Goal: Task Accomplishment & Management: Use online tool/utility

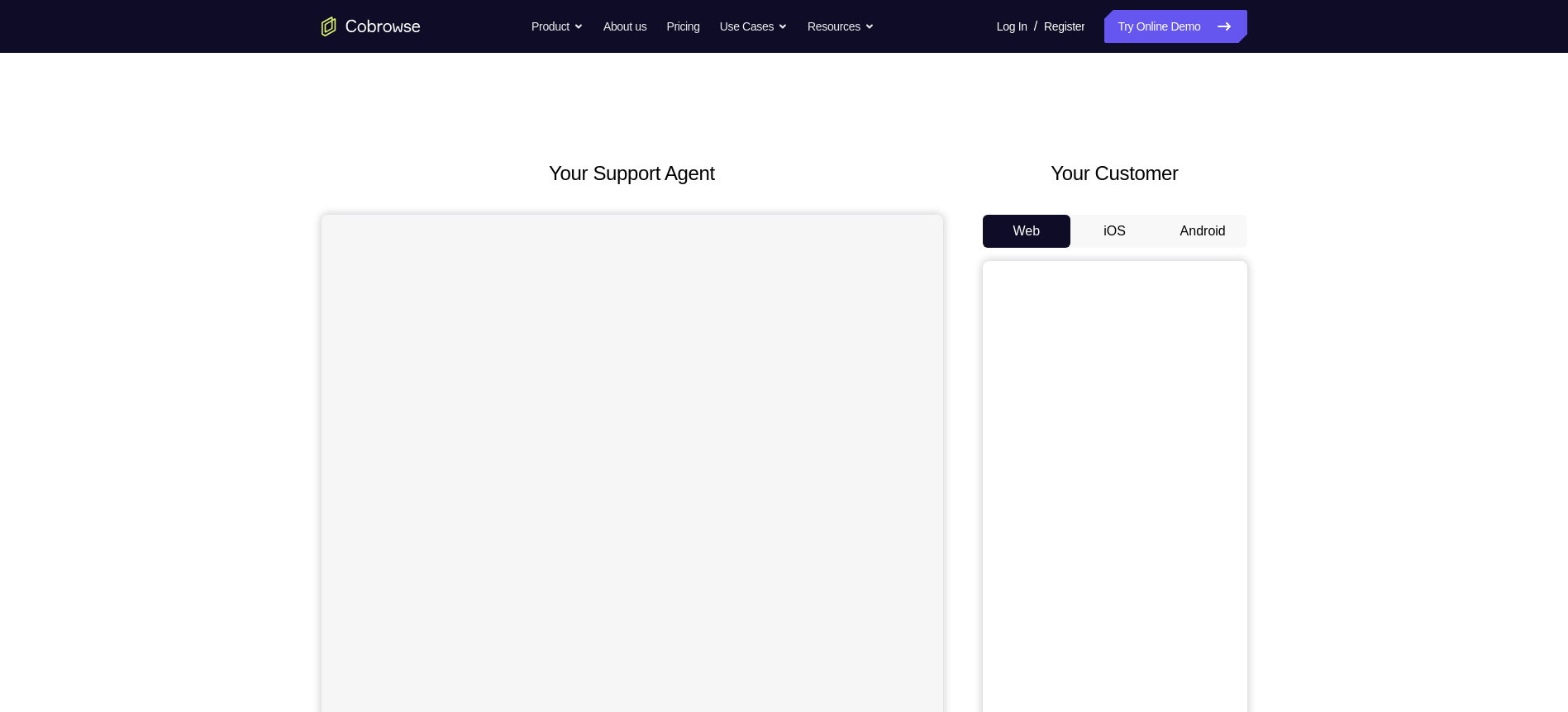
click at [1200, 228] on button "Android" at bounding box center [1203, 231] width 88 height 33
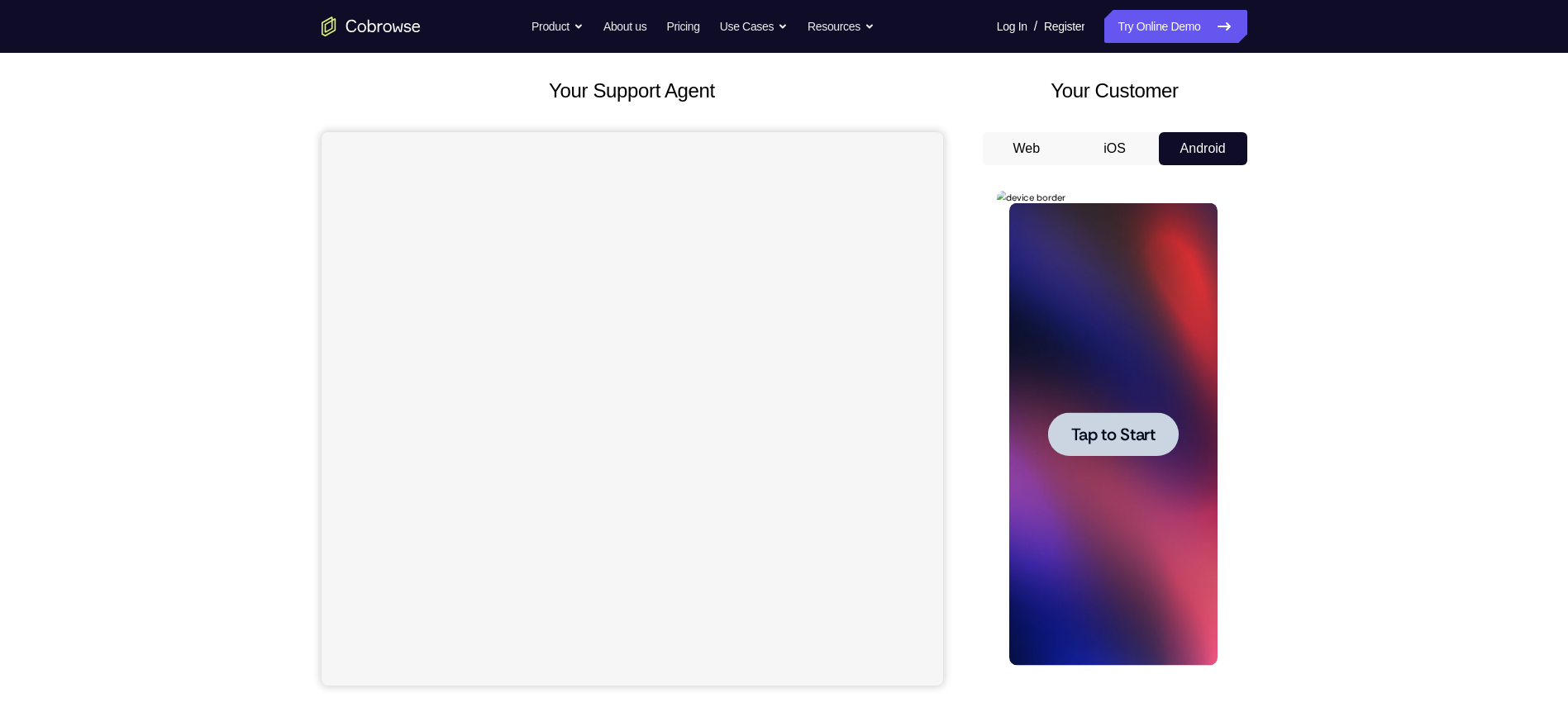
click at [1110, 435] on span "Tap to Start" at bounding box center [1114, 434] width 85 height 16
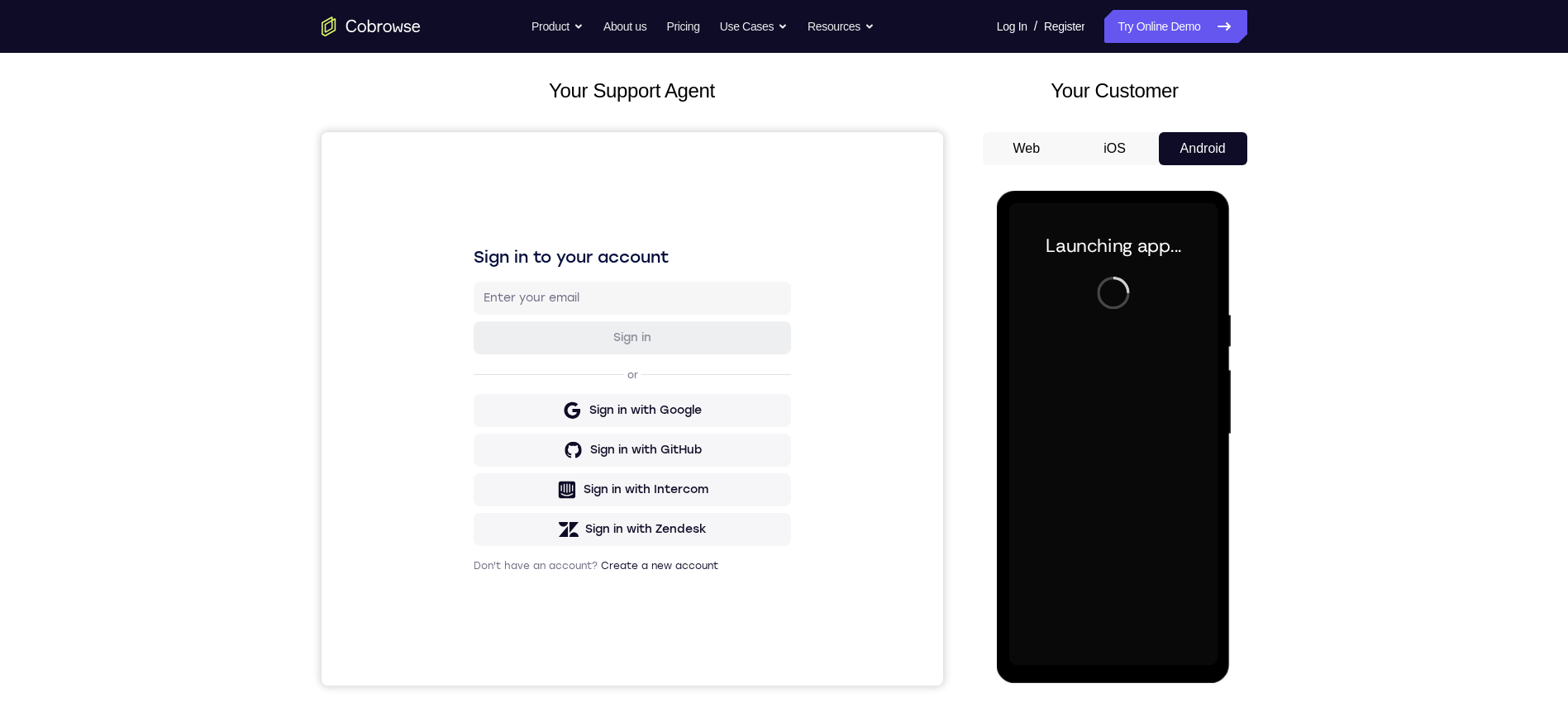
scroll to position [165, 0]
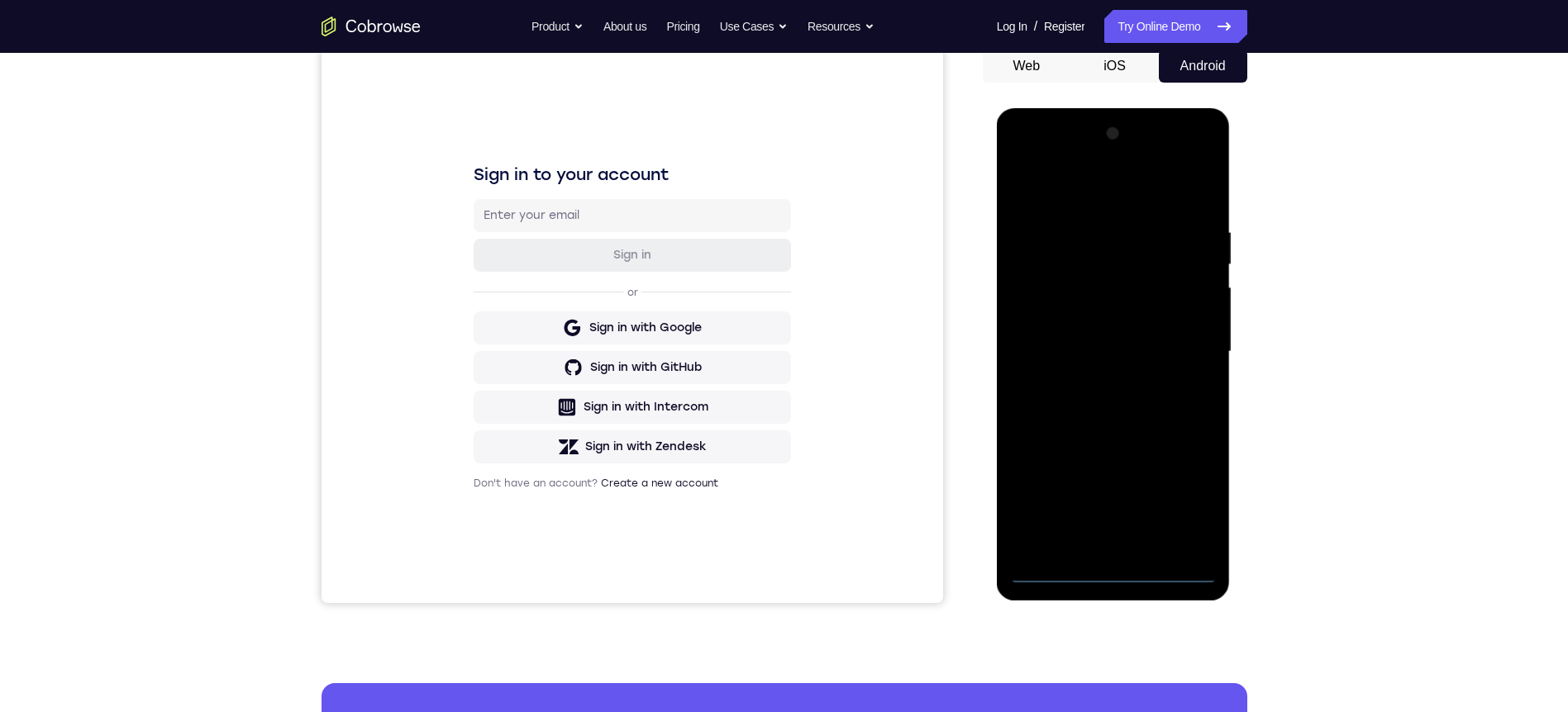
click at [1116, 566] on div at bounding box center [1114, 352] width 209 height 463
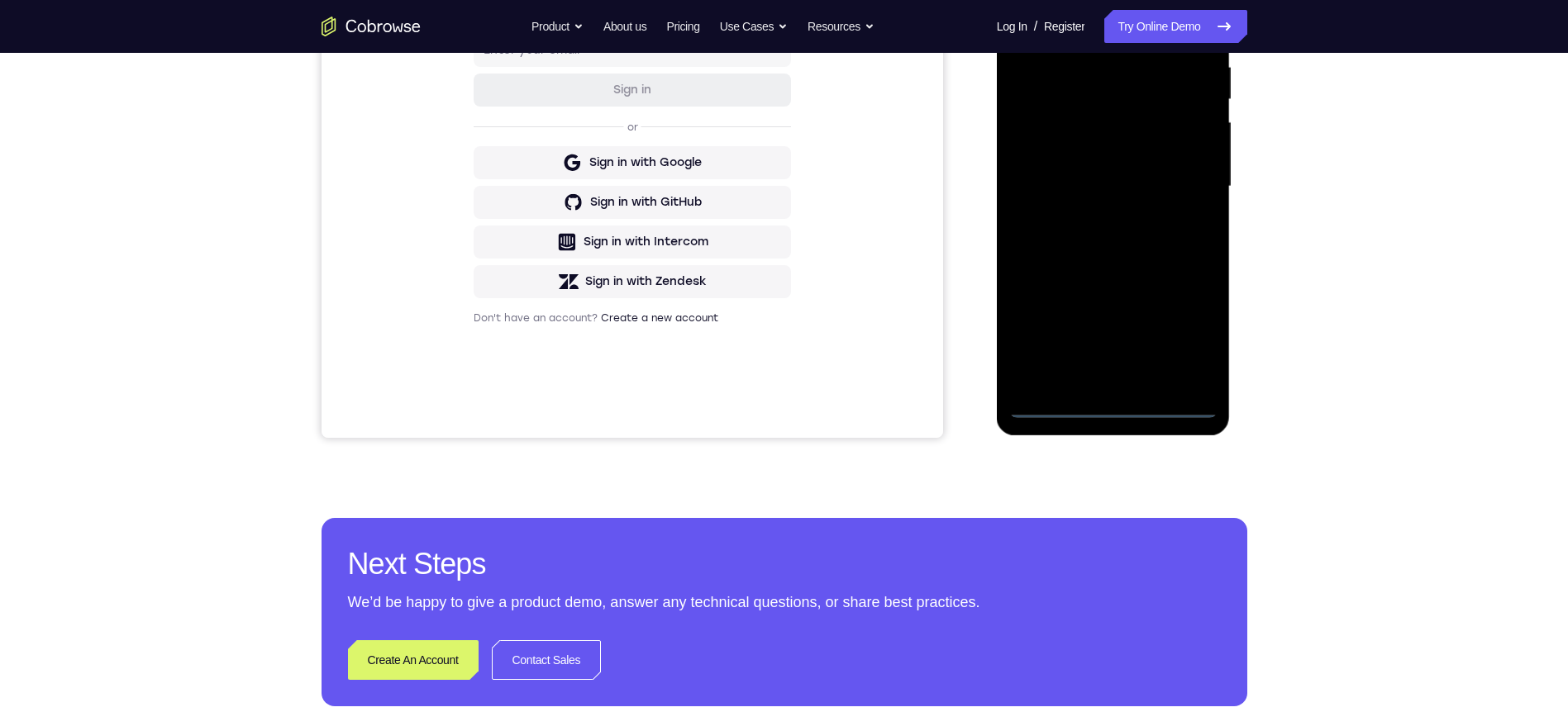
click at [1197, 334] on div at bounding box center [1114, 186] width 209 height 463
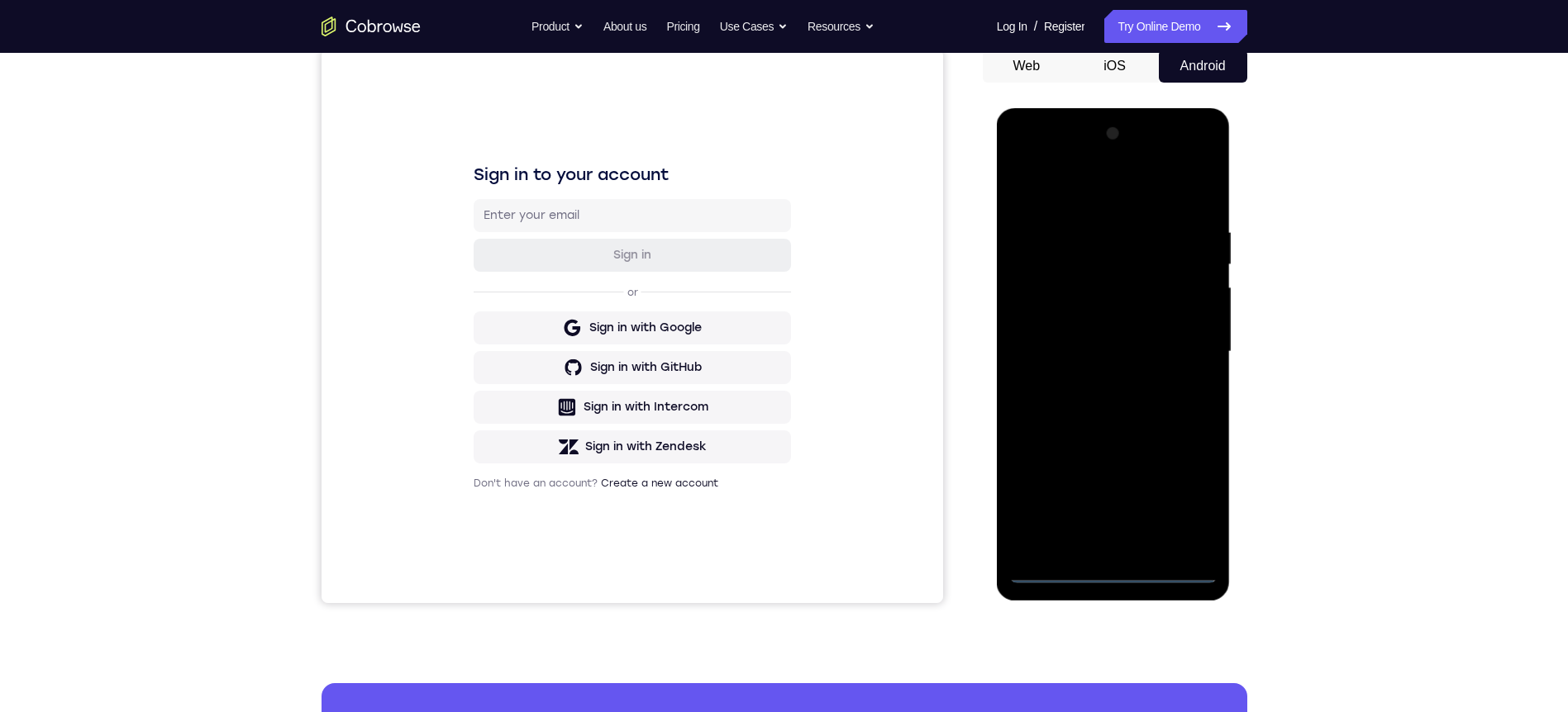
click at [1065, 199] on div at bounding box center [1114, 352] width 209 height 463
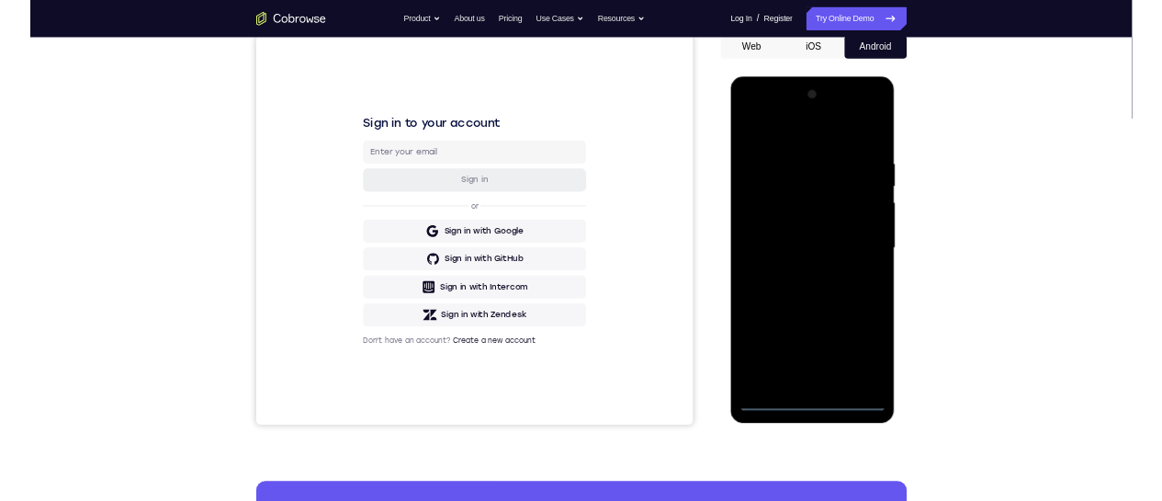
scroll to position [92, 0]
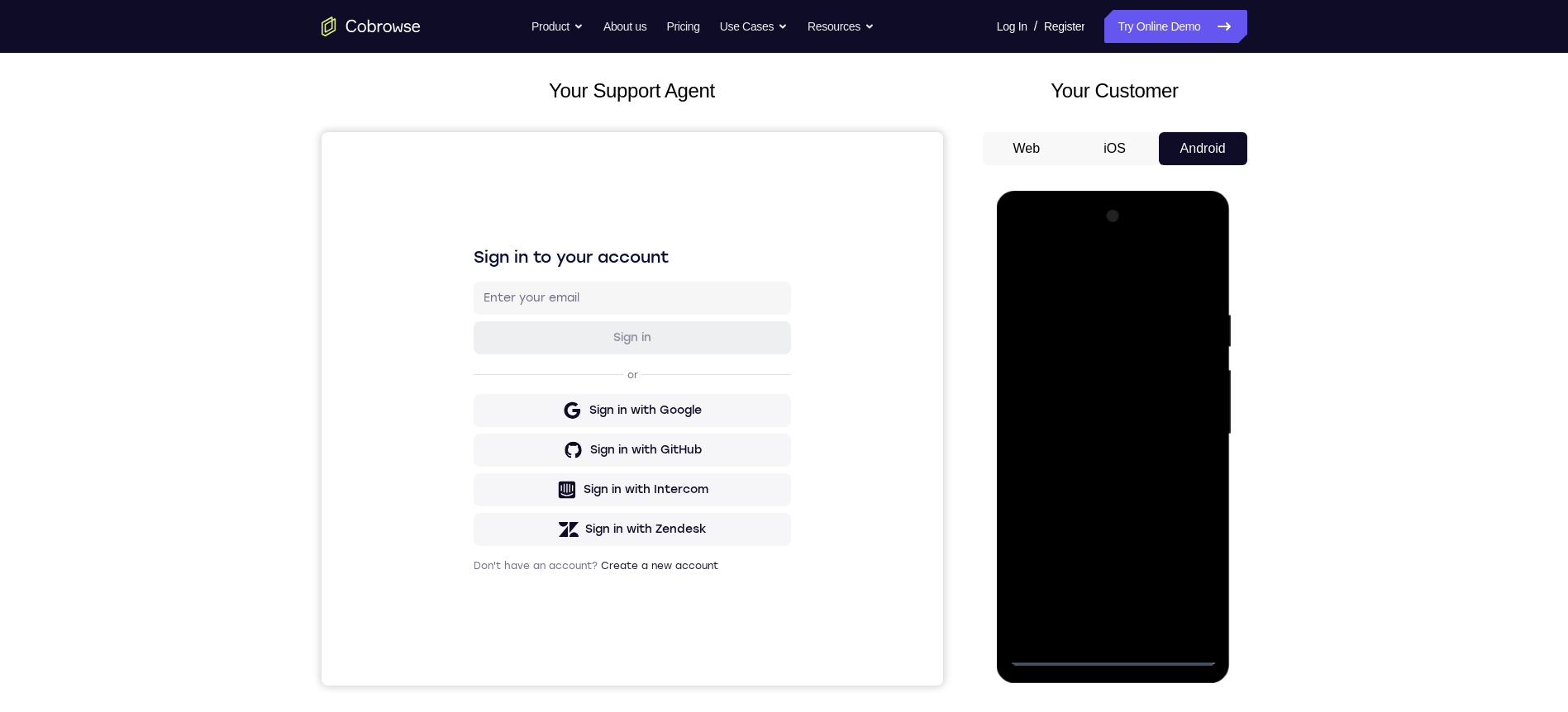
click at [1190, 422] on div at bounding box center [1114, 434] width 209 height 463
click at [1096, 465] on div at bounding box center [1114, 434] width 209 height 463
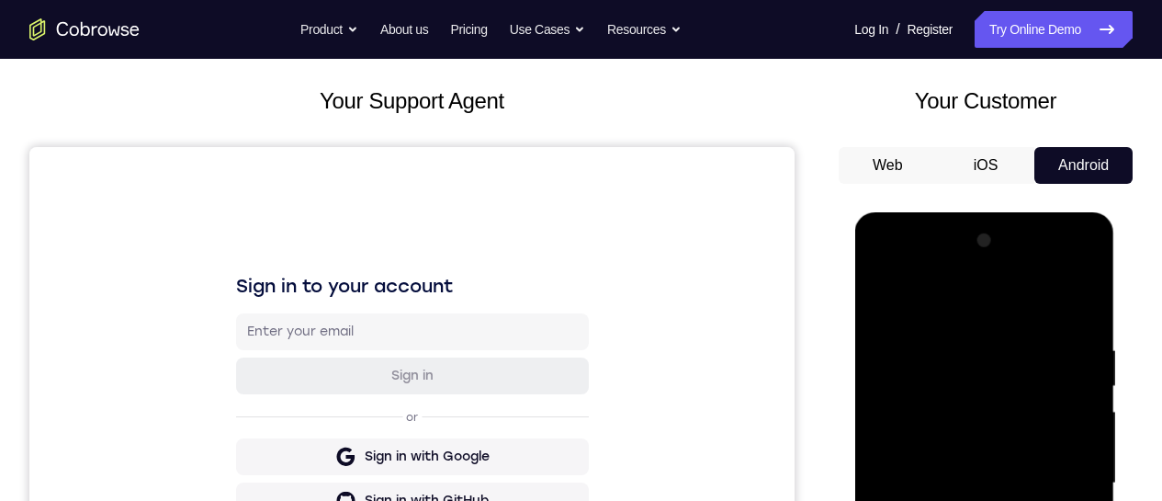
scroll to position [276, 0]
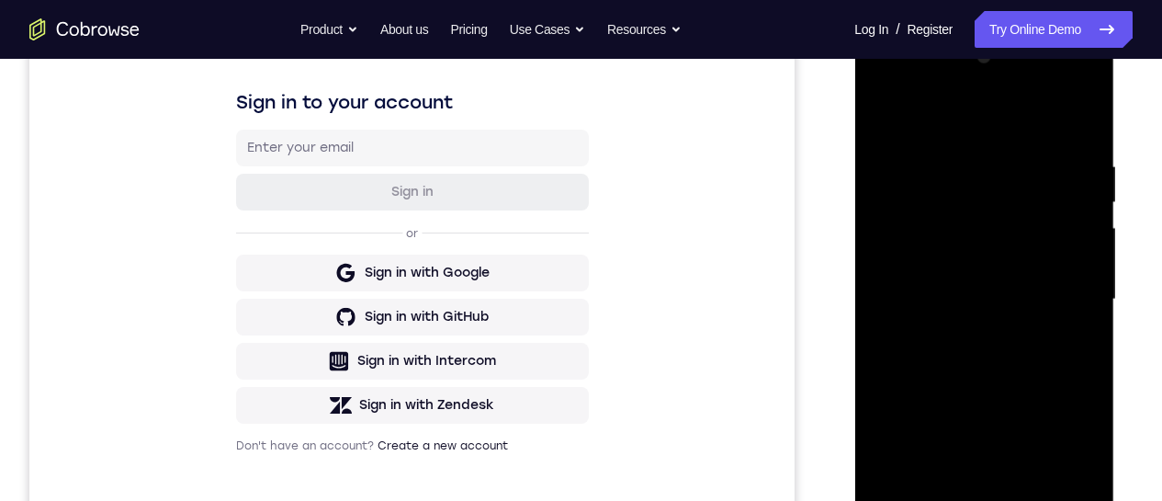
click at [911, 280] on div at bounding box center [984, 299] width 232 height 515
click at [919, 260] on div at bounding box center [984, 299] width 232 height 515
click at [940, 291] on div at bounding box center [984, 299] width 232 height 515
click at [979, 362] on div at bounding box center [984, 299] width 232 height 515
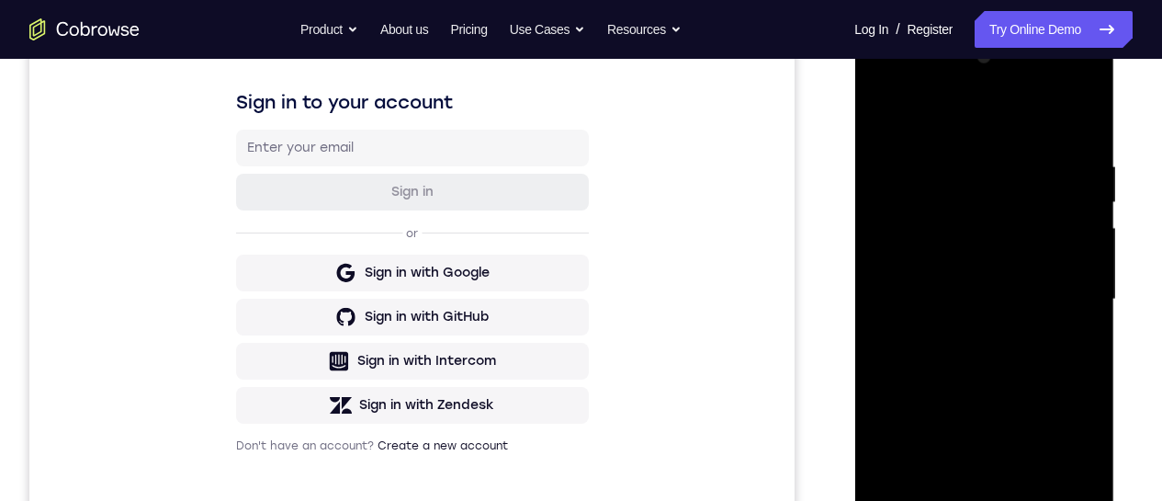
click at [980, 363] on div at bounding box center [984, 299] width 232 height 515
click at [980, 359] on div at bounding box center [984, 299] width 232 height 515
click at [988, 354] on div at bounding box center [984, 299] width 232 height 515
click at [992, 367] on div at bounding box center [984, 299] width 232 height 515
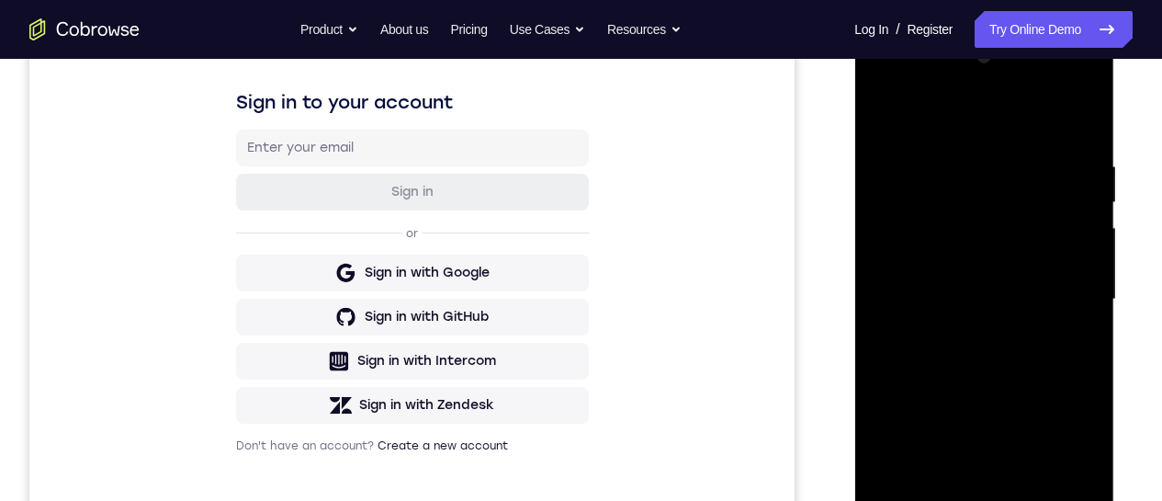
click at [990, 361] on div at bounding box center [984, 299] width 232 height 515
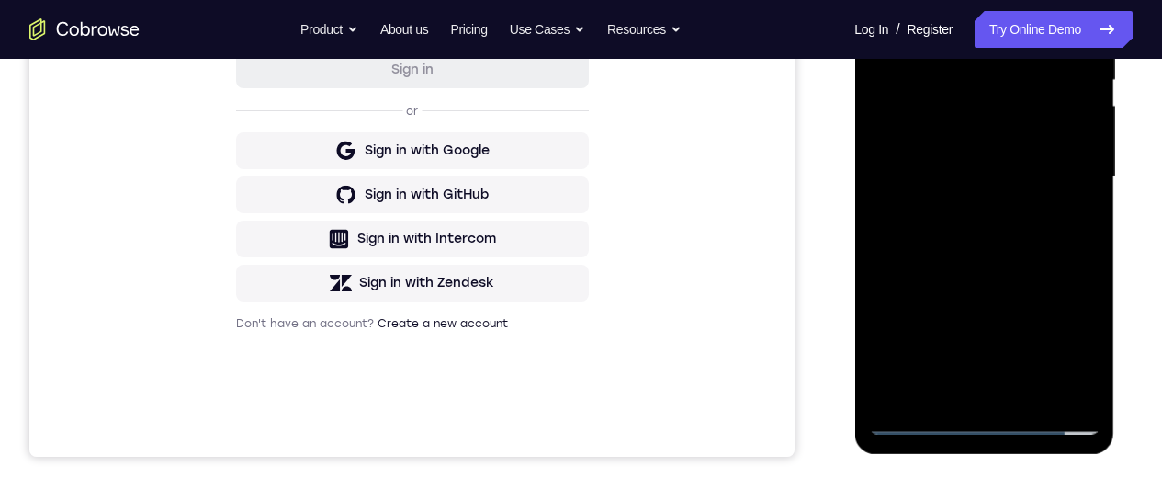
click at [993, 260] on div at bounding box center [984, 177] width 232 height 515
click at [1083, 190] on div at bounding box center [984, 177] width 232 height 515
click at [886, 292] on div at bounding box center [984, 177] width 232 height 515
click at [1027, 391] on div at bounding box center [984, 177] width 232 height 515
click at [984, 280] on div at bounding box center [984, 177] width 232 height 515
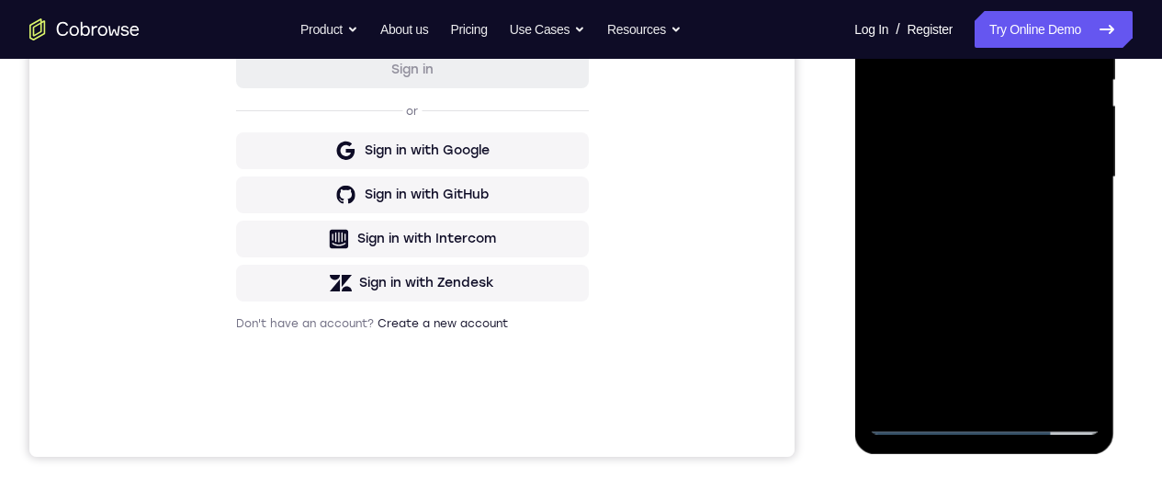
click at [981, 215] on div at bounding box center [984, 177] width 232 height 515
click at [1085, 360] on div at bounding box center [984, 177] width 232 height 515
click at [886, 0] on div at bounding box center [984, 177] width 232 height 515
click at [960, 202] on div at bounding box center [984, 177] width 232 height 515
click at [879, 0] on div at bounding box center [984, 177] width 232 height 515
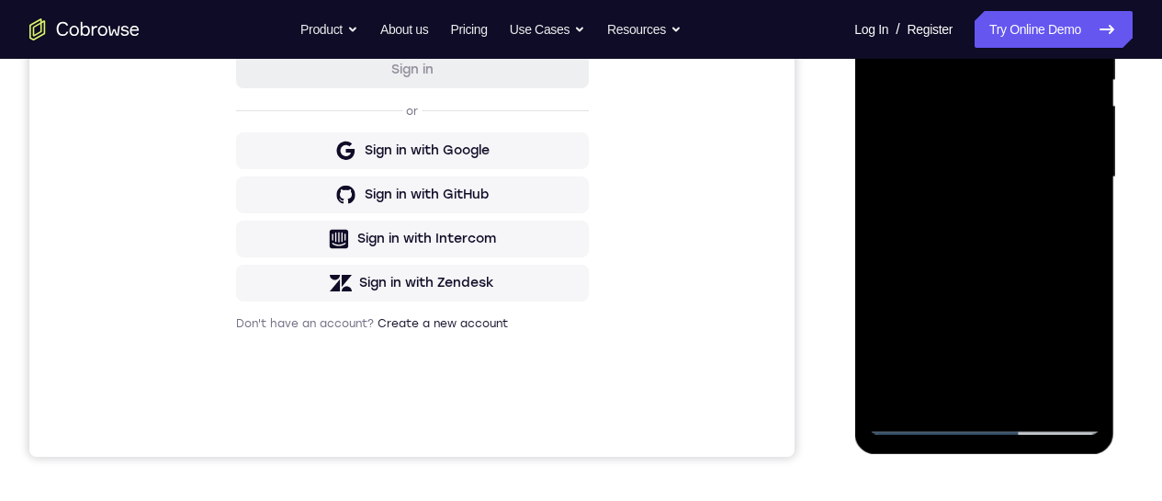
scroll to position [153, 0]
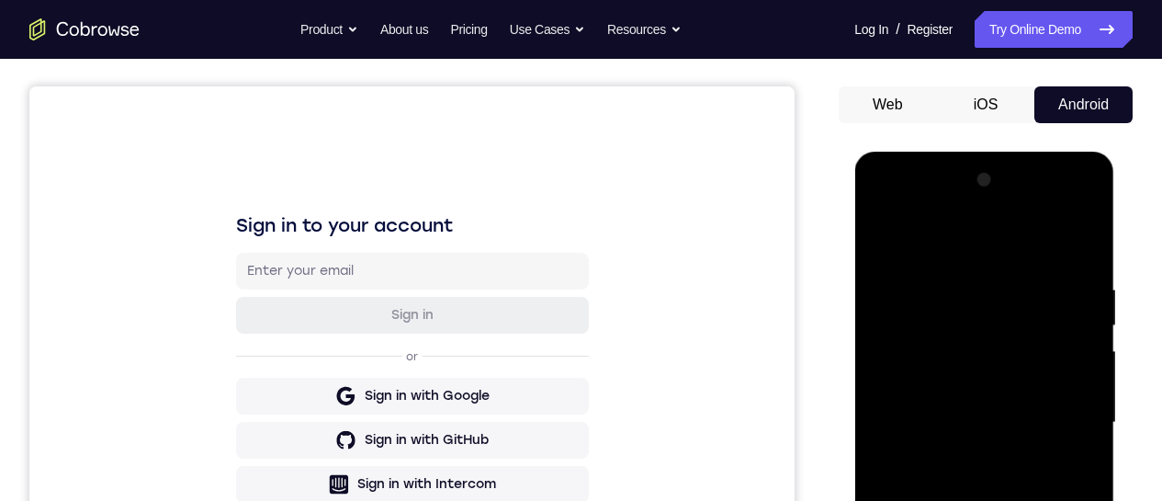
drag, startPoint x: 963, startPoint y: 405, endPoint x: 962, endPoint y: 414, distance: 9.2
click at [963, 407] on div at bounding box center [984, 422] width 232 height 515
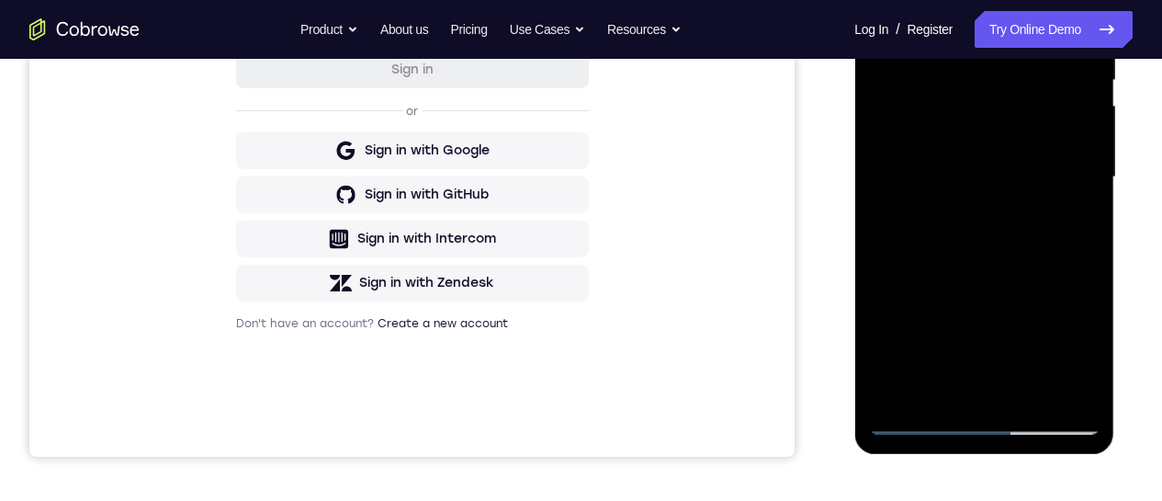
click at [920, 382] on div at bounding box center [984, 177] width 232 height 515
click at [1082, 351] on div at bounding box center [984, 177] width 232 height 515
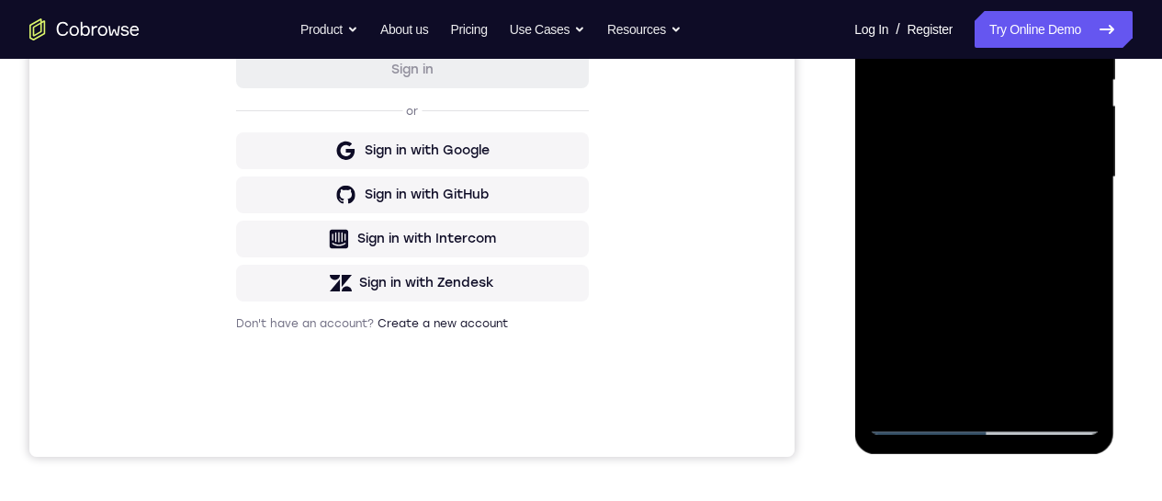
click at [1082, 351] on div at bounding box center [984, 177] width 232 height 515
click at [1067, 222] on div at bounding box center [984, 177] width 232 height 515
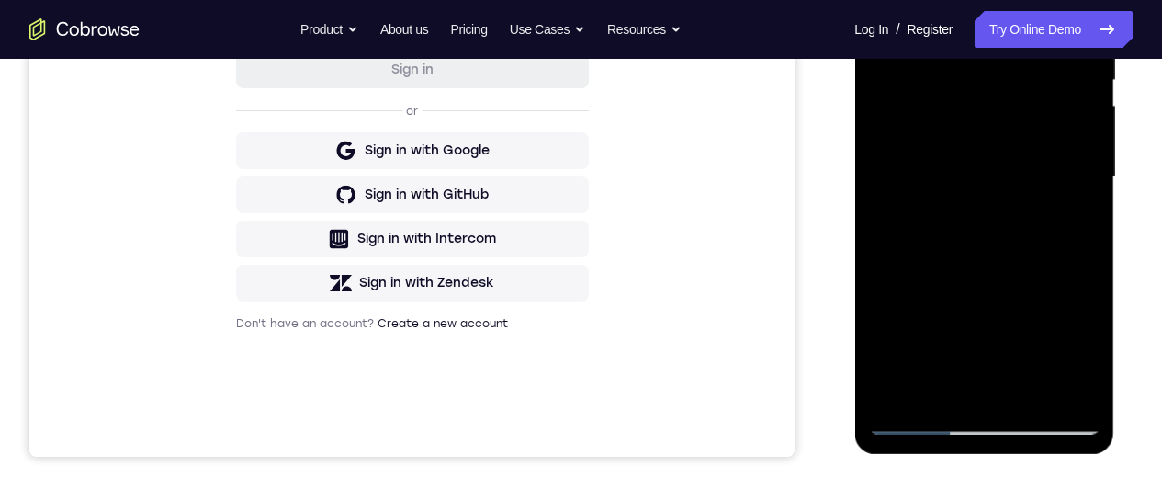
click at [887, 0] on div at bounding box center [984, 177] width 232 height 515
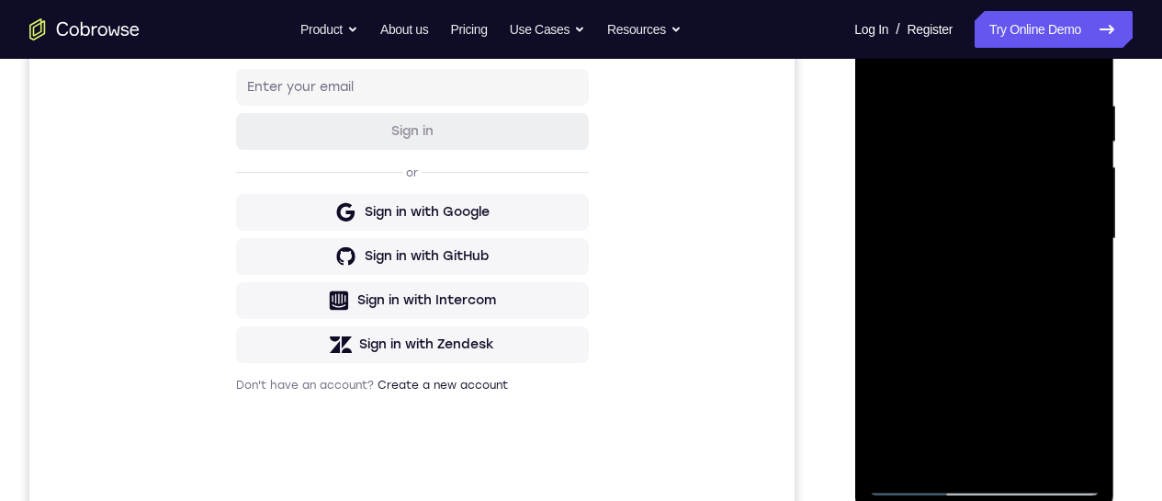
click at [892, 53] on div at bounding box center [984, 239] width 232 height 515
click at [958, 97] on div at bounding box center [984, 239] width 232 height 515
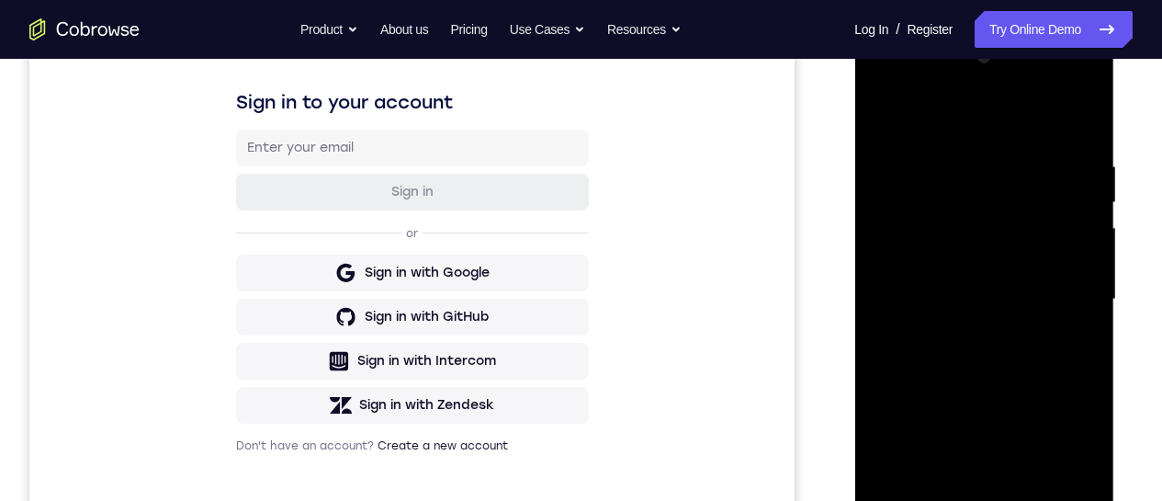
click at [1057, 507] on div at bounding box center [984, 299] width 232 height 515
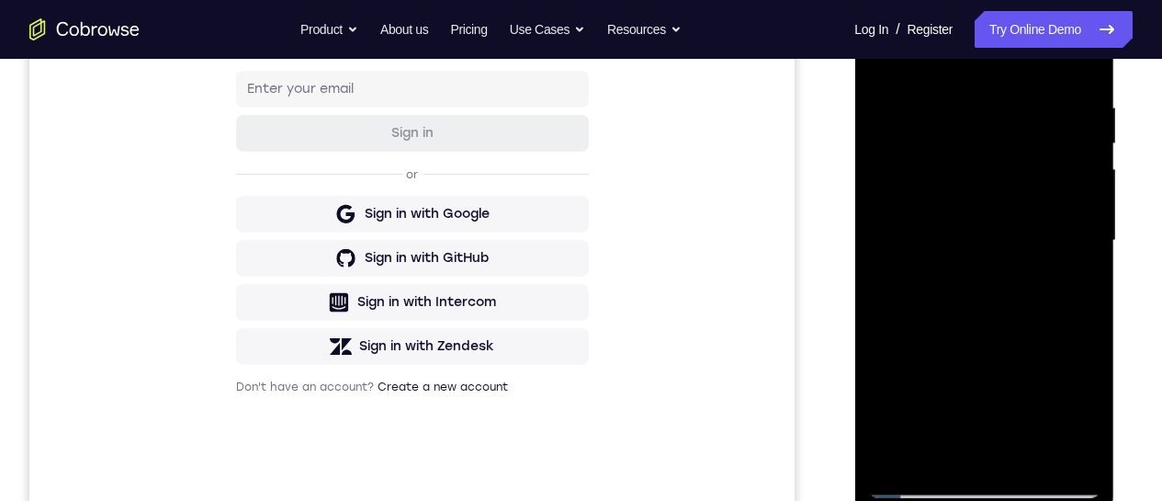
click at [1077, 67] on div at bounding box center [984, 240] width 232 height 515
click at [1034, 459] on div at bounding box center [984, 240] width 232 height 515
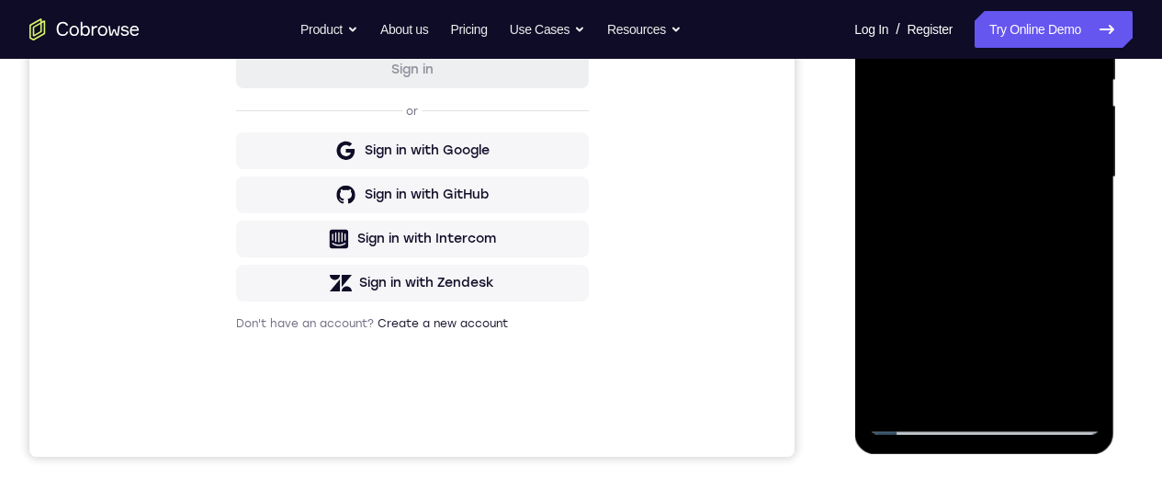
click at [970, 125] on div at bounding box center [984, 177] width 232 height 515
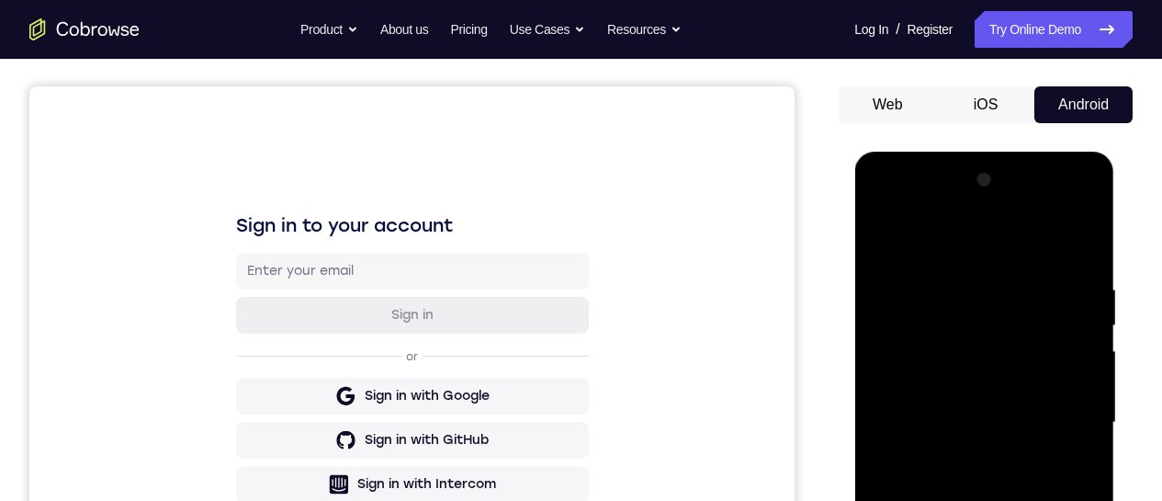
click at [886, 247] on div at bounding box center [984, 422] width 232 height 515
click at [943, 460] on div at bounding box center [984, 422] width 232 height 515
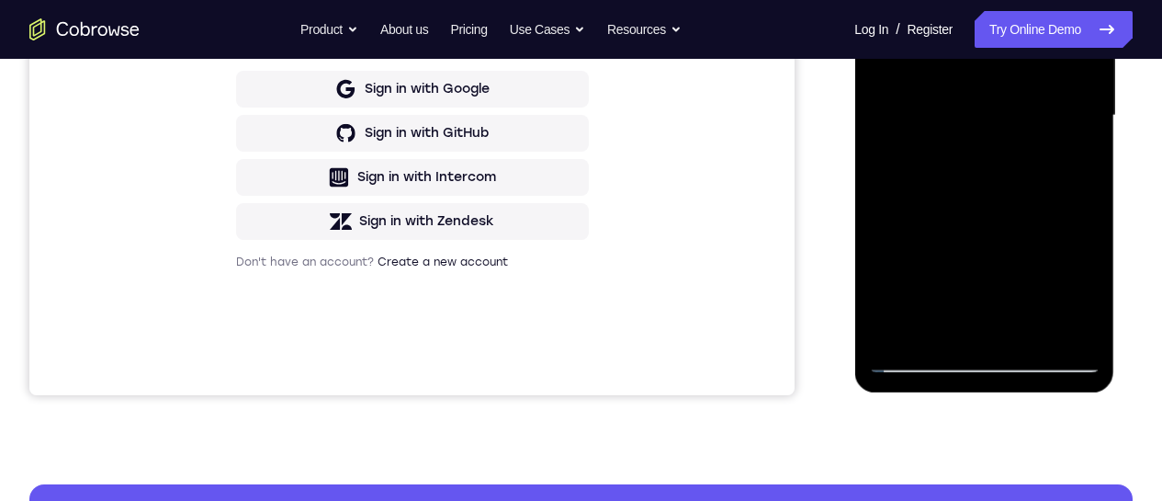
click at [887, 0] on div at bounding box center [984, 115] width 232 height 515
click at [888, 0] on div at bounding box center [984, 115] width 232 height 515
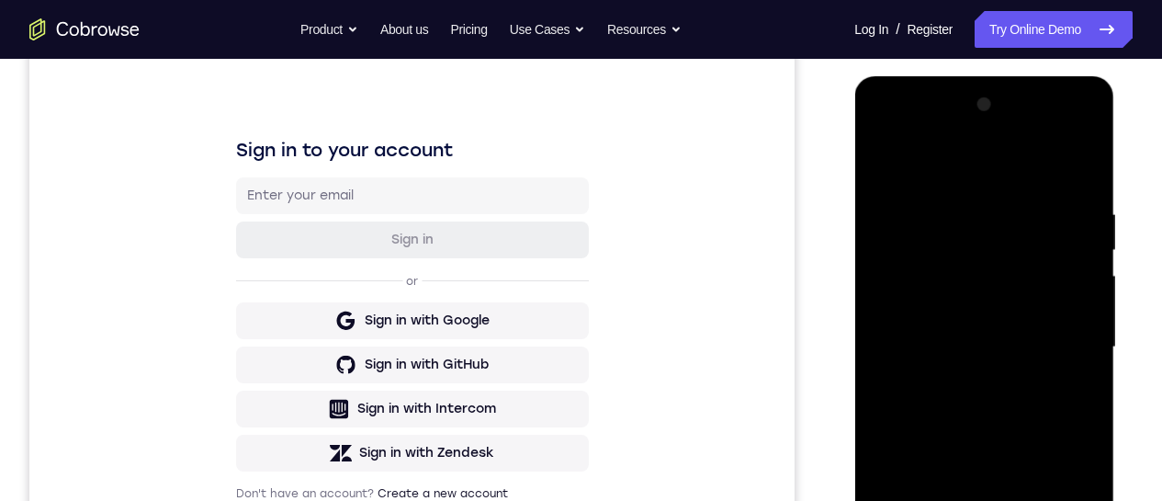
scroll to position [336, 0]
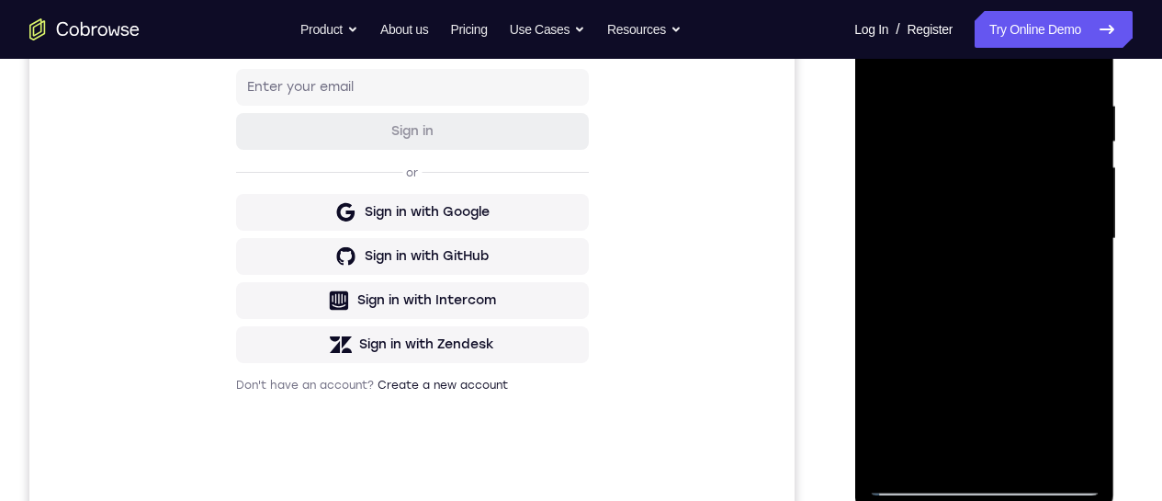
click at [884, 58] on div at bounding box center [984, 239] width 232 height 515
click at [947, 267] on div at bounding box center [984, 239] width 232 height 515
click at [881, 58] on div at bounding box center [984, 239] width 232 height 515
click at [887, 54] on div at bounding box center [984, 239] width 232 height 515
click at [958, 84] on div at bounding box center [984, 239] width 232 height 515
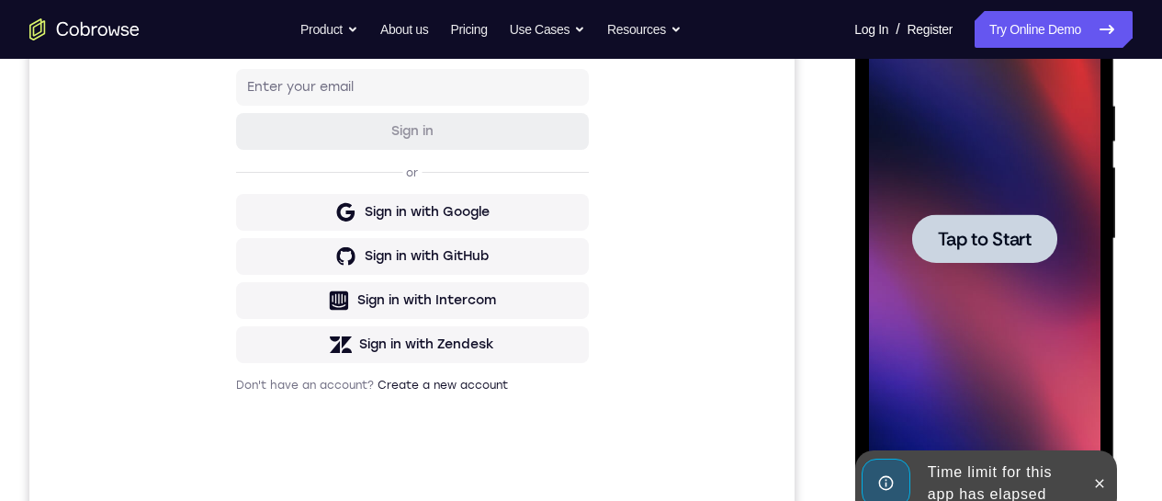
click at [990, 210] on div at bounding box center [984, 239] width 232 height 515
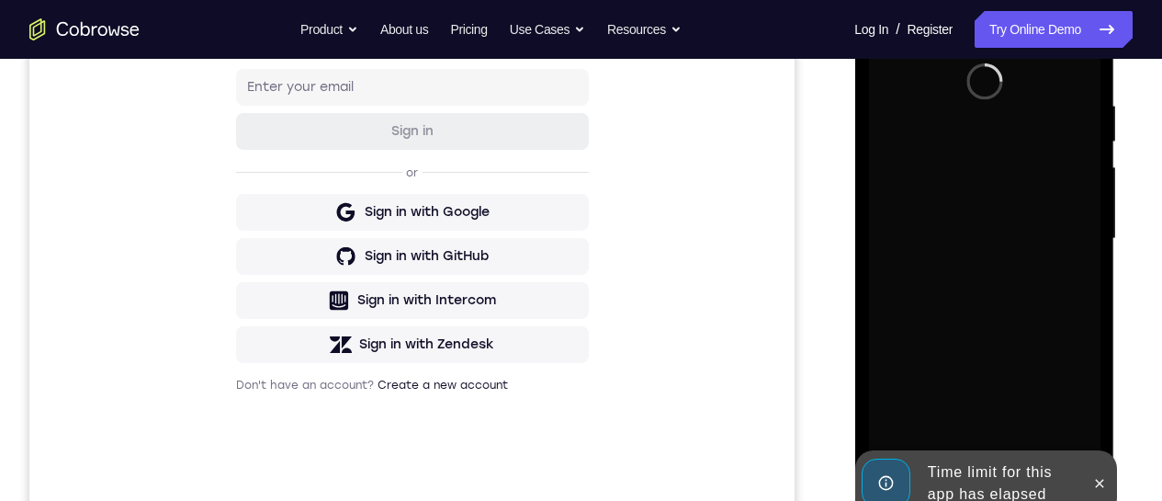
scroll to position [459, 0]
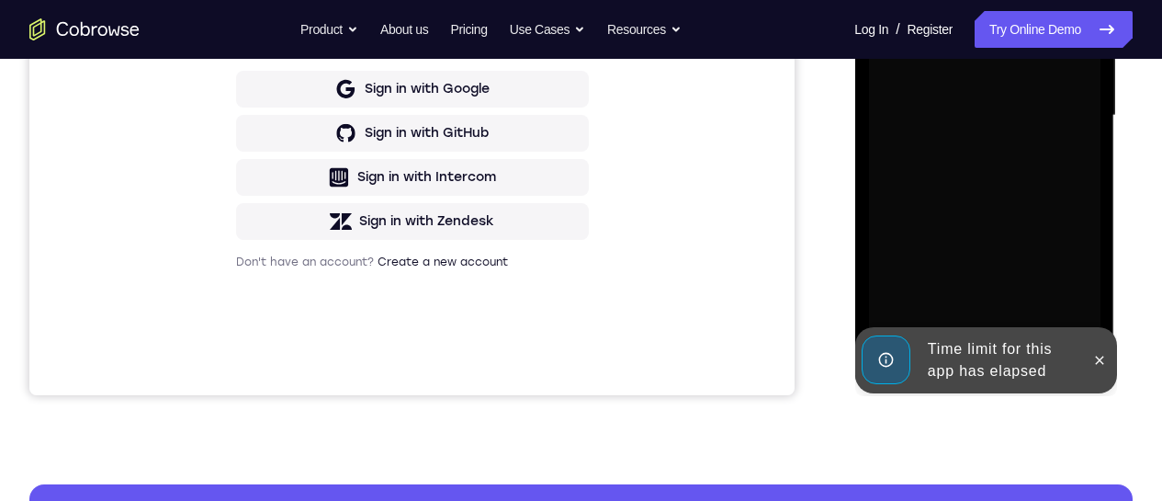
click at [1105, 362] on icon at bounding box center [1099, 360] width 15 height 15
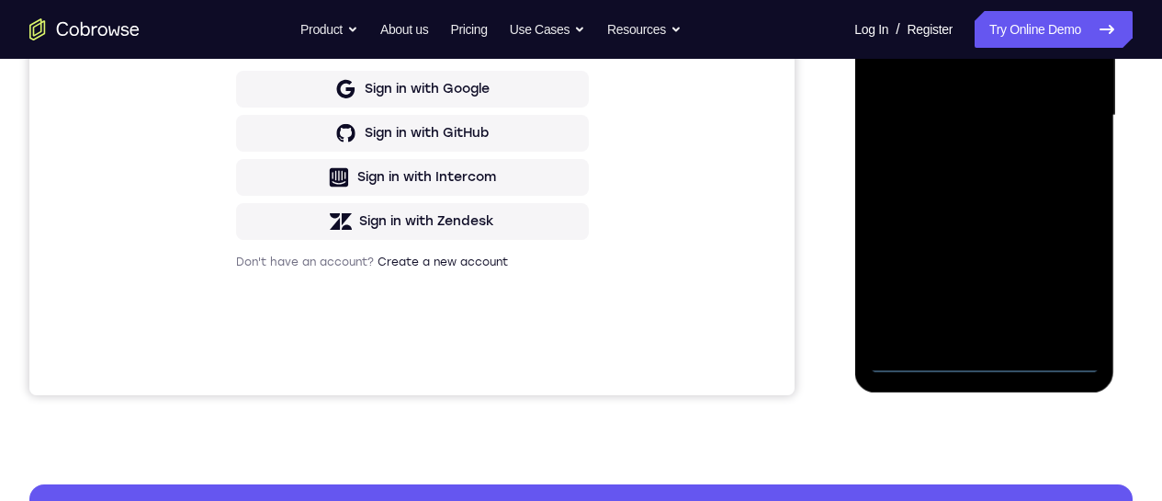
click at [982, 359] on div at bounding box center [984, 115] width 232 height 515
click at [1060, 273] on div at bounding box center [984, 115] width 232 height 515
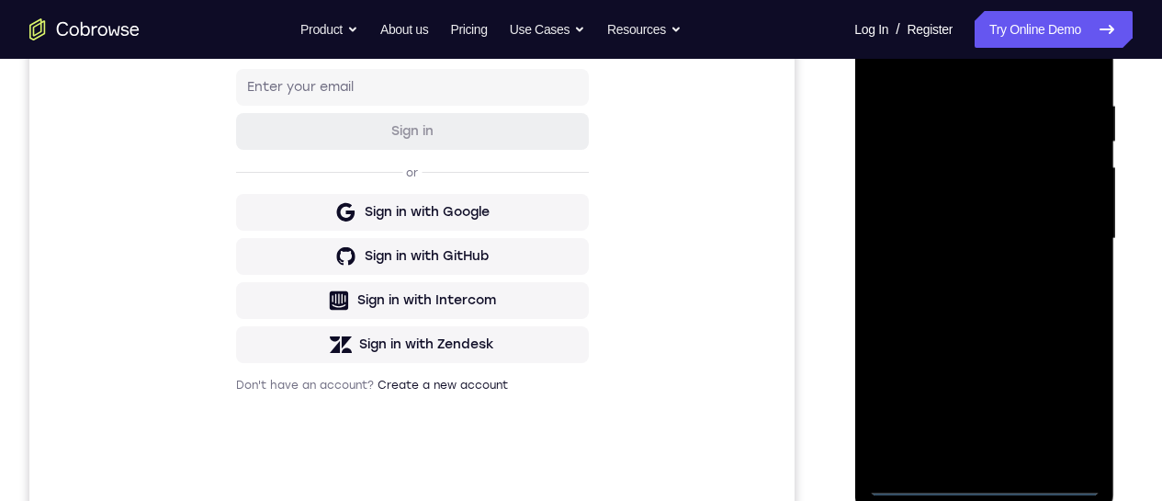
click at [941, 63] on div at bounding box center [984, 239] width 232 height 515
click at [1060, 240] on div at bounding box center [984, 239] width 232 height 515
click at [959, 271] on div at bounding box center [984, 239] width 232 height 515
click at [965, 221] on div at bounding box center [984, 239] width 232 height 515
click at [957, 198] on div at bounding box center [984, 239] width 232 height 515
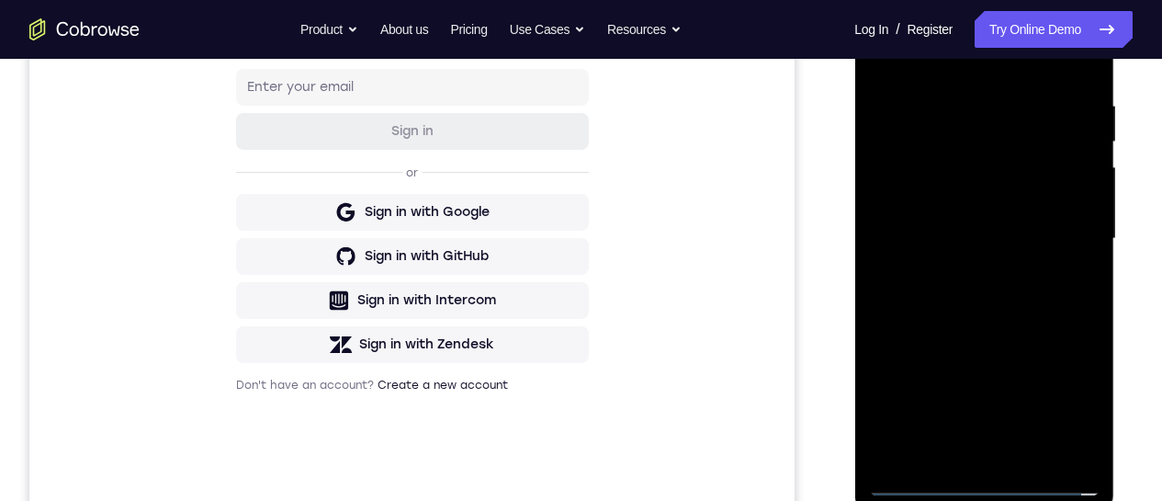
click at [970, 234] on div at bounding box center [984, 239] width 232 height 515
click at [975, 312] on div at bounding box center [984, 239] width 232 height 515
click at [975, 293] on div at bounding box center [984, 239] width 232 height 515
click at [980, 298] on div at bounding box center [984, 239] width 232 height 515
click at [981, 300] on div at bounding box center [984, 239] width 232 height 515
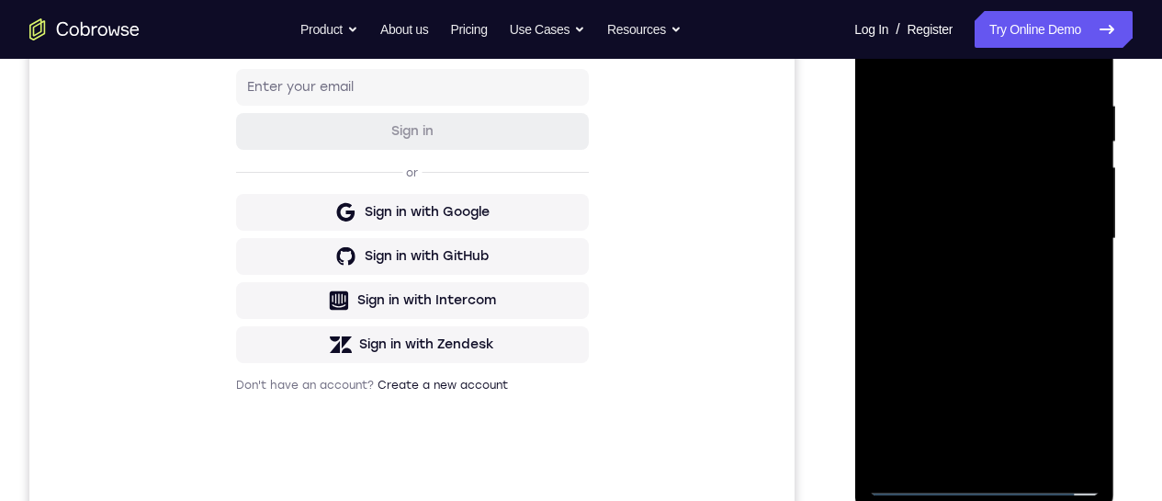
click at [948, 91] on div at bounding box center [984, 239] width 232 height 515
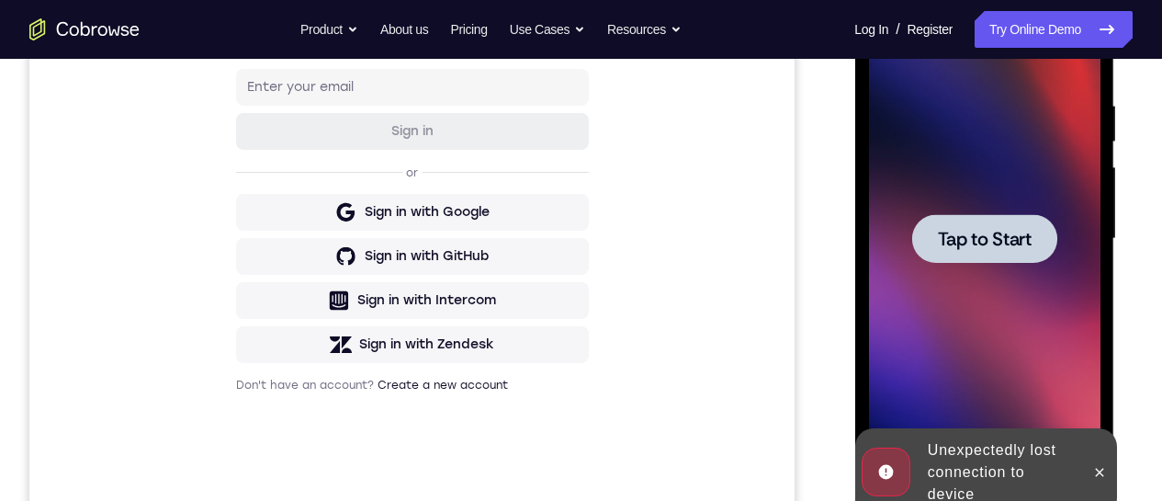
click at [969, 269] on div at bounding box center [984, 239] width 232 height 515
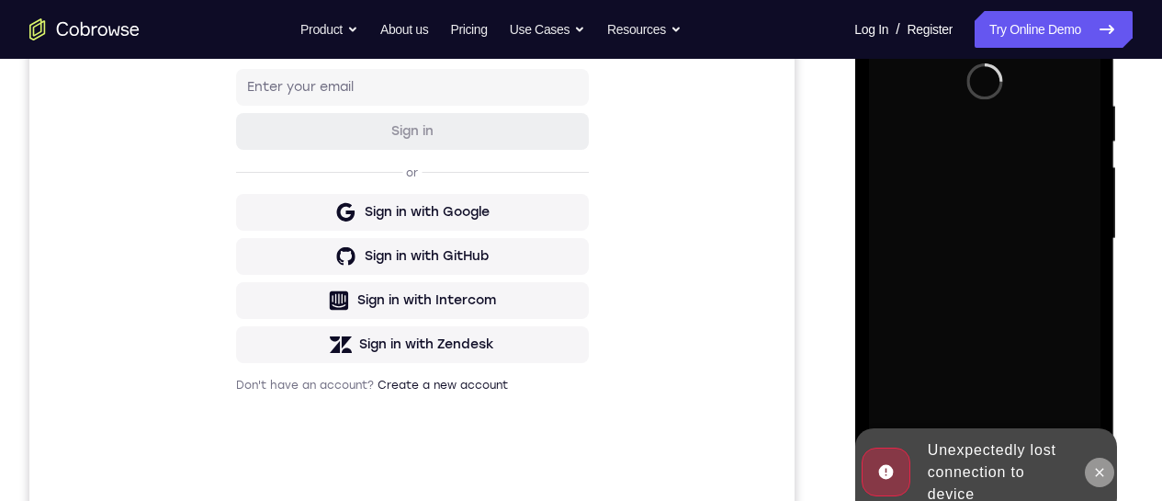
click at [1098, 468] on icon at bounding box center [1099, 472] width 15 height 15
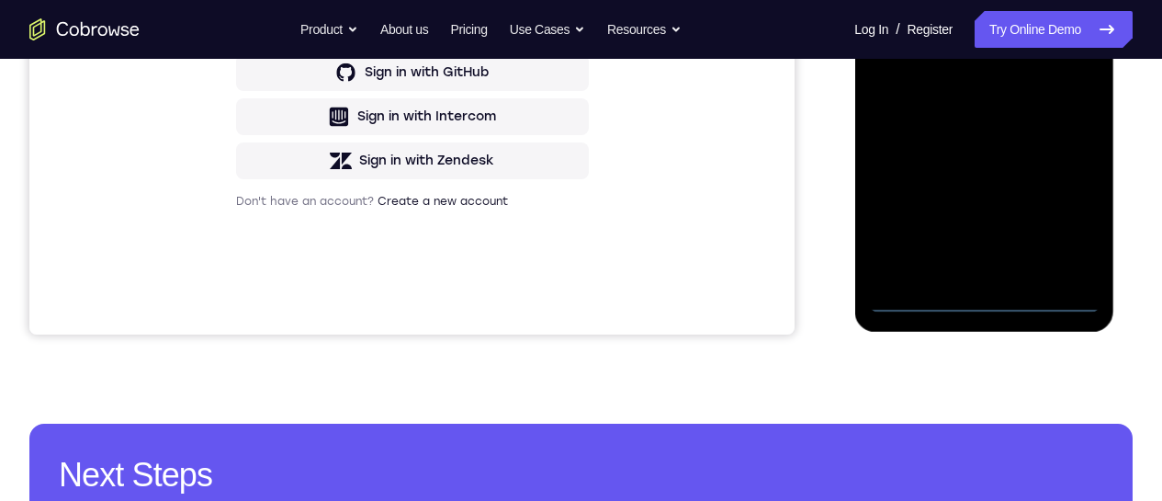
scroll to position [459, 0]
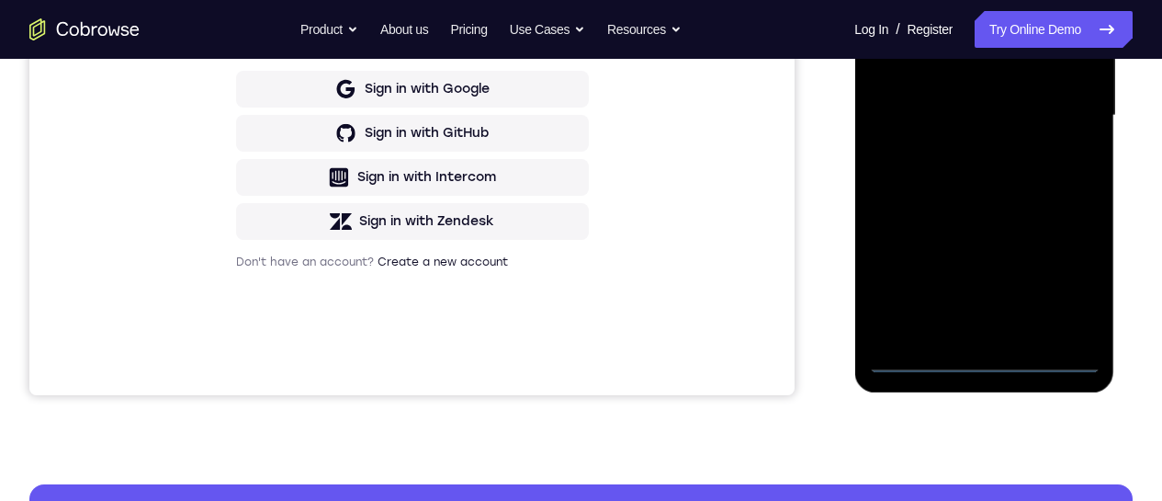
click at [987, 363] on div at bounding box center [984, 115] width 232 height 515
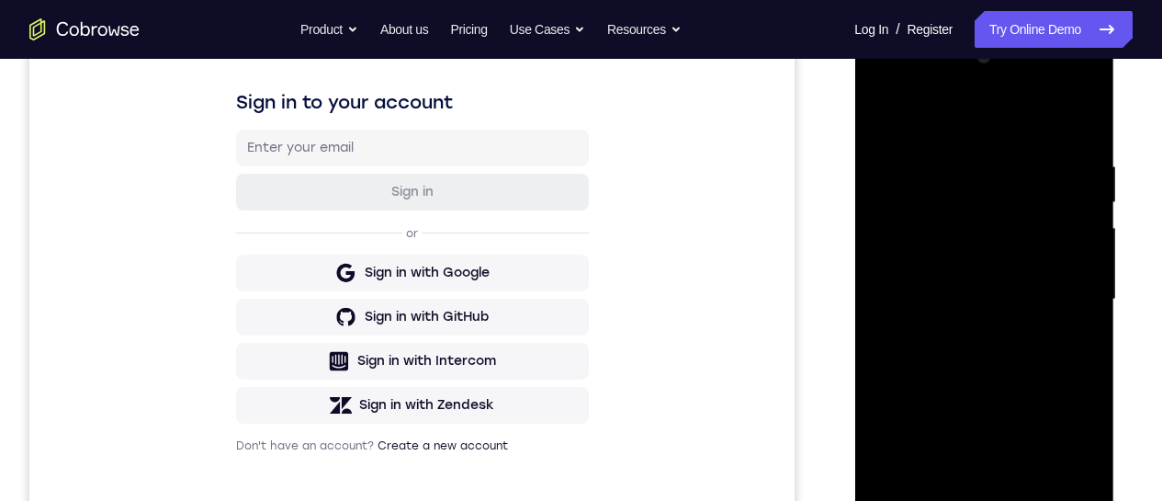
click at [1072, 457] on div at bounding box center [984, 299] width 232 height 515
click at [966, 120] on div at bounding box center [984, 299] width 232 height 515
click at [1050, 289] on div at bounding box center [984, 299] width 232 height 515
click at [959, 336] on div at bounding box center [984, 299] width 232 height 515
click at [963, 330] on div at bounding box center [984, 299] width 232 height 515
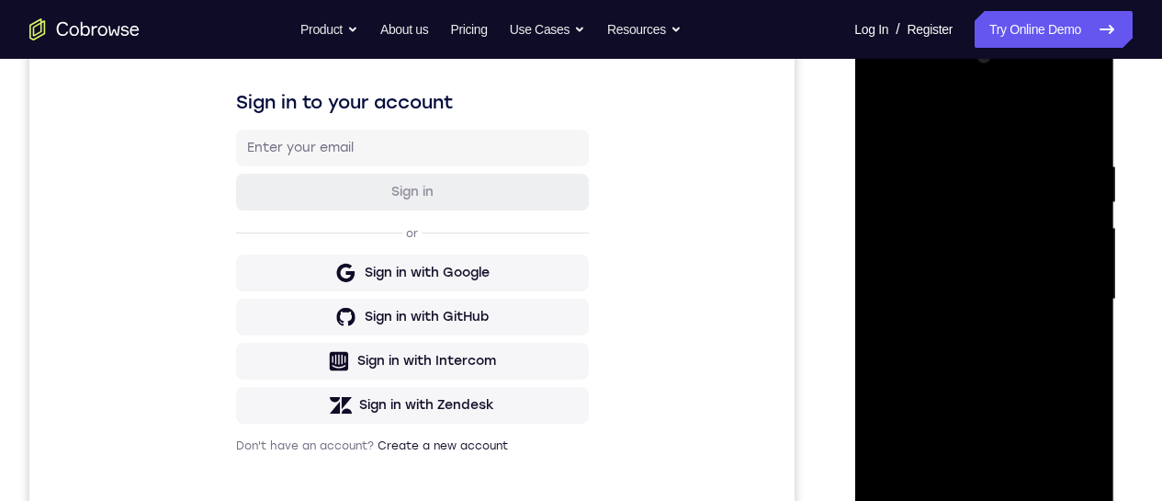
click at [960, 287] on div at bounding box center [984, 299] width 232 height 515
click at [969, 262] on div at bounding box center [984, 299] width 232 height 515
click at [1011, 296] on div at bounding box center [984, 299] width 232 height 515
click at [984, 303] on div at bounding box center [984, 299] width 232 height 515
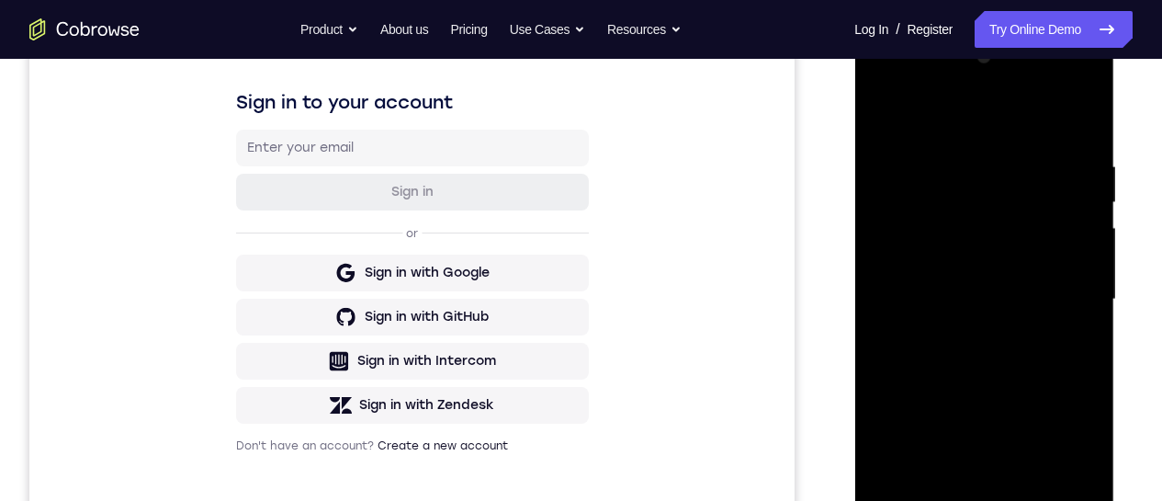
click at [977, 342] on div at bounding box center [984, 299] width 232 height 515
click at [979, 354] on div at bounding box center [984, 299] width 232 height 515
click at [982, 388] on div at bounding box center [984, 299] width 232 height 515
click at [1071, 170] on div at bounding box center [984, 299] width 232 height 515
click at [1065, 116] on div at bounding box center [984, 299] width 232 height 515
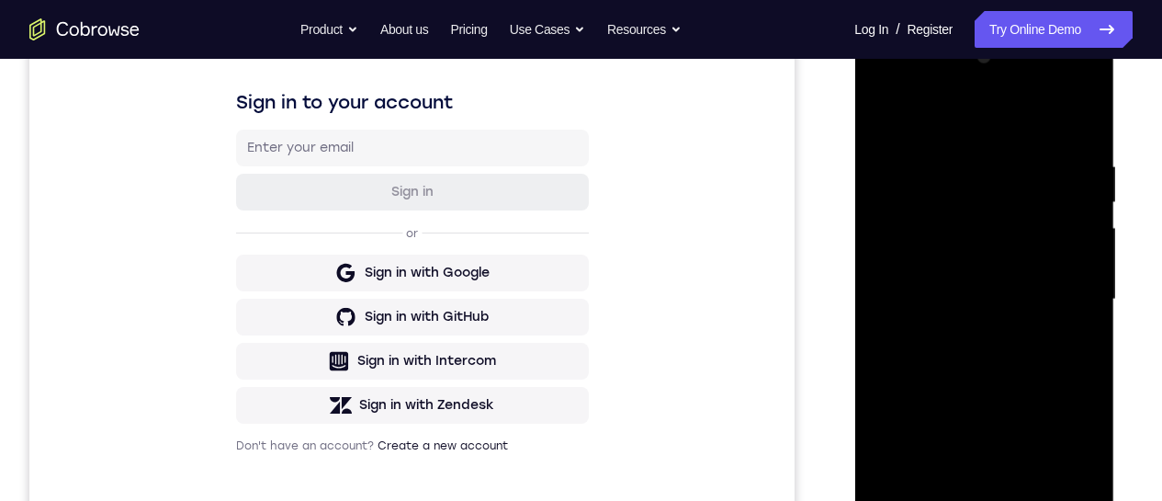
click at [1056, 513] on div at bounding box center [984, 299] width 232 height 515
click at [1076, 123] on div at bounding box center [984, 299] width 232 height 515
click at [1085, 114] on div at bounding box center [984, 299] width 232 height 515
click at [995, 147] on div at bounding box center [984, 299] width 232 height 515
click at [1004, 178] on div at bounding box center [984, 299] width 232 height 515
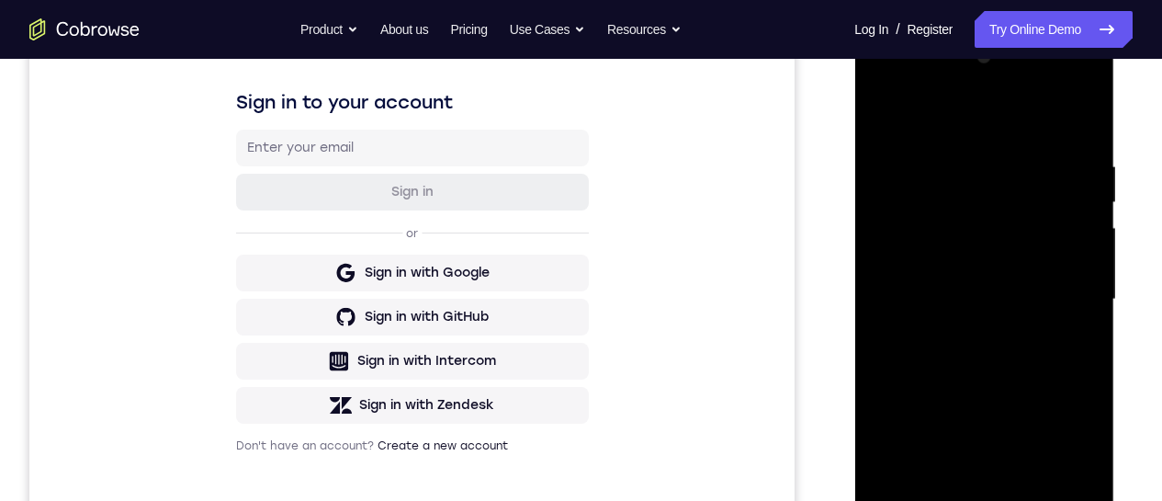
click at [924, 168] on div at bounding box center [984, 299] width 232 height 515
click at [883, 109] on div at bounding box center [984, 299] width 232 height 515
click at [881, 113] on div at bounding box center [984, 299] width 232 height 515
click at [1081, 116] on div at bounding box center [984, 299] width 232 height 515
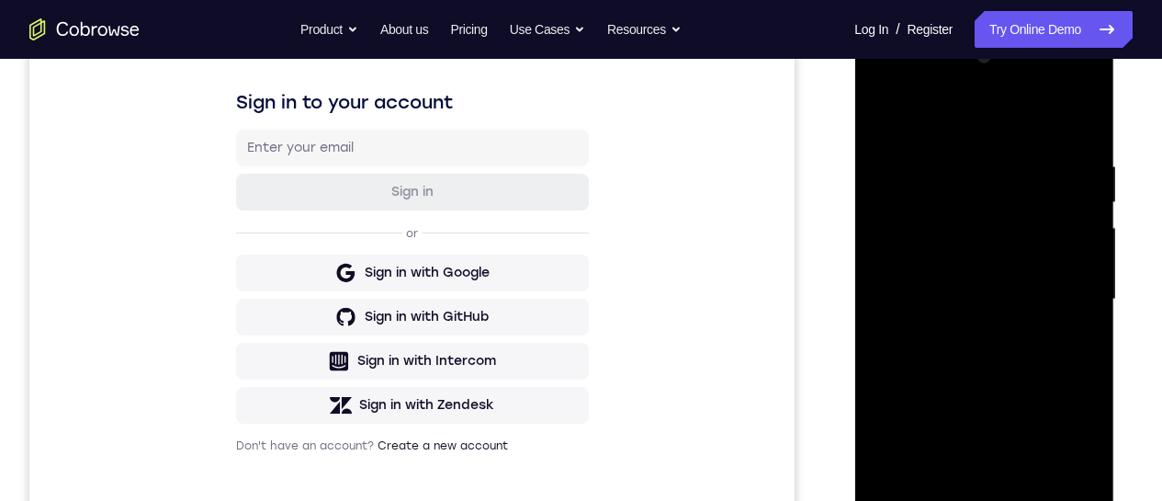
drag, startPoint x: 942, startPoint y: 429, endPoint x: 955, endPoint y: 315, distance: 114.7
click at [955, 316] on div at bounding box center [984, 299] width 232 height 515
drag, startPoint x: 946, startPoint y: 421, endPoint x: 960, endPoint y: 301, distance: 120.4
click at [959, 306] on div at bounding box center [984, 299] width 232 height 515
drag, startPoint x: 964, startPoint y: 268, endPoint x: 992, endPoint y: 417, distance: 151.6
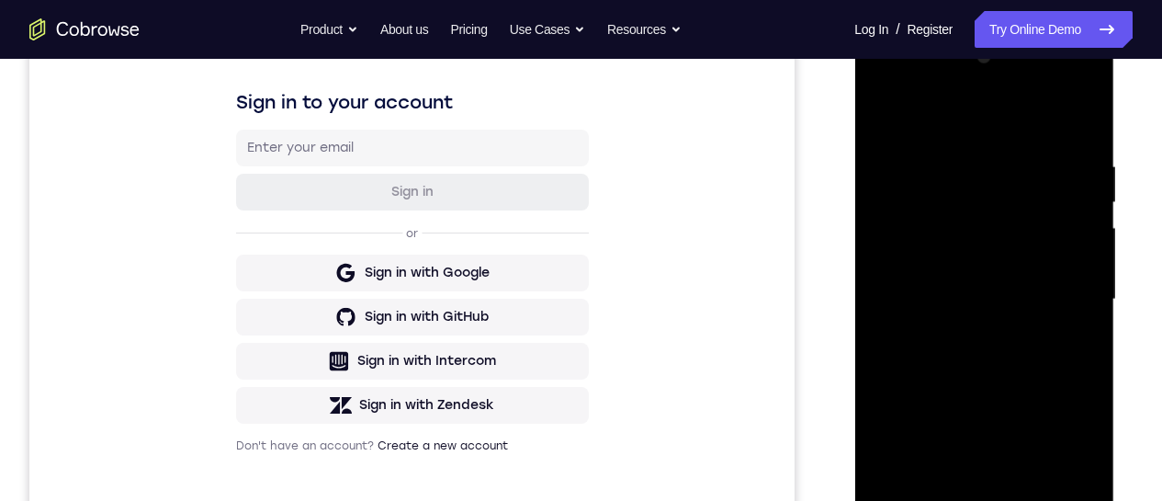
click at [993, 418] on div at bounding box center [984, 299] width 232 height 515
drag, startPoint x: 972, startPoint y: 277, endPoint x: 980, endPoint y: 401, distance: 124.3
click at [980, 401] on div at bounding box center [984, 299] width 232 height 515
drag, startPoint x: 977, startPoint y: 324, endPoint x: 975, endPoint y: 354, distance: 29.5
click at [976, 354] on div at bounding box center [984, 299] width 232 height 515
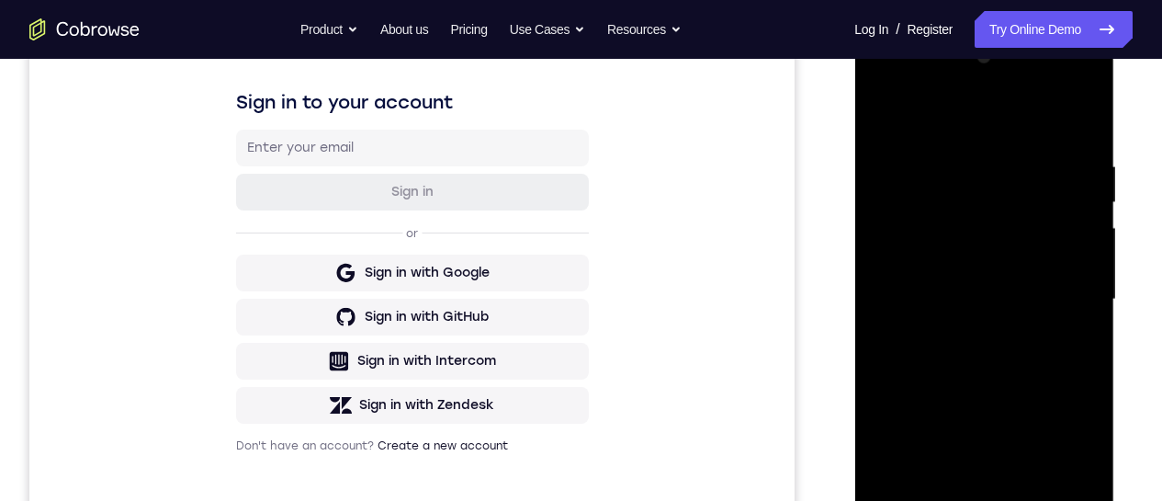
click at [884, 114] on div at bounding box center [984, 299] width 232 height 515
click at [958, 141] on div at bounding box center [984, 299] width 232 height 515
click at [1082, 122] on div at bounding box center [984, 299] width 232 height 515
click at [1030, 521] on div at bounding box center [984, 299] width 232 height 515
click at [1085, 382] on div at bounding box center [984, 299] width 232 height 515
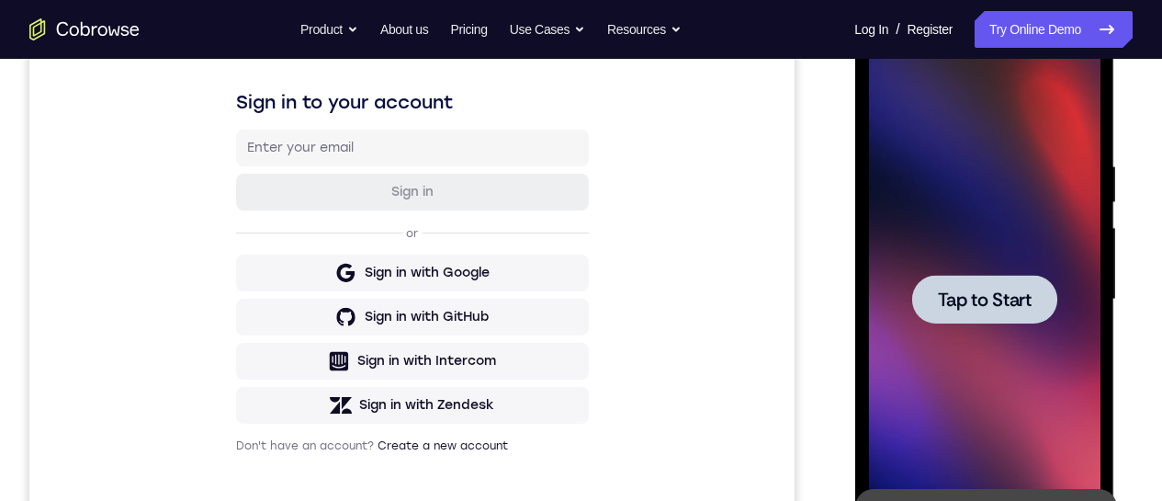
click at [992, 338] on div at bounding box center [984, 299] width 232 height 515
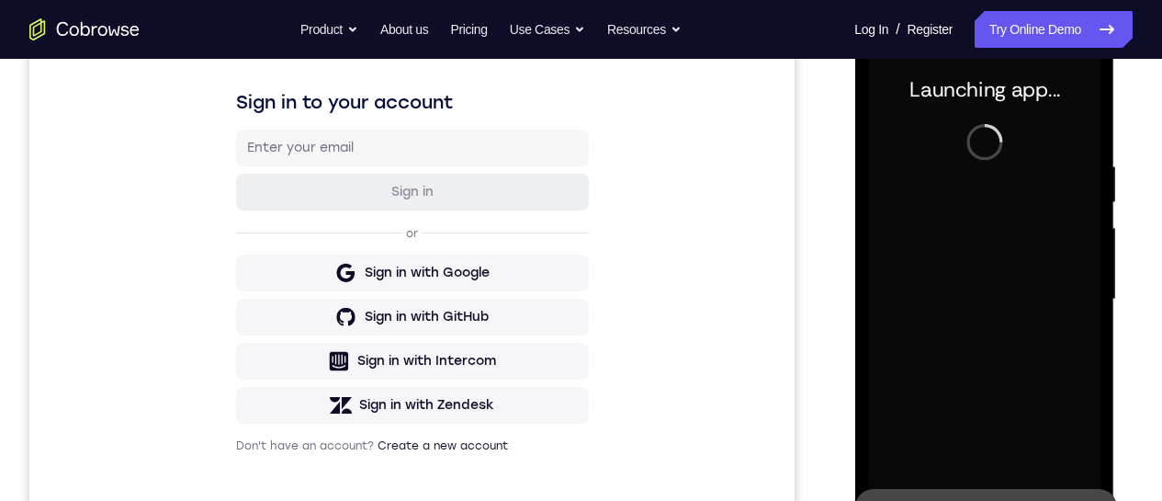
scroll to position [520, 0]
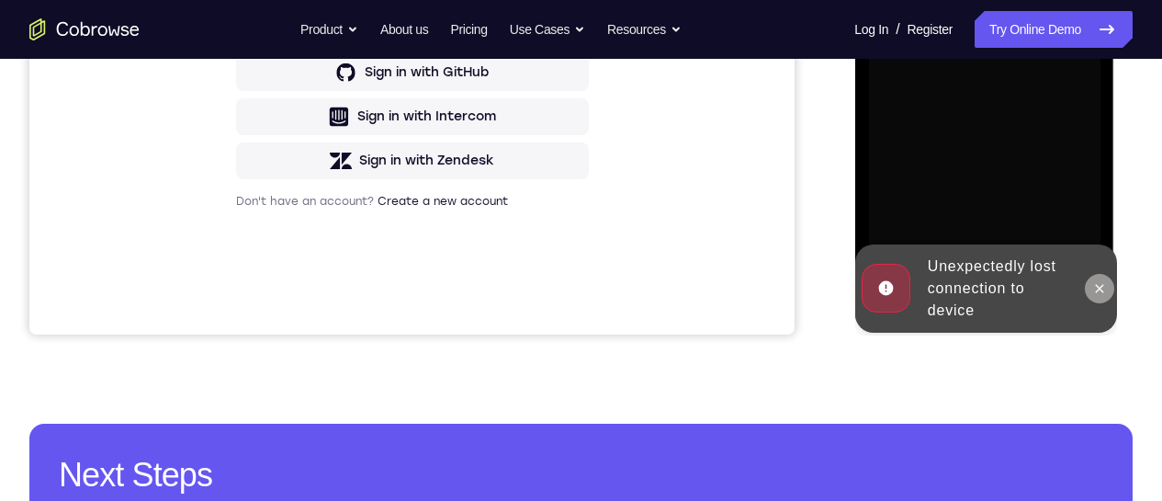
click at [1105, 294] on icon at bounding box center [1099, 288] width 15 height 15
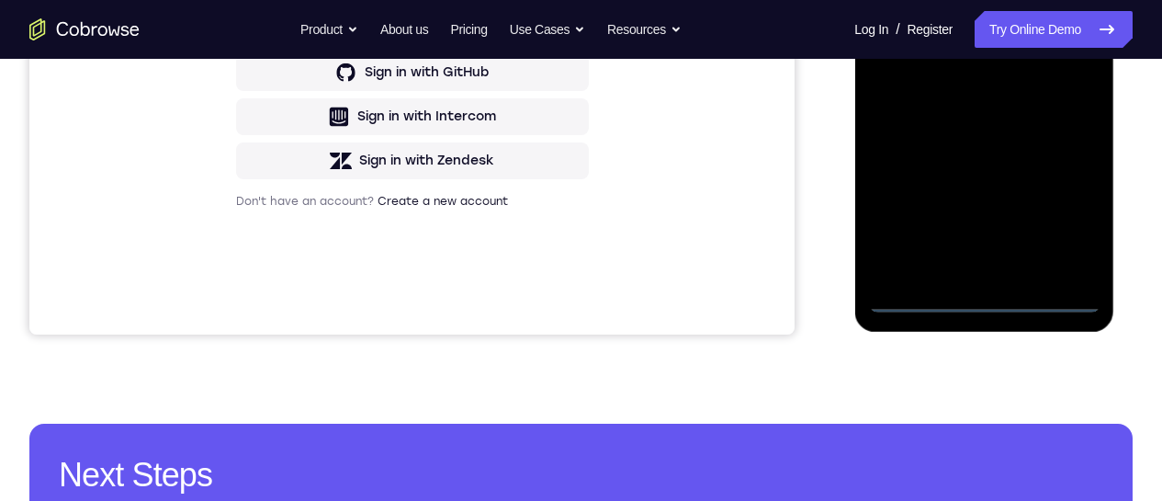
click at [992, 297] on div at bounding box center [984, 55] width 232 height 515
click at [1058, 228] on div at bounding box center [984, 55] width 232 height 515
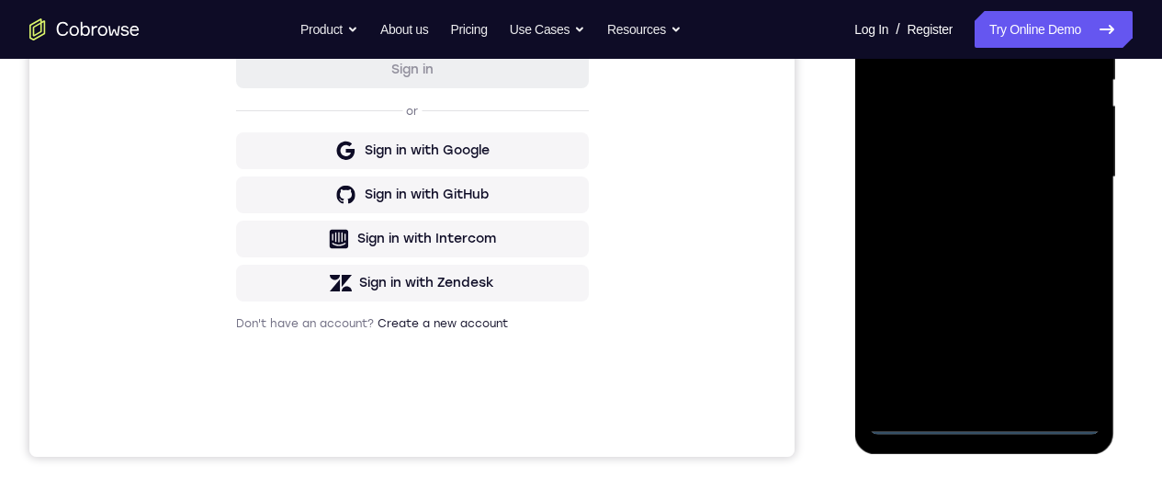
click at [937, 2] on div at bounding box center [984, 177] width 232 height 515
click at [1063, 162] on div at bounding box center [984, 177] width 232 height 515
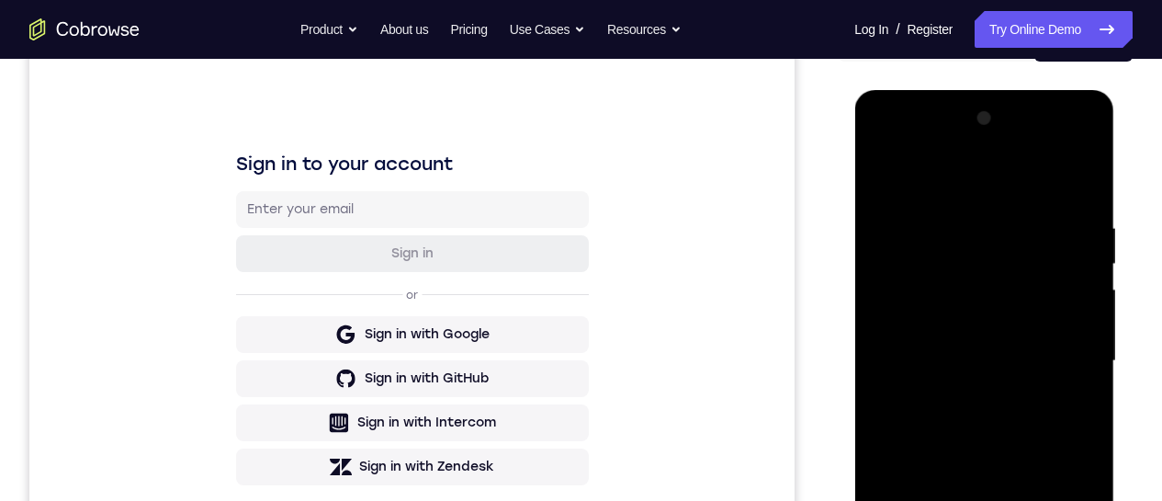
click at [969, 395] on div at bounding box center [984, 361] width 232 height 515
click at [980, 348] on div at bounding box center [984, 361] width 232 height 515
click at [969, 328] on div at bounding box center [984, 361] width 232 height 515
click at [970, 354] on div at bounding box center [984, 361] width 232 height 515
click at [969, 417] on div at bounding box center [984, 361] width 232 height 515
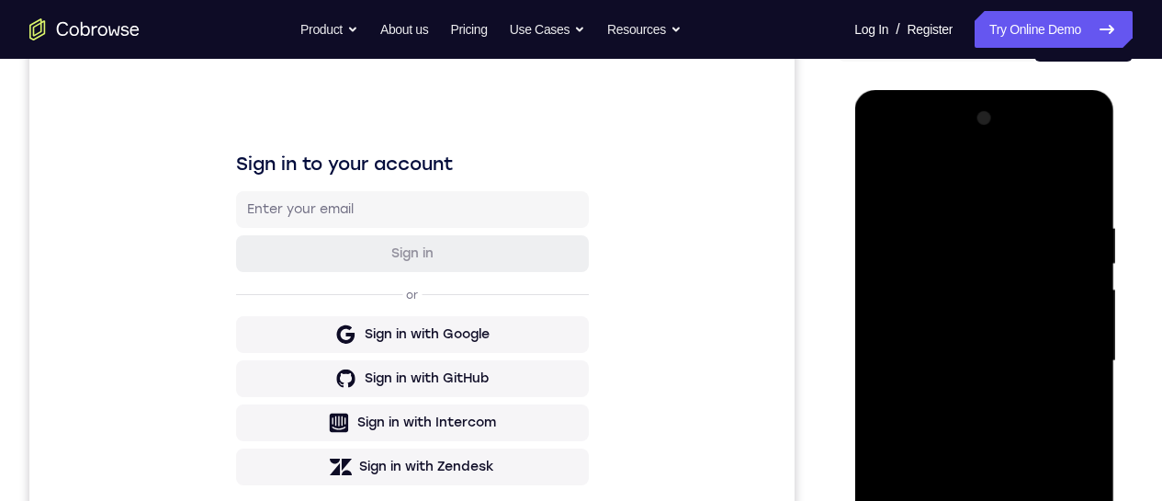
click at [969, 416] on div at bounding box center [984, 361] width 232 height 515
click at [971, 425] on div at bounding box center [984, 361] width 232 height 515
click at [1012, 232] on div at bounding box center [984, 361] width 232 height 515
click at [1083, 581] on div at bounding box center [984, 361] width 232 height 515
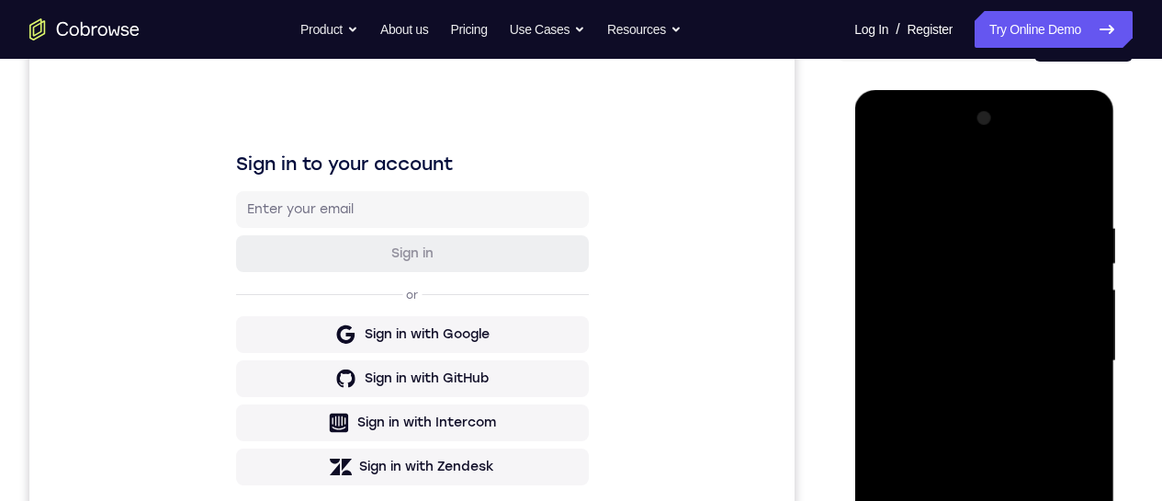
scroll to position [336, 0]
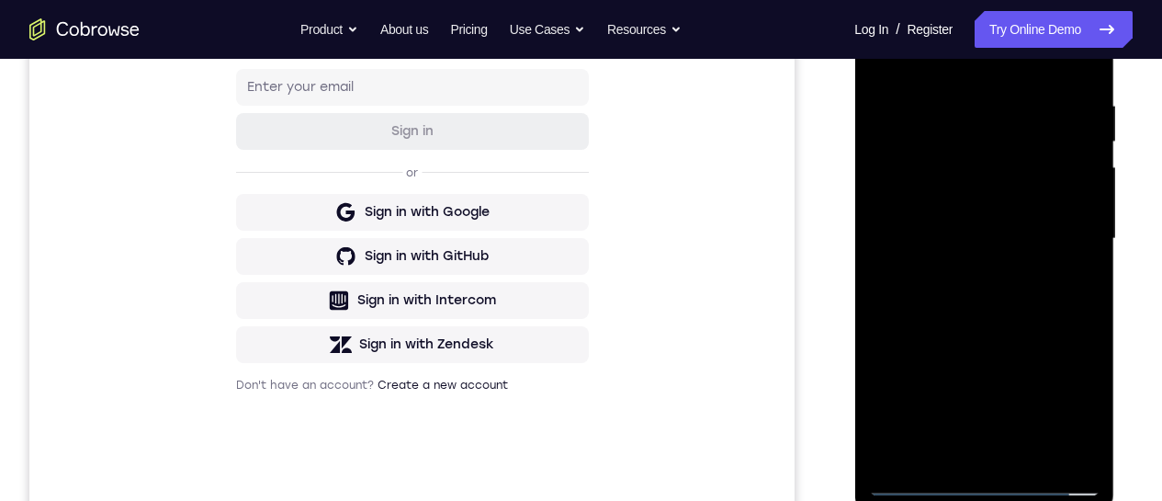
click at [923, 178] on div at bounding box center [984, 239] width 232 height 515
click at [979, 291] on div at bounding box center [984, 239] width 232 height 515
click at [960, 187] on div at bounding box center [984, 239] width 232 height 515
click at [967, 227] on div at bounding box center [984, 239] width 232 height 515
click at [1082, 456] on div at bounding box center [984, 239] width 232 height 515
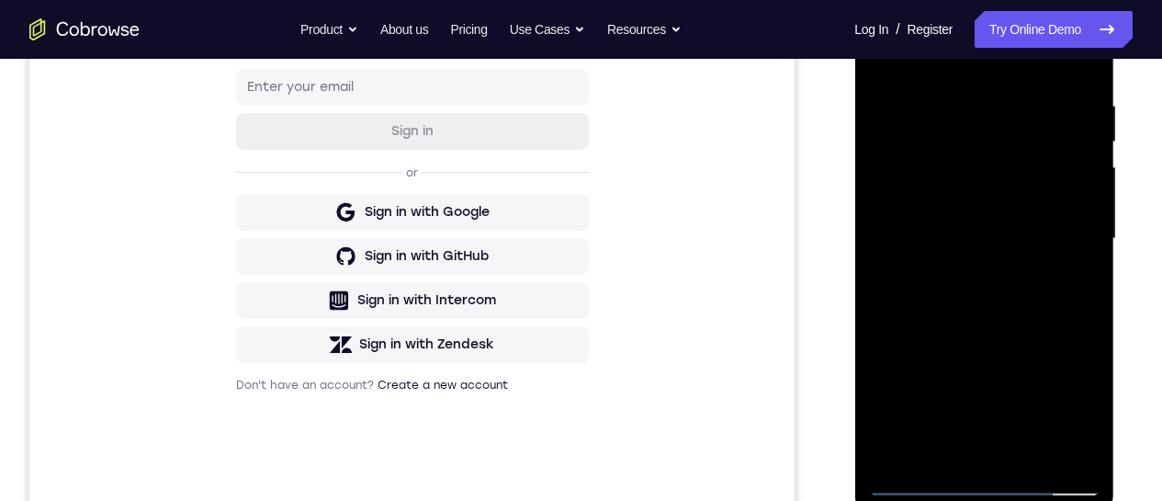
click at [986, 321] on div at bounding box center [984, 239] width 232 height 515
click at [964, 89] on div at bounding box center [984, 239] width 232 height 515
click at [1082, 69] on div at bounding box center [984, 239] width 232 height 515
click at [1027, 453] on div at bounding box center [984, 239] width 232 height 515
click at [981, 335] on div at bounding box center [984, 239] width 232 height 515
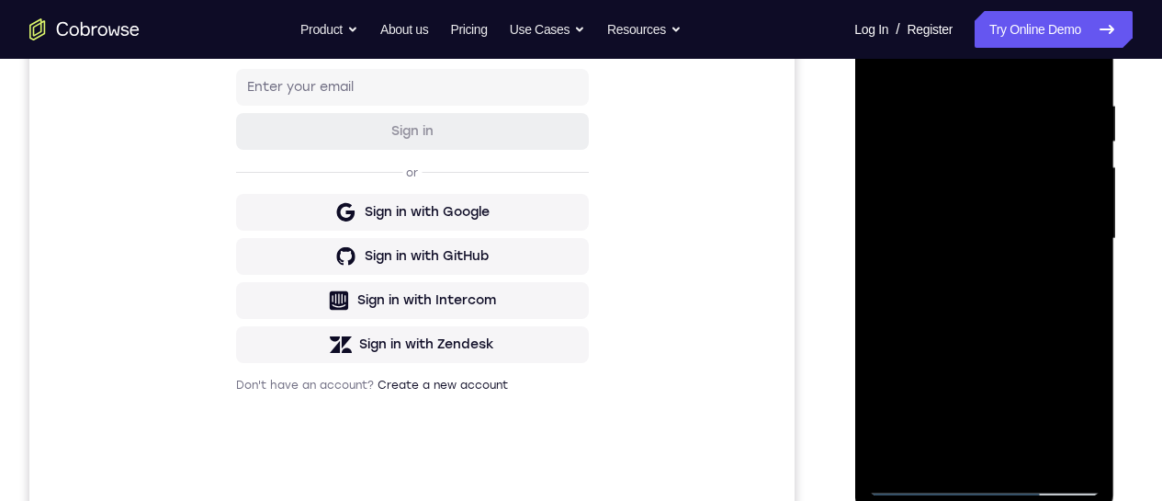
click at [945, 190] on div at bounding box center [984, 239] width 232 height 515
click at [885, 60] on div at bounding box center [984, 239] width 232 height 515
click at [890, 55] on div at bounding box center [984, 239] width 232 height 515
click at [945, 457] on div at bounding box center [984, 239] width 232 height 515
click at [940, 52] on div at bounding box center [984, 239] width 232 height 515
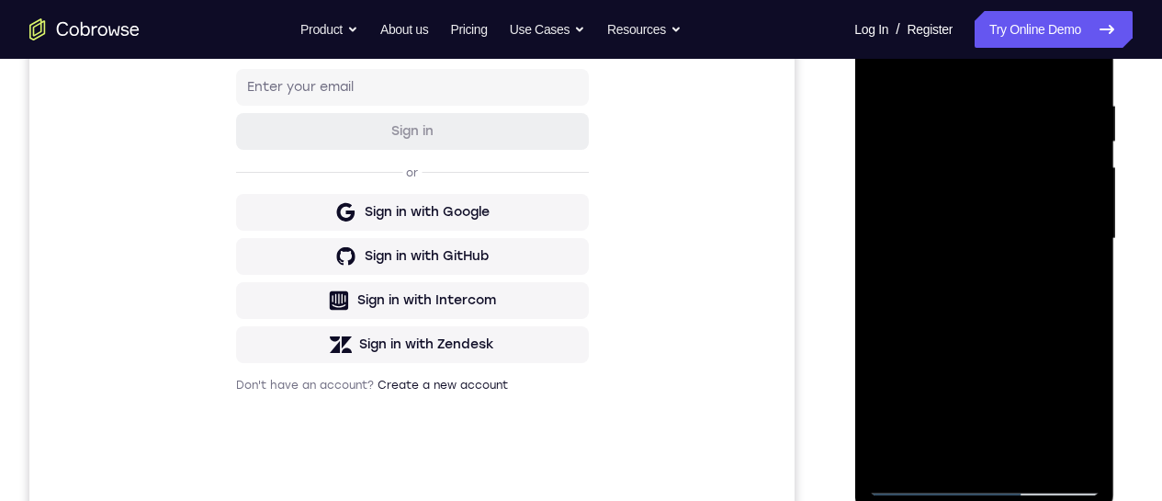
click at [950, 114] on div at bounding box center [984, 239] width 232 height 515
click at [881, 51] on div at bounding box center [984, 239] width 232 height 515
click at [904, 294] on div at bounding box center [984, 239] width 232 height 515
drag, startPoint x: 954, startPoint y: 339, endPoint x: 951, endPoint y: 218, distance: 121.3
click at [958, 197] on div at bounding box center [984, 239] width 232 height 515
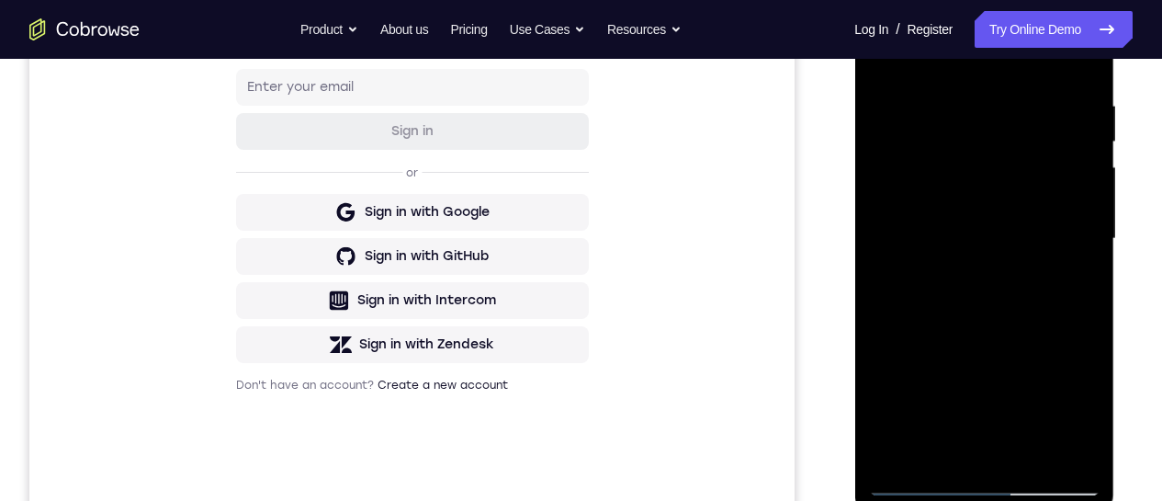
drag, startPoint x: 997, startPoint y: 399, endPoint x: 999, endPoint y: 241, distance: 158.1
click at [999, 241] on div at bounding box center [984, 239] width 232 height 515
drag, startPoint x: 967, startPoint y: 368, endPoint x: 970, endPoint y: 253, distance: 114.9
click at [970, 252] on div at bounding box center [984, 239] width 232 height 515
drag, startPoint x: 981, startPoint y: 385, endPoint x: 982, endPoint y: 232, distance: 153.5
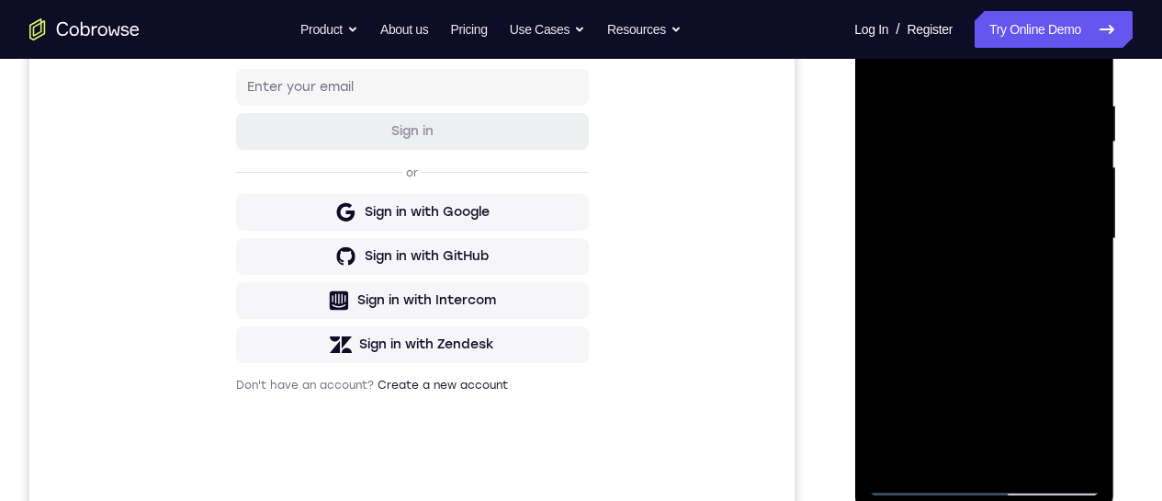
click at [981, 232] on div at bounding box center [984, 239] width 232 height 515
drag, startPoint x: 988, startPoint y: 280, endPoint x: 969, endPoint y: 234, distance: 49.5
click at [976, 226] on div at bounding box center [984, 239] width 232 height 515
drag, startPoint x: 991, startPoint y: 335, endPoint x: 975, endPoint y: 210, distance: 125.9
click at [974, 195] on div at bounding box center [984, 239] width 232 height 515
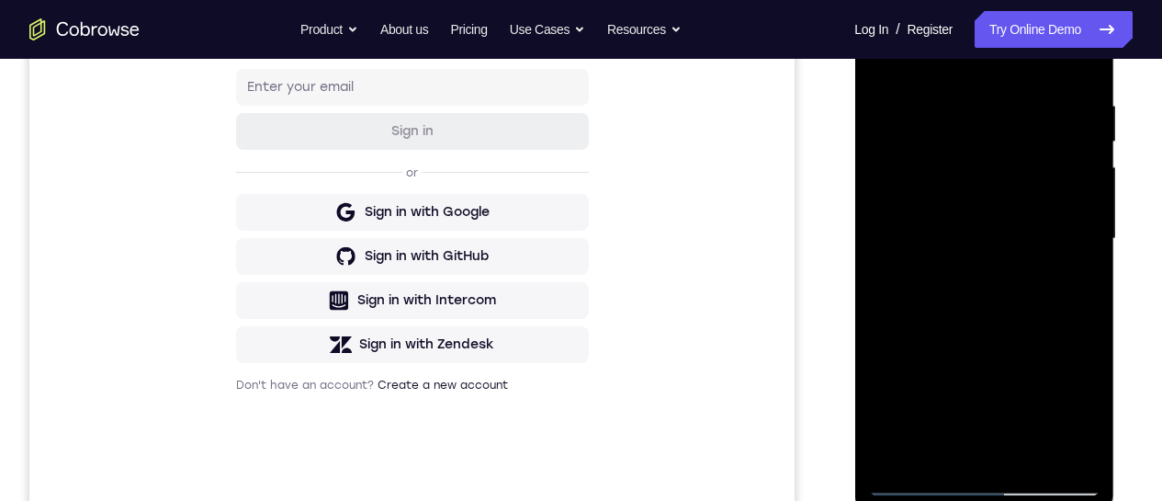
drag, startPoint x: 993, startPoint y: 312, endPoint x: 995, endPoint y: 271, distance: 40.5
click at [992, 263] on div at bounding box center [984, 239] width 232 height 515
click at [1085, 236] on div at bounding box center [984, 239] width 232 height 515
click at [1085, 238] on div at bounding box center [984, 239] width 232 height 515
click at [1085, 240] on div at bounding box center [984, 239] width 232 height 515
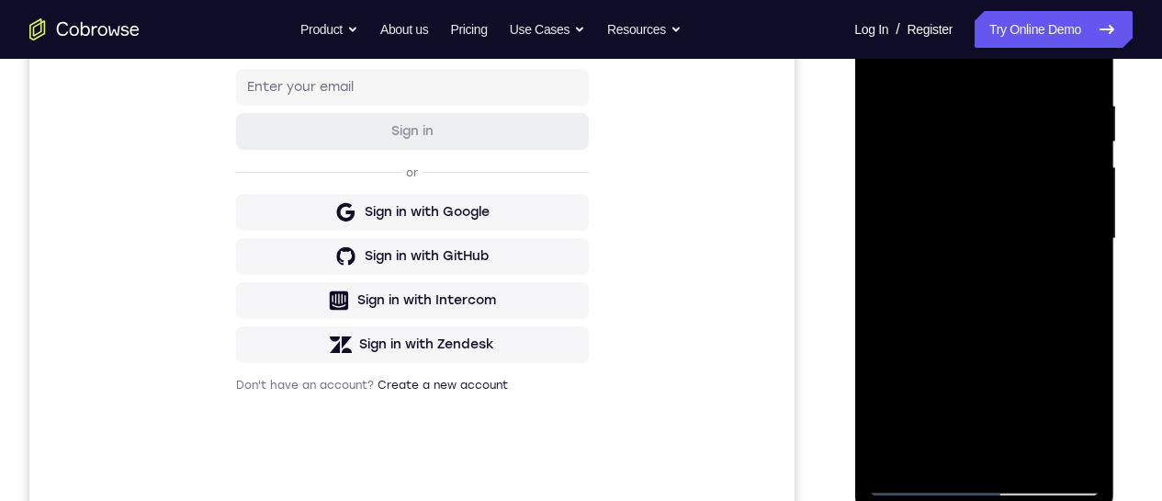
click at [1085, 242] on div at bounding box center [984, 239] width 232 height 515
click at [1087, 240] on div at bounding box center [984, 239] width 232 height 515
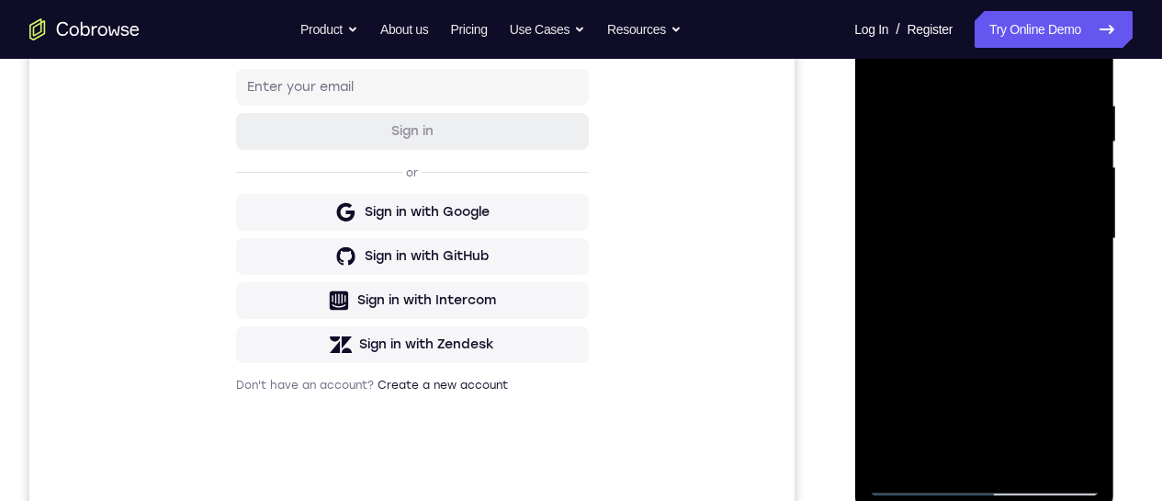
click at [1087, 240] on div at bounding box center [984, 239] width 232 height 515
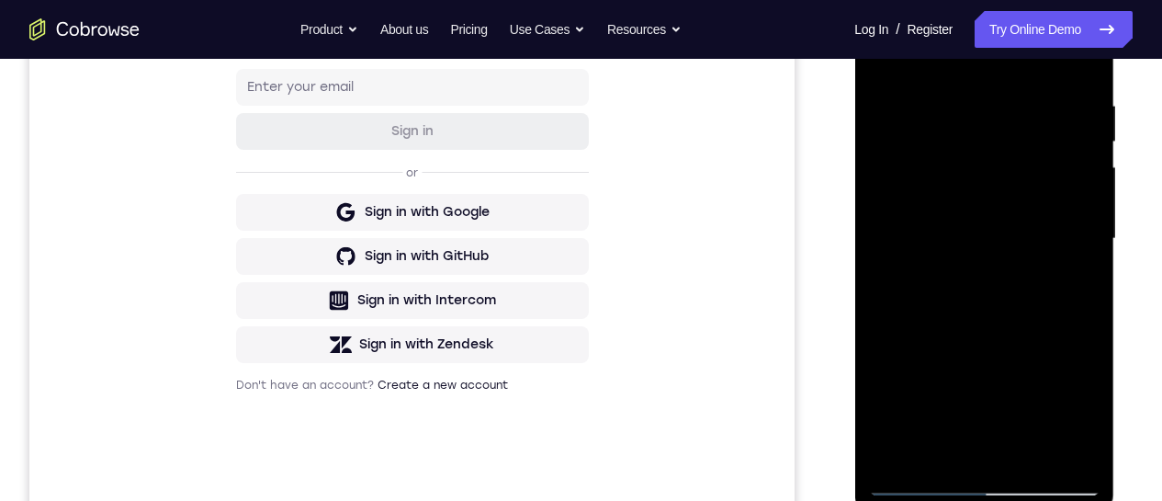
click at [1087, 240] on div at bounding box center [984, 239] width 232 height 515
click at [1083, 236] on div at bounding box center [984, 239] width 232 height 515
click at [1085, 236] on div at bounding box center [984, 239] width 232 height 515
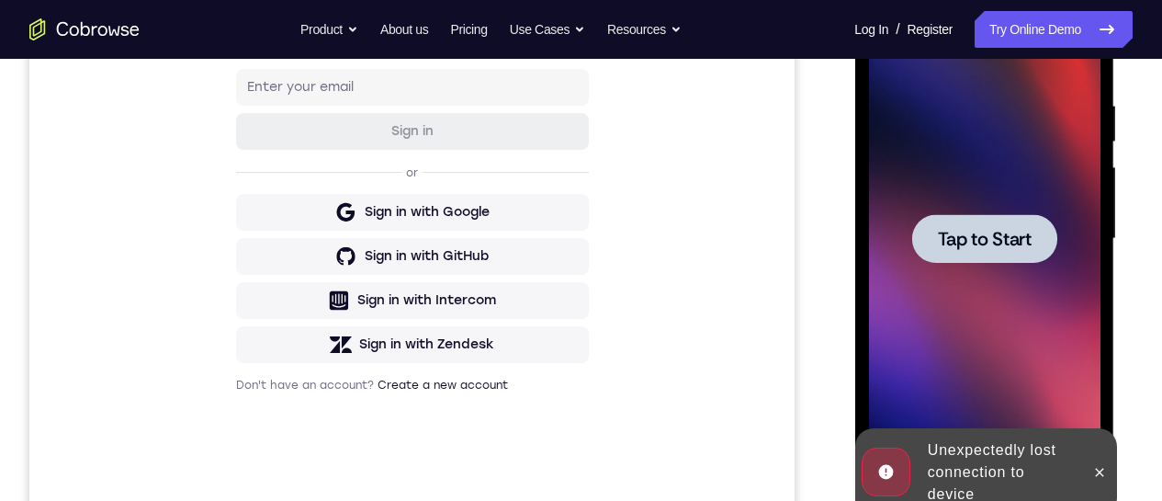
click at [1018, 209] on div at bounding box center [984, 239] width 232 height 515
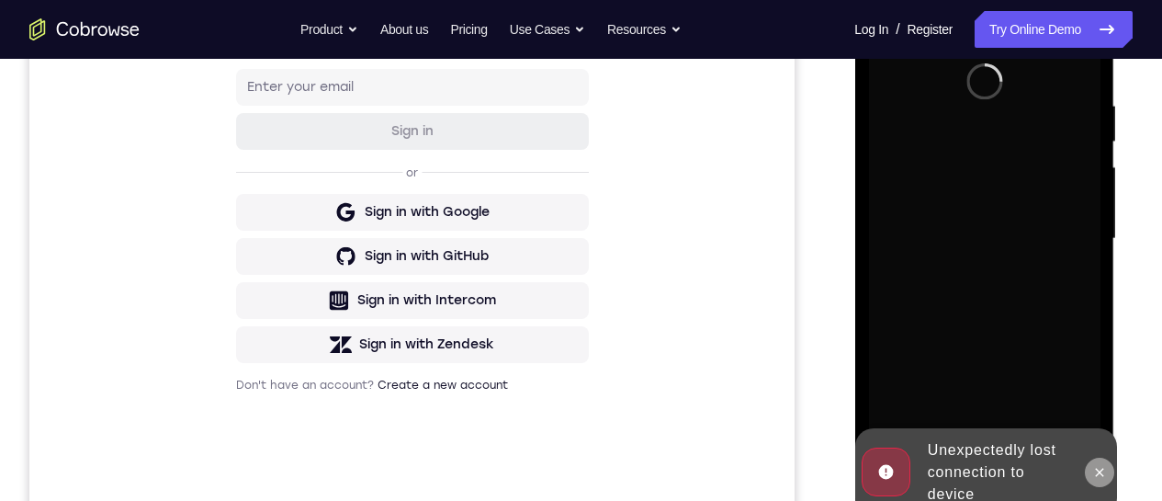
click at [1102, 466] on icon at bounding box center [1099, 472] width 15 height 15
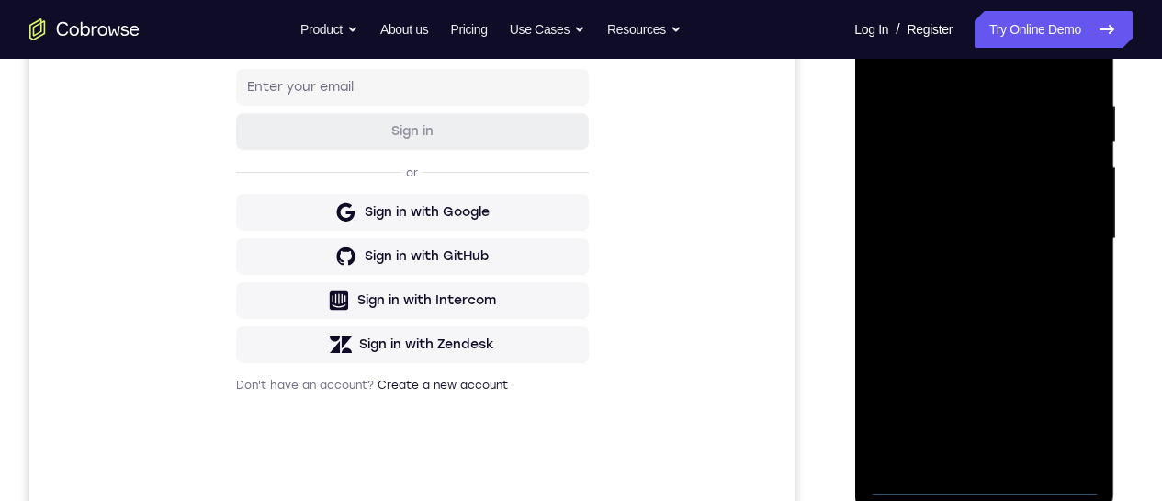
click at [987, 474] on div at bounding box center [984, 239] width 232 height 515
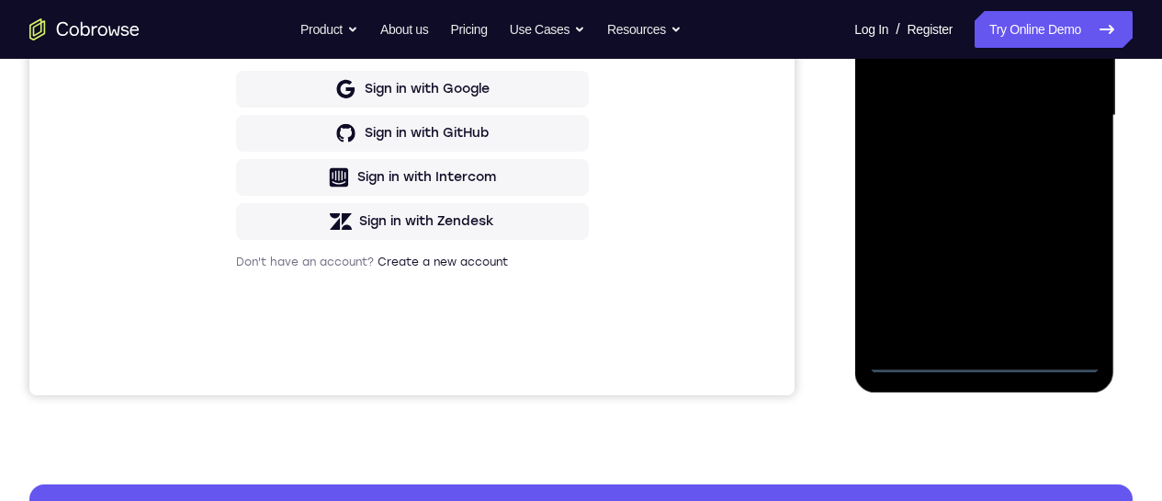
click at [980, 365] on div at bounding box center [984, 115] width 232 height 515
click at [1059, 296] on div at bounding box center [984, 115] width 232 height 515
click at [957, 0] on div at bounding box center [984, 115] width 232 height 515
click at [1057, 108] on div at bounding box center [984, 115] width 232 height 515
click at [958, 330] on div at bounding box center [984, 115] width 232 height 515
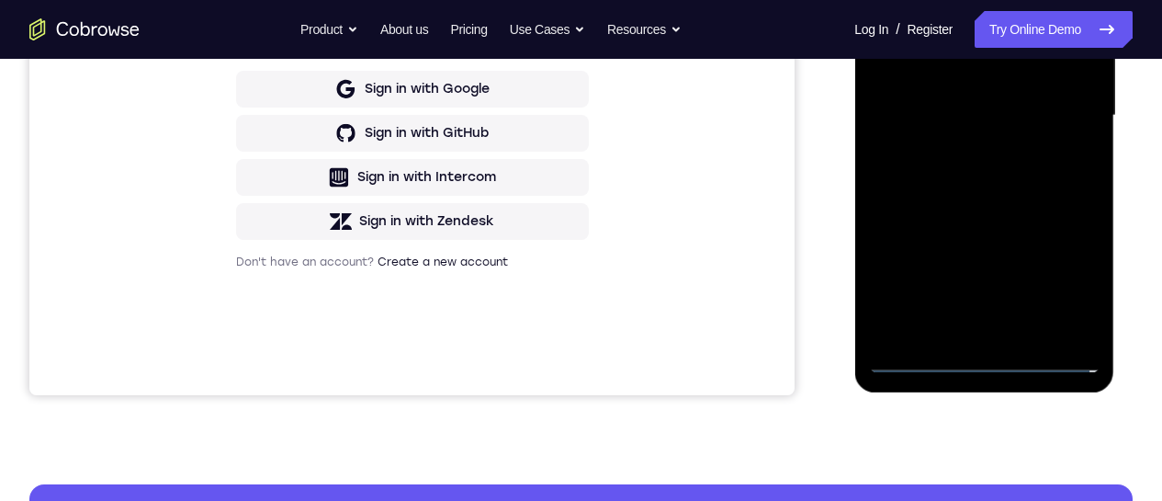
click at [963, 101] on div at bounding box center [984, 115] width 232 height 515
click at [935, 85] on div at bounding box center [984, 115] width 232 height 515
click at [964, 111] on div at bounding box center [984, 115] width 232 height 515
click at [962, 170] on div at bounding box center [984, 115] width 232 height 515
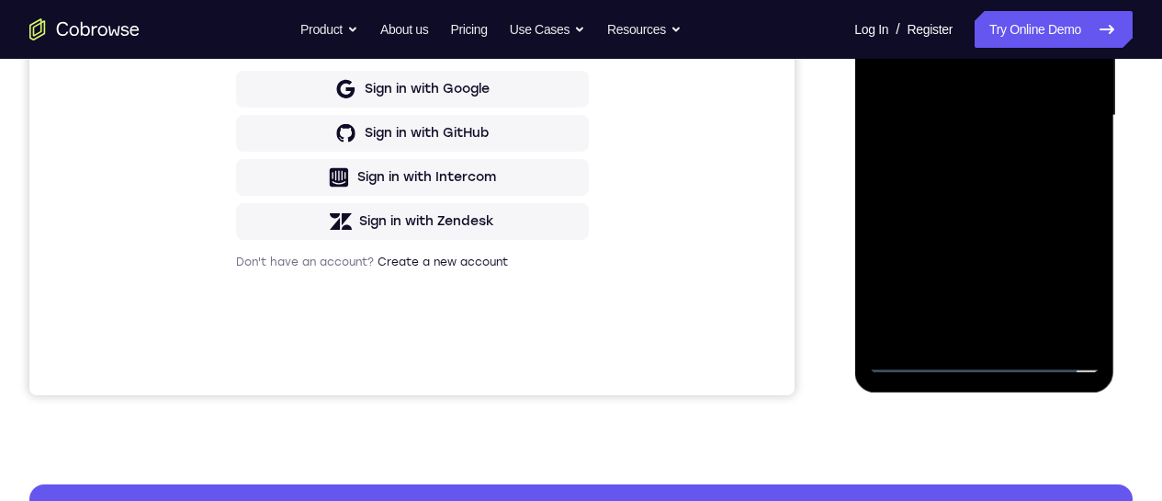
click at [964, 177] on div at bounding box center [984, 115] width 232 height 515
click at [974, 205] on div at bounding box center [984, 115] width 232 height 515
click at [933, 51] on div at bounding box center [984, 115] width 232 height 515
click at [988, 164] on div at bounding box center [984, 115] width 232 height 515
click at [968, 63] on div at bounding box center [984, 115] width 232 height 515
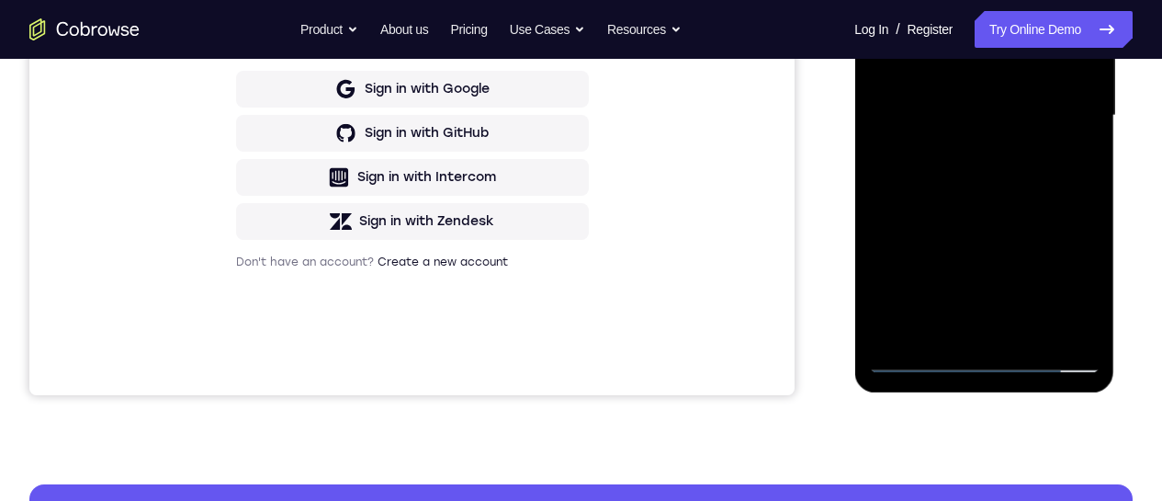
click at [966, 98] on div at bounding box center [984, 115] width 232 height 515
click at [1093, 312] on div at bounding box center [984, 115] width 232 height 515
drag, startPoint x: 960, startPoint y: 265, endPoint x: 960, endPoint y: 31, distance: 233.4
click at [960, 30] on div at bounding box center [984, 115] width 232 height 515
drag, startPoint x: 958, startPoint y: 238, endPoint x: 960, endPoint y: 67, distance: 170.9
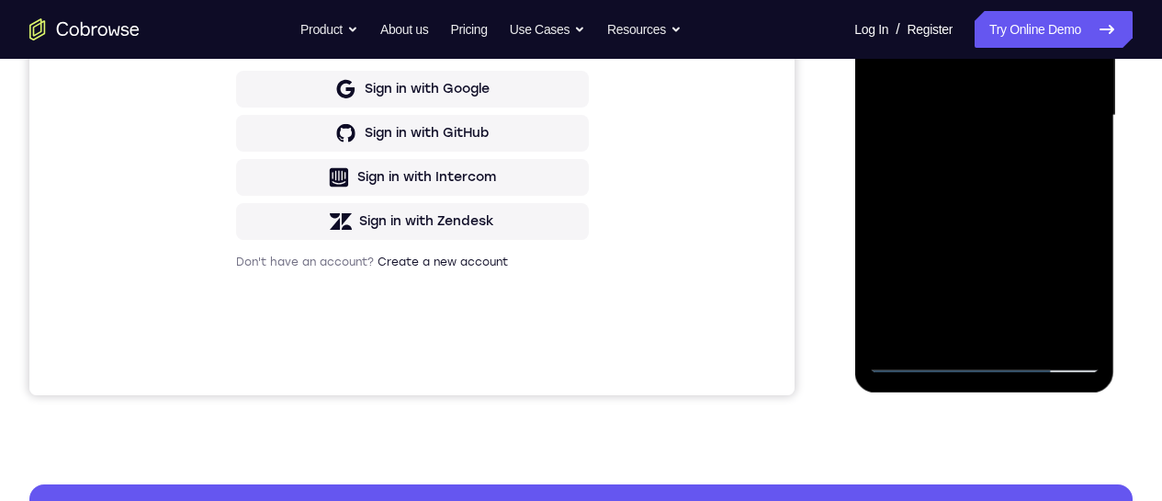
click at [949, 44] on div at bounding box center [984, 115] width 232 height 515
drag, startPoint x: 967, startPoint y: 249, endPoint x: 967, endPoint y: 71, distance: 178.3
click at [967, 73] on div at bounding box center [984, 115] width 232 height 515
drag, startPoint x: 989, startPoint y: 247, endPoint x: 996, endPoint y: 28, distance: 218.8
click at [997, 28] on div at bounding box center [984, 115] width 232 height 515
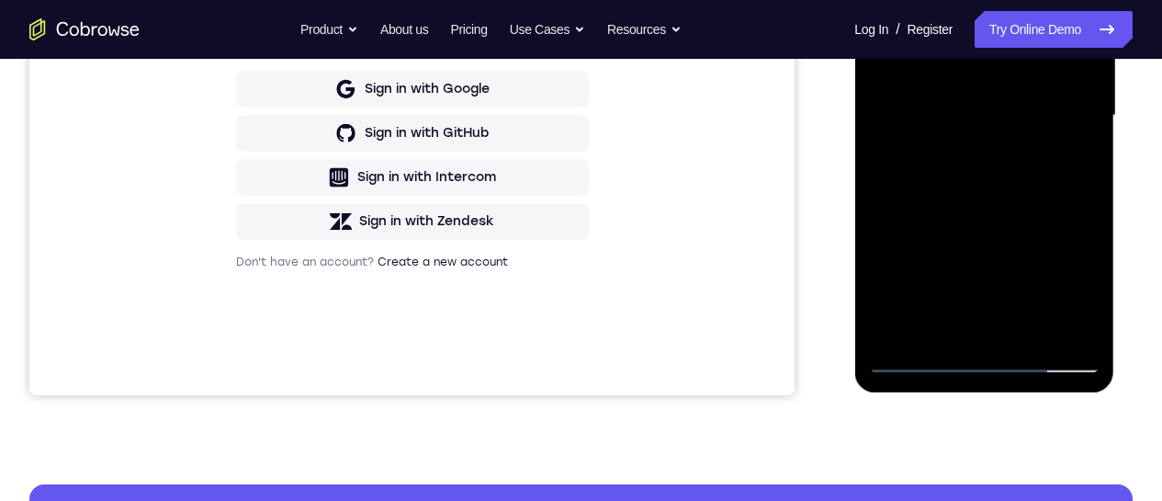
drag, startPoint x: 980, startPoint y: 271, endPoint x: 994, endPoint y: 102, distance: 169.6
click at [991, 115] on div at bounding box center [984, 115] width 232 height 515
click at [1089, 102] on div at bounding box center [984, 115] width 232 height 515
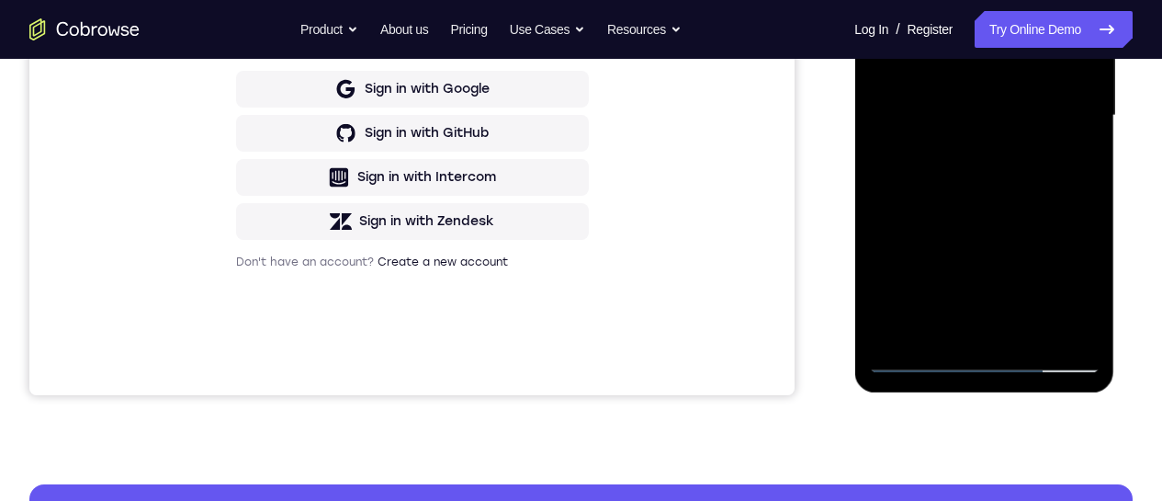
click at [1089, 104] on div at bounding box center [984, 115] width 232 height 515
click at [1089, 111] on div at bounding box center [984, 115] width 232 height 515
click at [1088, 102] on div at bounding box center [984, 115] width 232 height 515
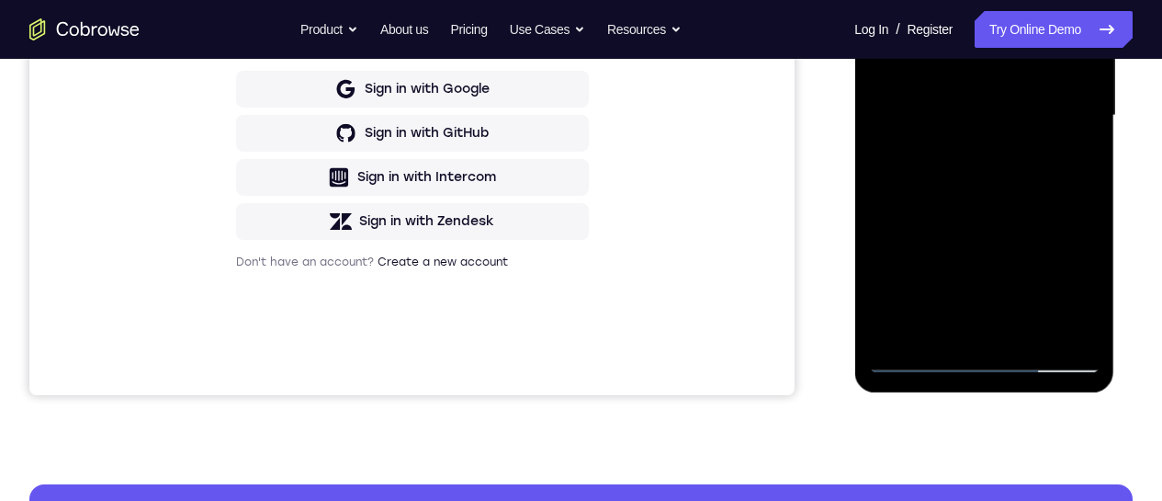
click at [1088, 102] on div at bounding box center [984, 115] width 232 height 515
click at [1088, 103] on div at bounding box center [984, 115] width 232 height 515
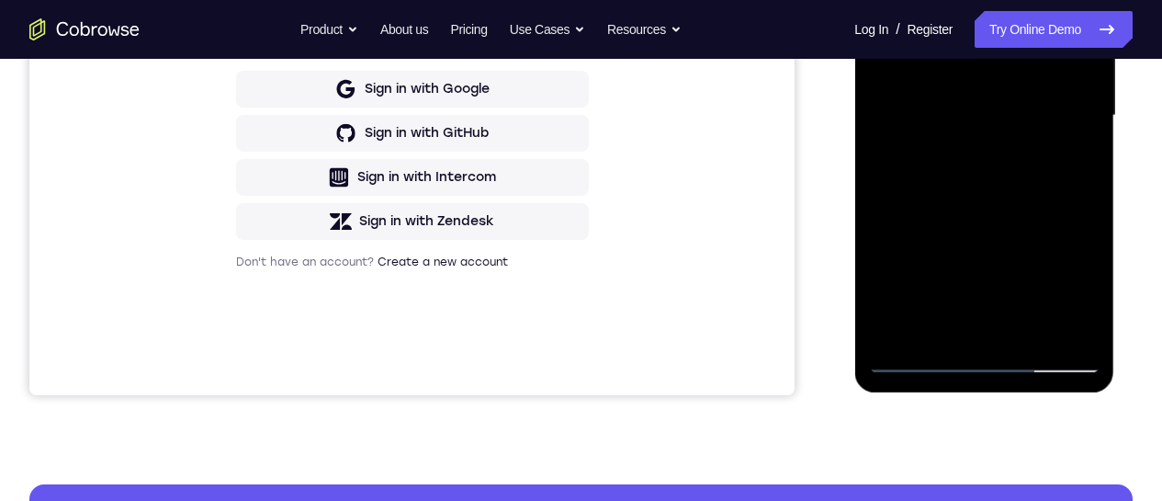
click at [1088, 103] on div at bounding box center [984, 115] width 232 height 515
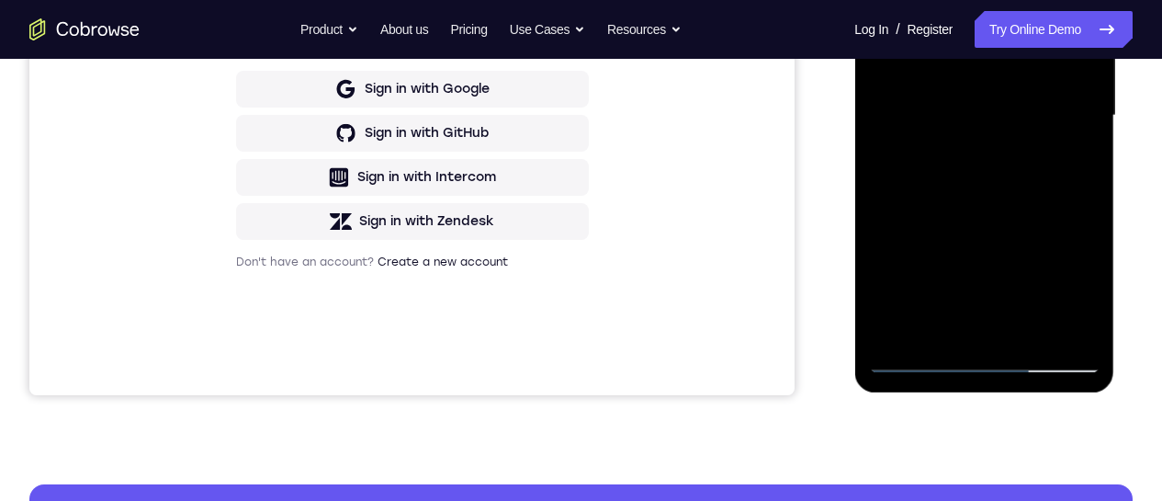
drag, startPoint x: 917, startPoint y: 283, endPoint x: 933, endPoint y: 23, distance: 260.5
click at [931, 21] on div at bounding box center [984, 115] width 232 height 515
drag, startPoint x: 957, startPoint y: 232, endPoint x: 940, endPoint y: 28, distance: 204.7
click at [941, 34] on div at bounding box center [984, 115] width 232 height 515
drag, startPoint x: 1024, startPoint y: 27, endPoint x: 1045, endPoint y: 150, distance: 124.9
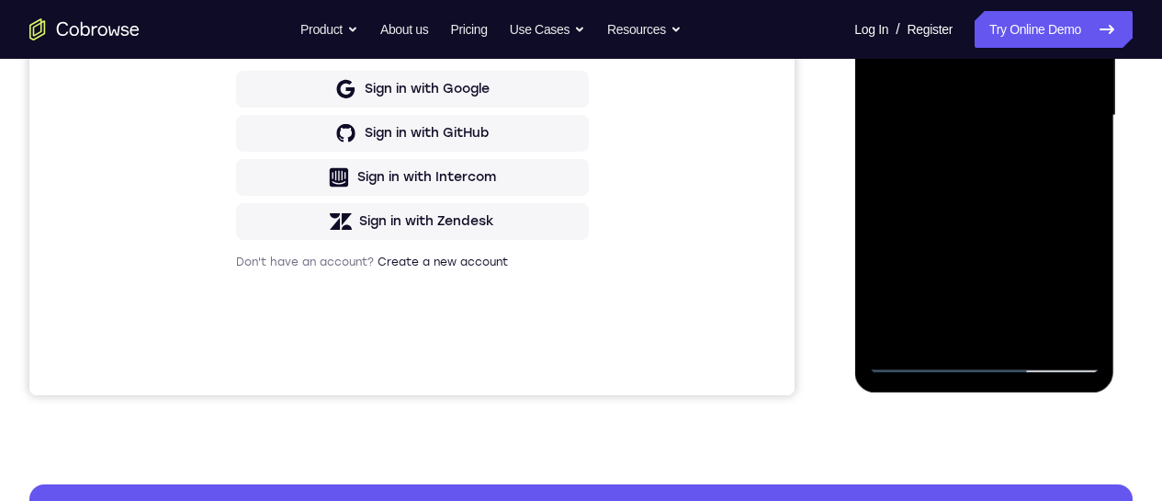
click at [1053, 163] on div at bounding box center [984, 115] width 232 height 515
click at [1083, 98] on div at bounding box center [984, 115] width 232 height 515
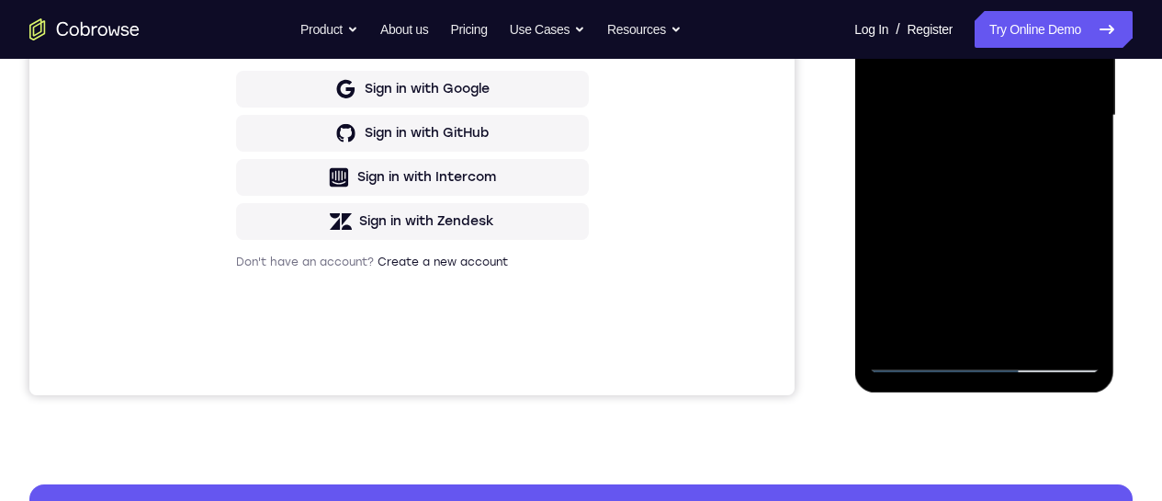
drag, startPoint x: 931, startPoint y: 237, endPoint x: 958, endPoint y: 18, distance: 220.3
click at [938, 0] on div at bounding box center [984, 115] width 232 height 515
drag, startPoint x: 968, startPoint y: 214, endPoint x: 940, endPoint y: 32, distance: 184.0
click at [933, 33] on div at bounding box center [984, 115] width 232 height 515
drag, startPoint x: 980, startPoint y: 24, endPoint x: 992, endPoint y: 108, distance: 84.3
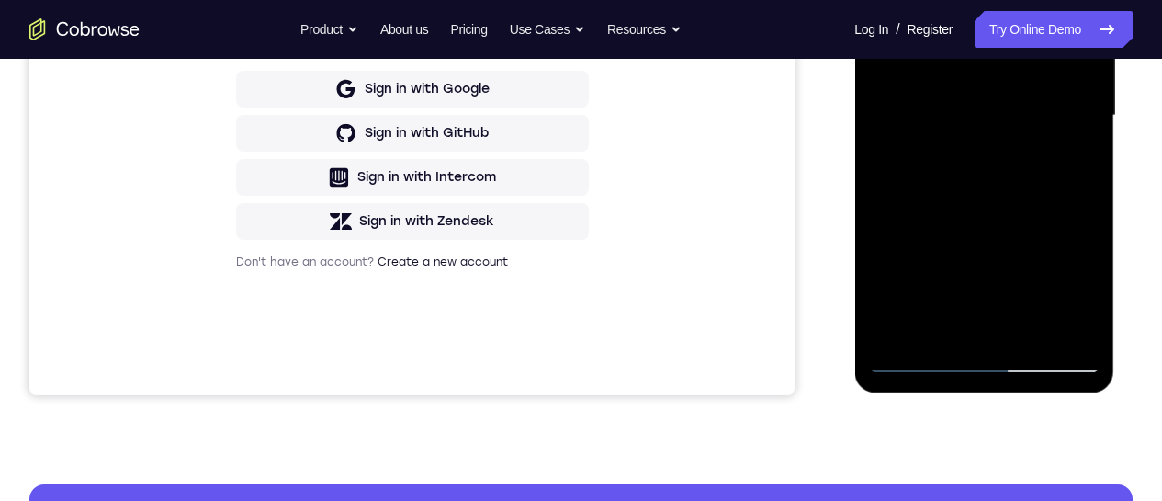
click at [980, 16] on div at bounding box center [984, 115] width 232 height 515
drag, startPoint x: 989, startPoint y: 179, endPoint x: 967, endPoint y: -3, distance: 183.3
click at [967, 0] on div at bounding box center [984, 115] width 232 height 515
drag, startPoint x: 1003, startPoint y: 225, endPoint x: 972, endPoint y: 42, distance: 185.5
click at [972, 43] on div at bounding box center [984, 115] width 232 height 515
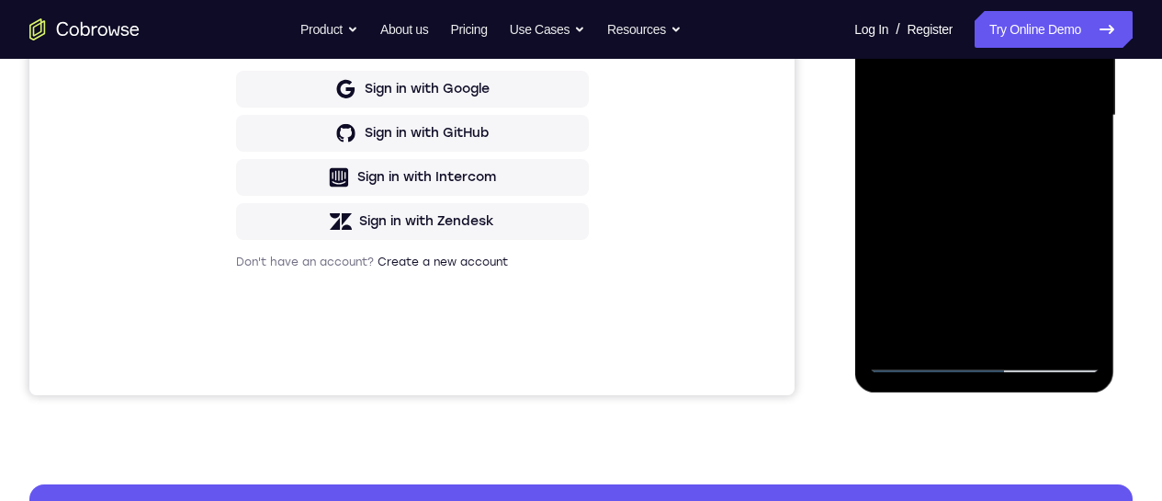
drag, startPoint x: 968, startPoint y: 280, endPoint x: 957, endPoint y: 134, distance: 146.5
click at [957, 135] on div at bounding box center [984, 115] width 232 height 515
click at [1091, 65] on div at bounding box center [984, 115] width 232 height 515
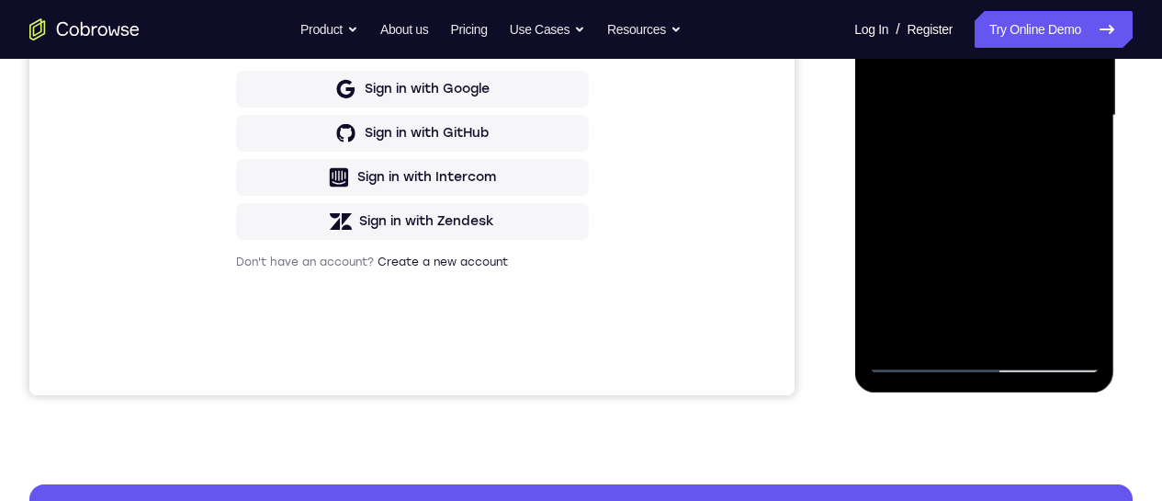
click at [1091, 65] on div at bounding box center [984, 115] width 232 height 515
click at [886, 193] on div at bounding box center [984, 115] width 232 height 515
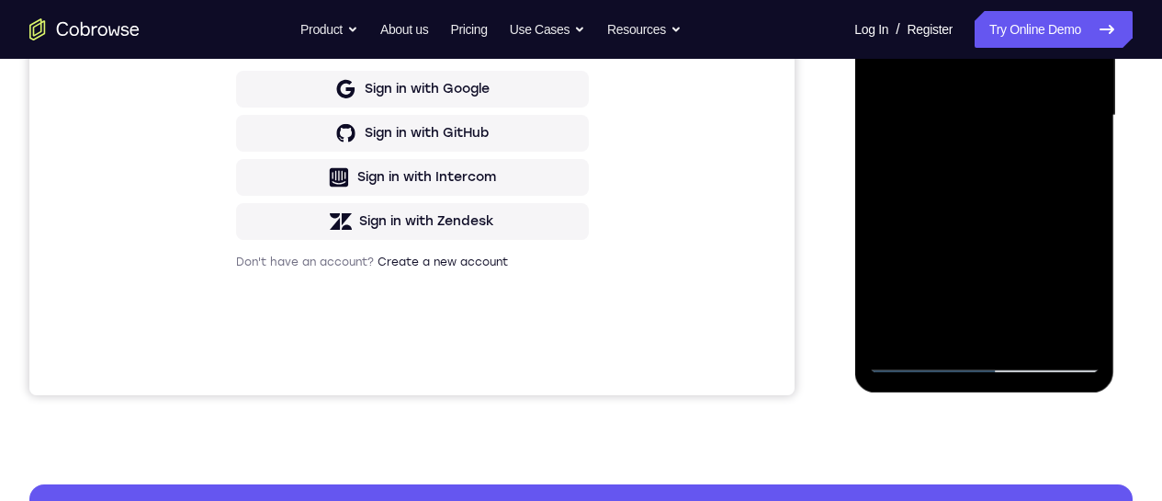
drag, startPoint x: 1003, startPoint y: 108, endPoint x: 1003, endPoint y: 196, distance: 87.3
click at [1005, 192] on div at bounding box center [984, 115] width 232 height 515
drag, startPoint x: 962, startPoint y: 177, endPoint x: 947, endPoint y: 68, distance: 110.3
click at [947, 67] on div at bounding box center [984, 115] width 232 height 515
drag, startPoint x: 954, startPoint y: 232, endPoint x: 935, endPoint y: 80, distance: 152.7
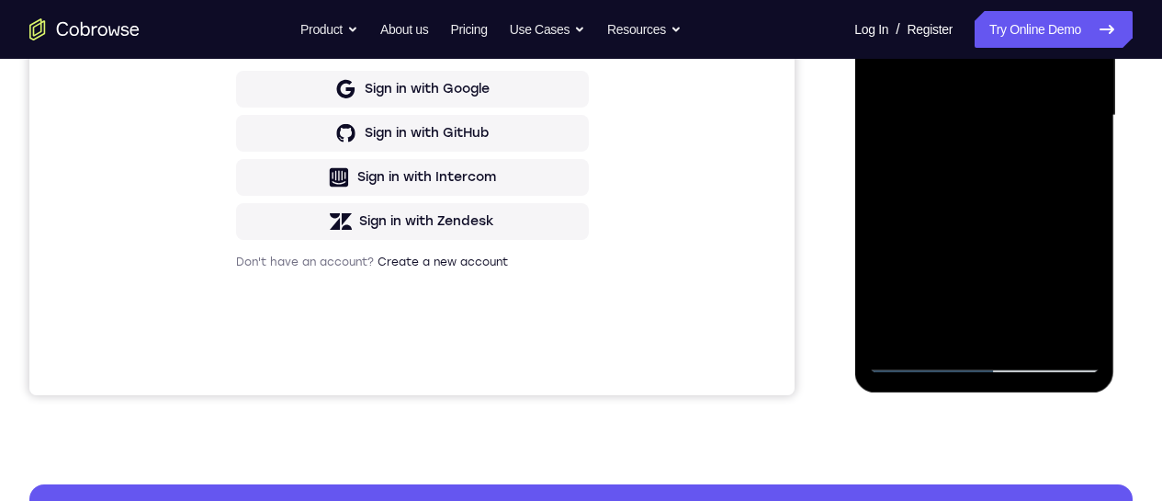
click at [935, 79] on div at bounding box center [984, 115] width 232 height 515
drag, startPoint x: 955, startPoint y: 223, endPoint x: 950, endPoint y: 108, distance: 115.0
click at [949, 109] on div at bounding box center [984, 115] width 232 height 515
click at [1084, 119] on div at bounding box center [984, 115] width 232 height 515
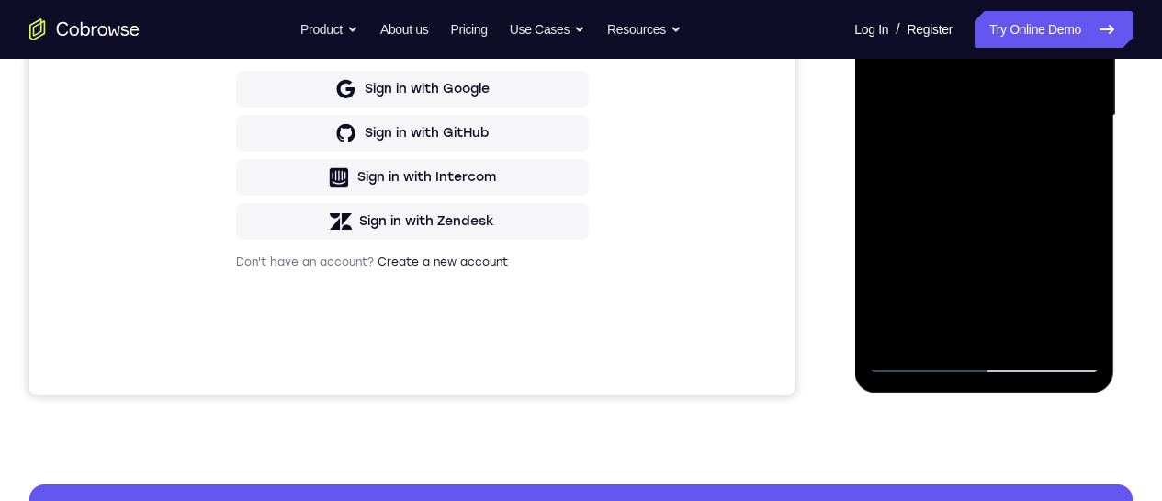
click at [1083, 119] on div at bounding box center [984, 115] width 232 height 515
click at [880, 282] on div at bounding box center [984, 115] width 232 height 515
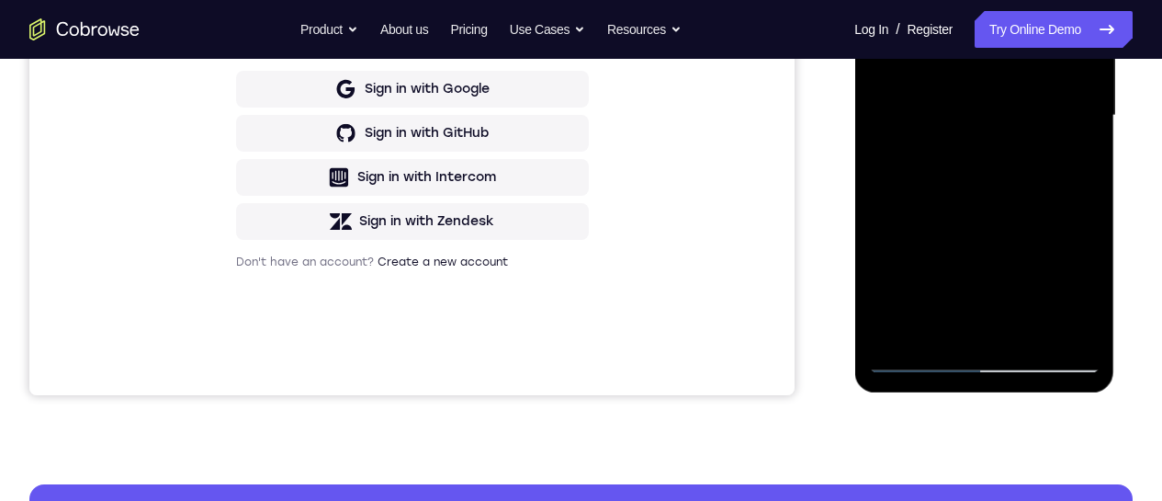
click at [1084, 117] on div at bounding box center [984, 115] width 232 height 515
click at [1083, 120] on div at bounding box center [984, 115] width 232 height 515
drag, startPoint x: 1003, startPoint y: 225, endPoint x: 1003, endPoint y: 130, distance: 95.6
click at [1003, 131] on div at bounding box center [984, 115] width 232 height 515
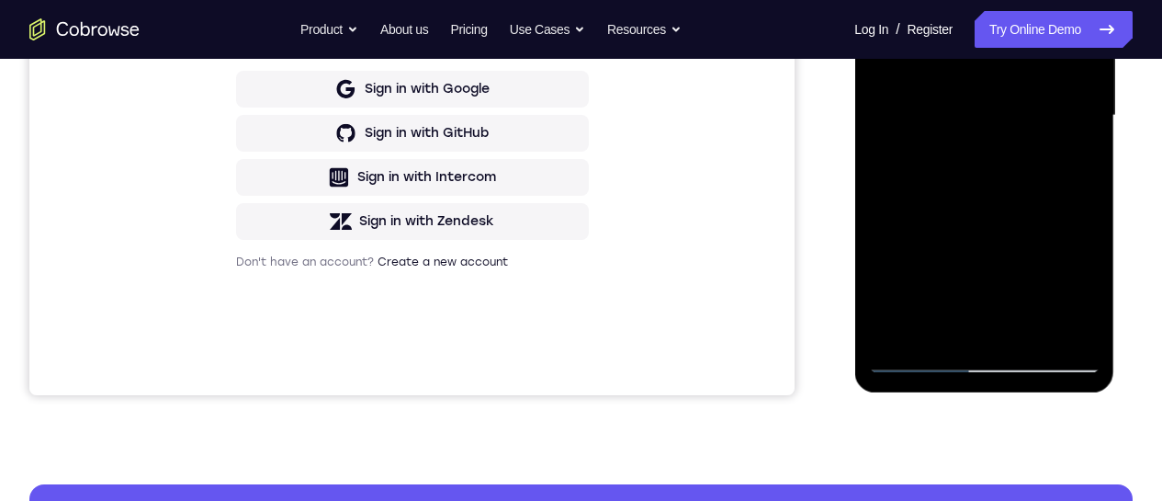
click at [901, 239] on div at bounding box center [984, 115] width 232 height 515
drag, startPoint x: 972, startPoint y: 89, endPoint x: 1015, endPoint y: 244, distance: 160.3
click at [1015, 240] on div at bounding box center [984, 115] width 232 height 515
drag, startPoint x: 982, startPoint y: 232, endPoint x: 957, endPoint y: 22, distance: 211.1
click at [957, 20] on div at bounding box center [984, 115] width 232 height 515
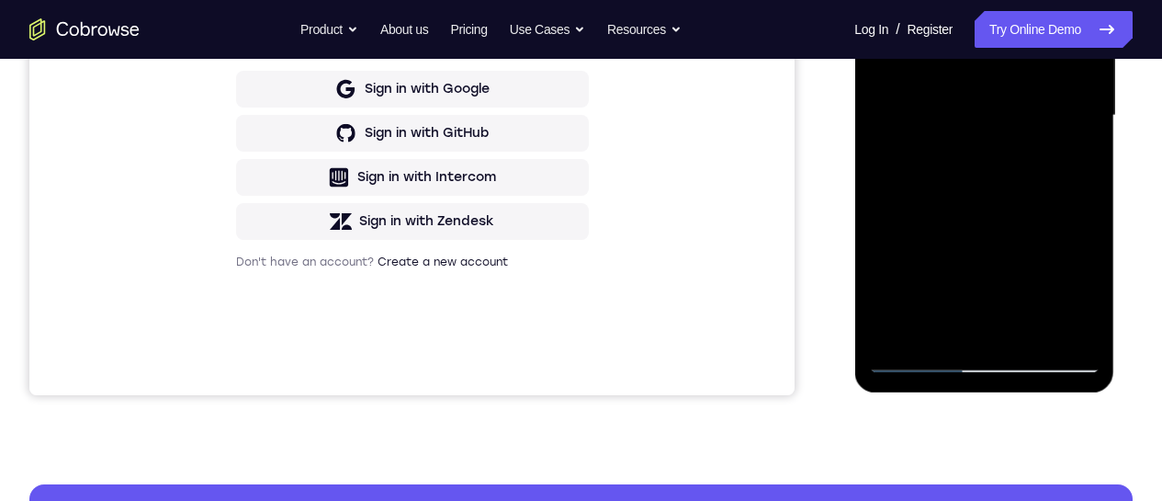
drag, startPoint x: 990, startPoint y: 242, endPoint x: 969, endPoint y: 47, distance: 196.0
click at [965, 38] on div at bounding box center [984, 115] width 232 height 515
drag, startPoint x: 981, startPoint y: 247, endPoint x: 962, endPoint y: 84, distance: 164.7
click at [962, 83] on div at bounding box center [984, 115] width 232 height 515
drag, startPoint x: 965, startPoint y: 196, endPoint x: 944, endPoint y: -5, distance: 201.4
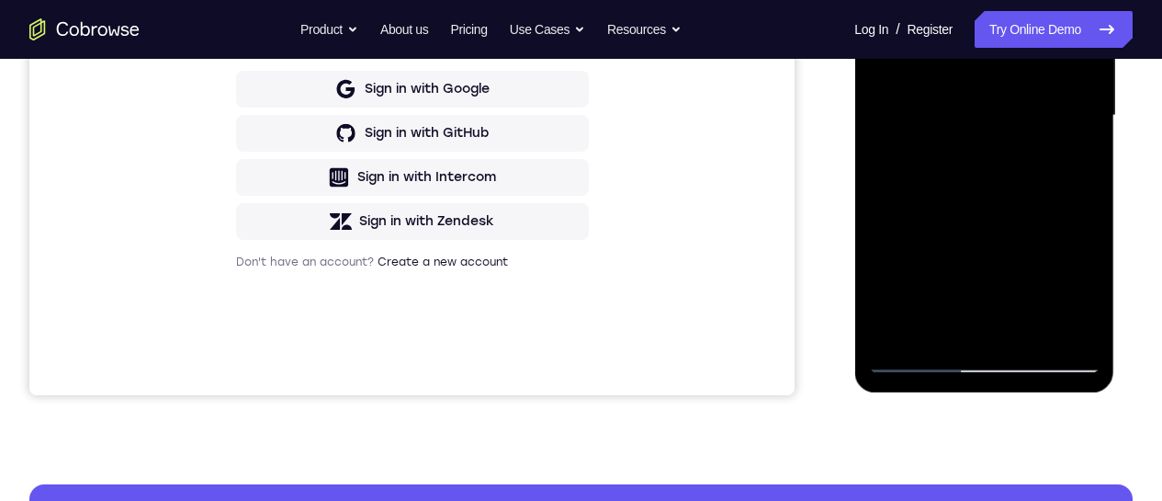
click at [944, 0] on div at bounding box center [984, 115] width 232 height 515
drag, startPoint x: 967, startPoint y: 190, endPoint x: 954, endPoint y: 45, distance: 145.8
click at [954, 40] on div at bounding box center [984, 115] width 232 height 515
drag, startPoint x: 960, startPoint y: 155, endPoint x: 971, endPoint y: 74, distance: 81.6
click at [953, 64] on div at bounding box center [984, 115] width 232 height 515
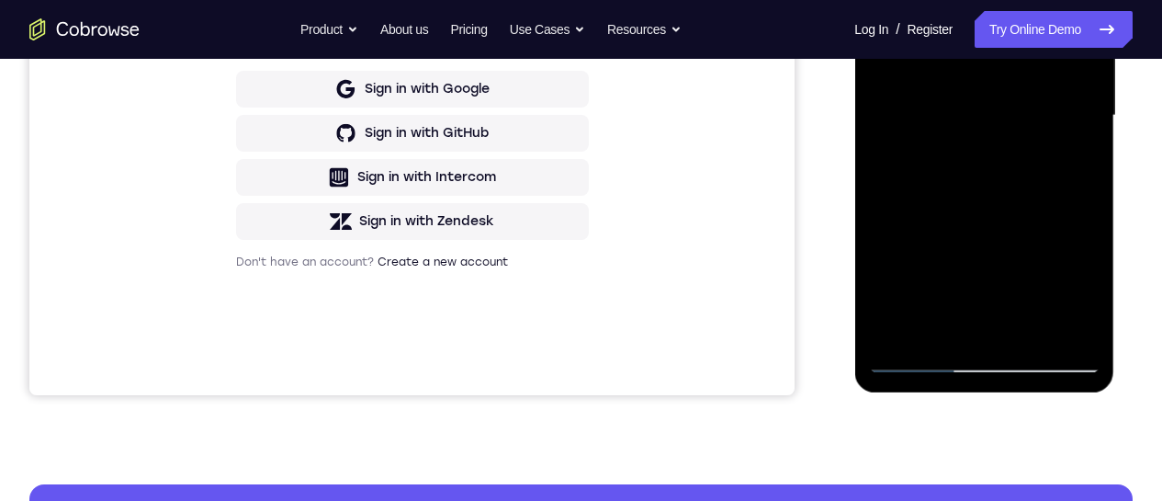
click at [1085, 84] on div at bounding box center [984, 115] width 232 height 515
click at [1085, 85] on div at bounding box center [984, 115] width 232 height 515
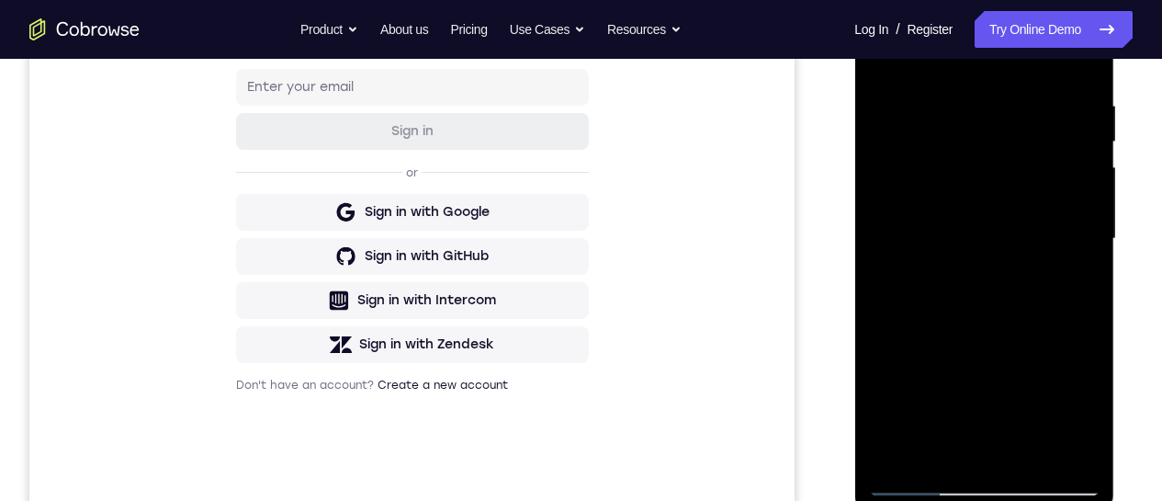
click at [881, 396] on div at bounding box center [984, 239] width 232 height 515
click at [1012, 390] on div at bounding box center [984, 239] width 232 height 515
click at [969, 325] on div at bounding box center [984, 239] width 232 height 515
click at [885, 58] on div at bounding box center [984, 239] width 232 height 515
drag, startPoint x: 935, startPoint y: 279, endPoint x: 949, endPoint y: 335, distance: 57.7
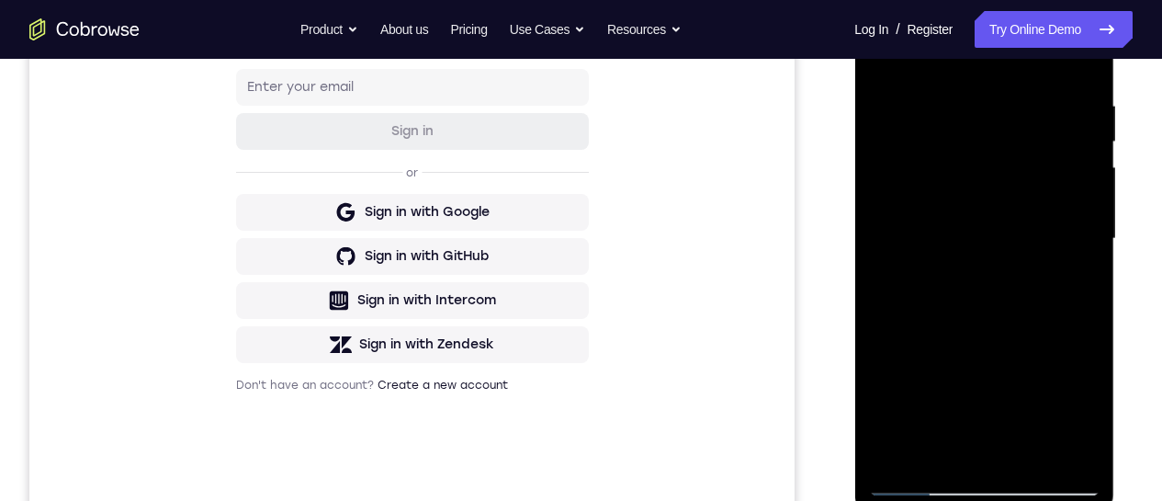
click at [891, 192] on div at bounding box center [984, 239] width 232 height 515
drag, startPoint x: 991, startPoint y: 396, endPoint x: 947, endPoint y: 260, distance: 142.7
click at [935, 201] on div at bounding box center [984, 239] width 232 height 515
click at [924, 203] on div at bounding box center [984, 239] width 232 height 515
drag, startPoint x: 947, startPoint y: 324, endPoint x: 912, endPoint y: 137, distance: 190.7
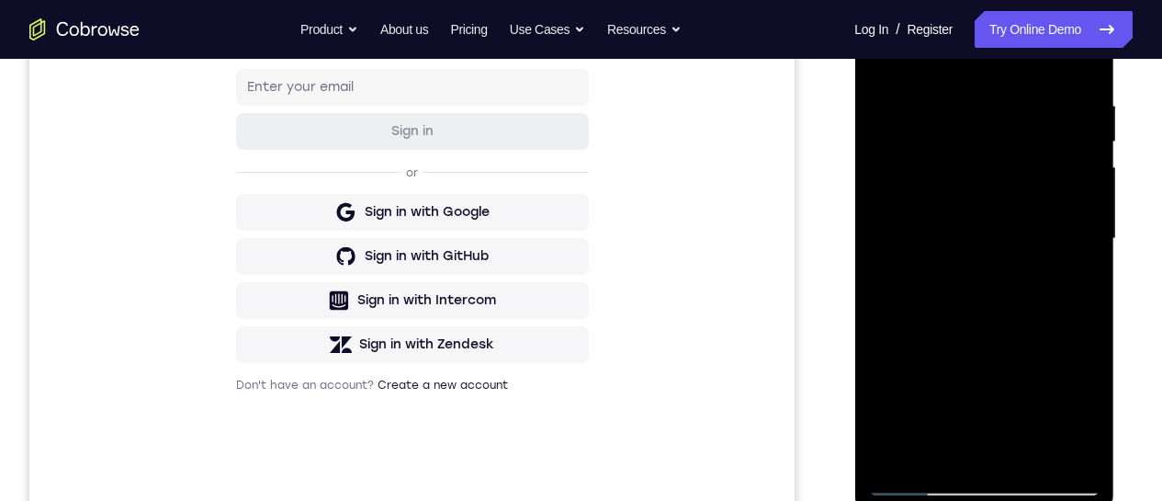
click at [912, 132] on div at bounding box center [984, 239] width 232 height 515
drag, startPoint x: 924, startPoint y: 211, endPoint x: 917, endPoint y: 185, distance: 27.4
click at [918, 187] on div at bounding box center [984, 239] width 232 height 515
click at [921, 236] on div at bounding box center [984, 239] width 232 height 515
click at [916, 214] on div at bounding box center [984, 239] width 232 height 515
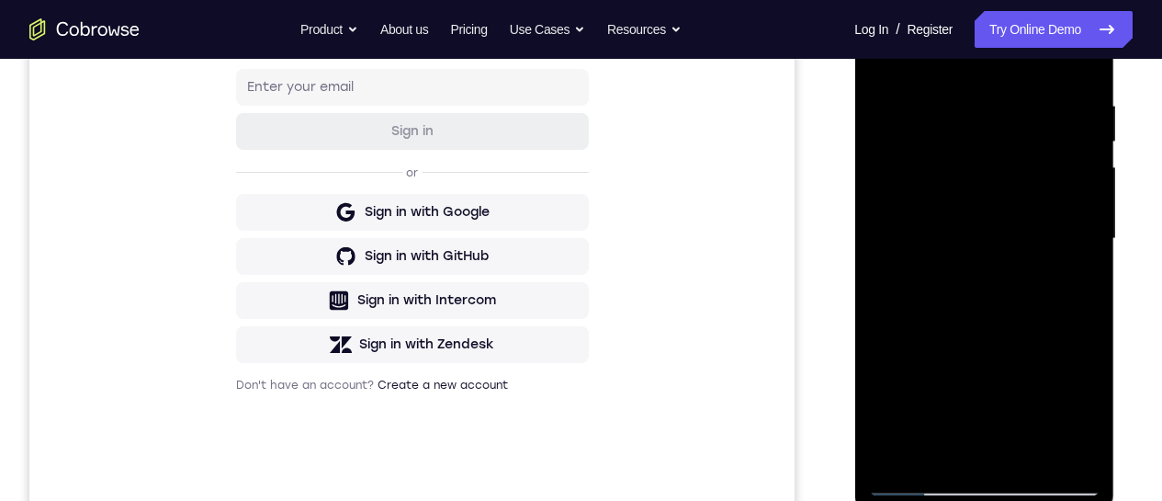
click at [938, 196] on div at bounding box center [984, 239] width 232 height 515
drag, startPoint x: 957, startPoint y: 389, endPoint x: 936, endPoint y: 139, distance: 250.8
click at [936, 117] on div at bounding box center [984, 239] width 232 height 515
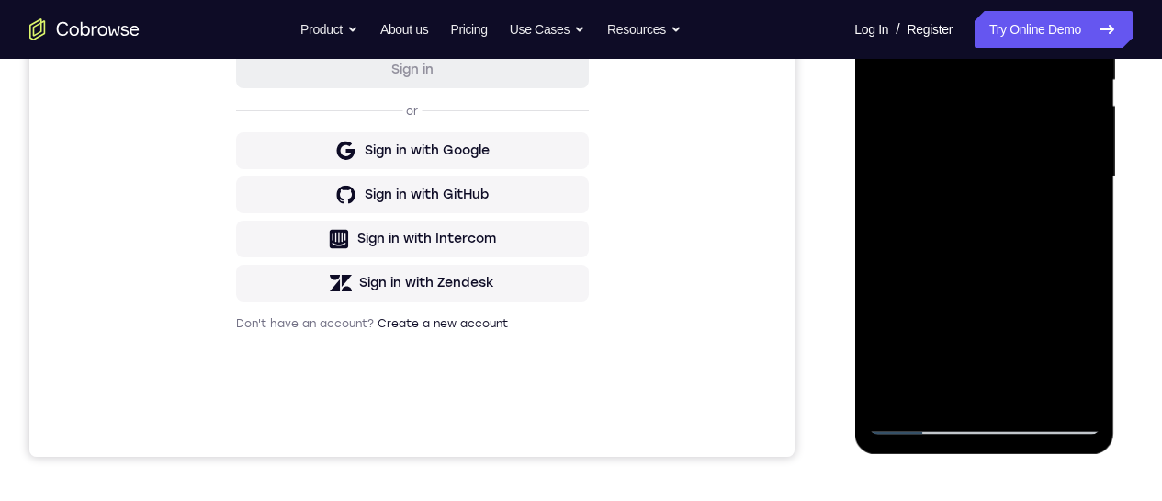
drag, startPoint x: 946, startPoint y: 297, endPoint x: 935, endPoint y: 70, distance: 227.2
click at [934, 69] on div at bounding box center [984, 177] width 232 height 515
drag, startPoint x: 958, startPoint y: 286, endPoint x: 948, endPoint y: 210, distance: 76.0
click at [943, 108] on div at bounding box center [984, 177] width 232 height 515
drag, startPoint x: 959, startPoint y: 333, endPoint x: 946, endPoint y: 127, distance: 206.3
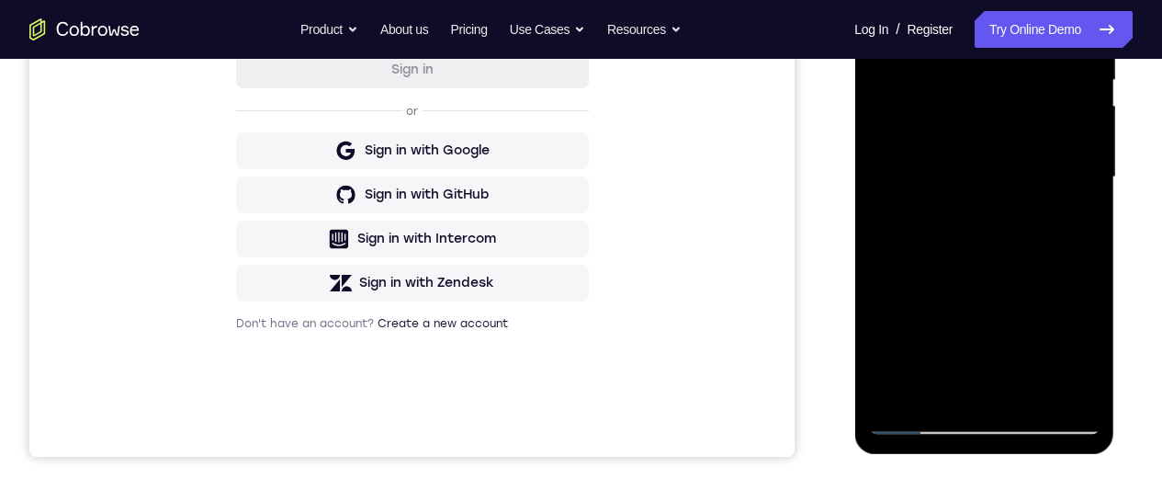
click at [945, 127] on div at bounding box center [984, 177] width 232 height 515
drag, startPoint x: 965, startPoint y: 290, endPoint x: 937, endPoint y: 154, distance: 138.8
click at [933, 147] on div at bounding box center [984, 177] width 232 height 515
drag, startPoint x: 956, startPoint y: 267, endPoint x: 951, endPoint y: 192, distance: 75.5
click at [962, 154] on div at bounding box center [984, 177] width 232 height 515
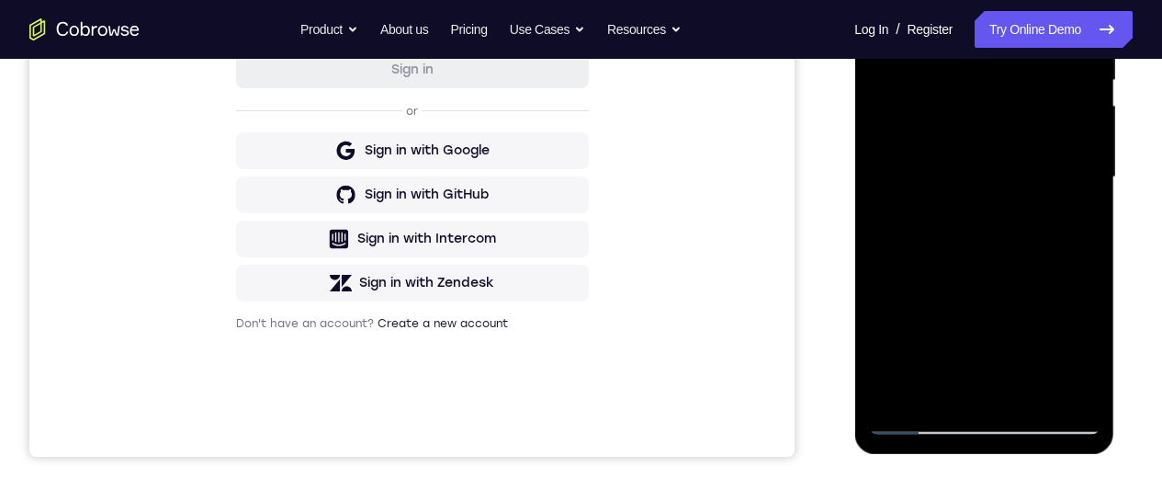
drag, startPoint x: 946, startPoint y: 301, endPoint x: 927, endPoint y: 77, distance: 225.0
click at [929, 79] on div at bounding box center [984, 177] width 232 height 515
drag, startPoint x: 992, startPoint y: 311, endPoint x: 957, endPoint y: 117, distance: 197.0
click at [955, 113] on div at bounding box center [984, 177] width 232 height 515
drag, startPoint x: 986, startPoint y: 344, endPoint x: 963, endPoint y: 125, distance: 219.9
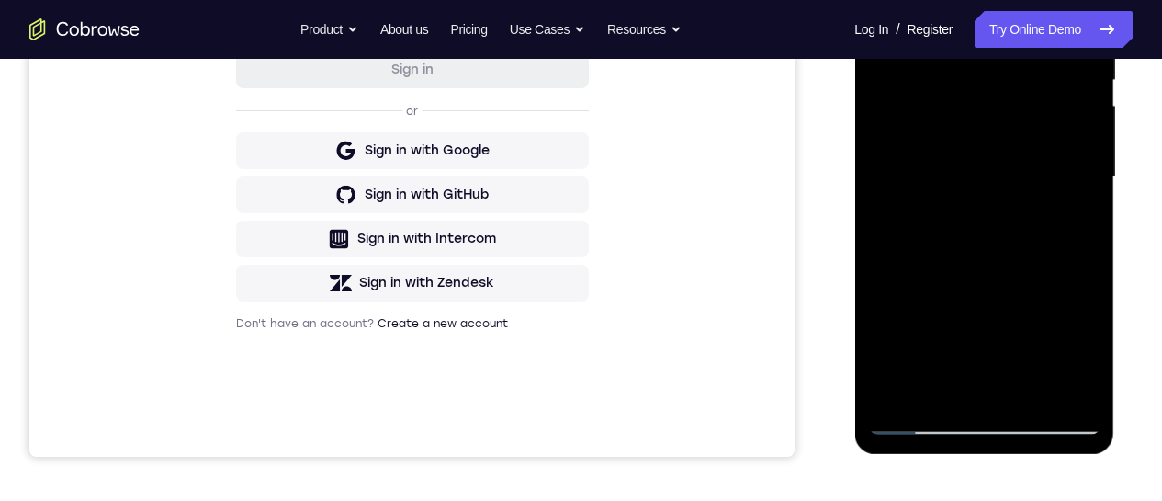
click at [963, 124] on div at bounding box center [984, 177] width 232 height 515
drag, startPoint x: 987, startPoint y: 333, endPoint x: 1008, endPoint y: 184, distance: 150.4
click at [970, 163] on div at bounding box center [984, 177] width 232 height 515
drag, startPoint x: 1002, startPoint y: 107, endPoint x: 1008, endPoint y: 239, distance: 132.5
click at [1007, 235] on div at bounding box center [984, 177] width 232 height 515
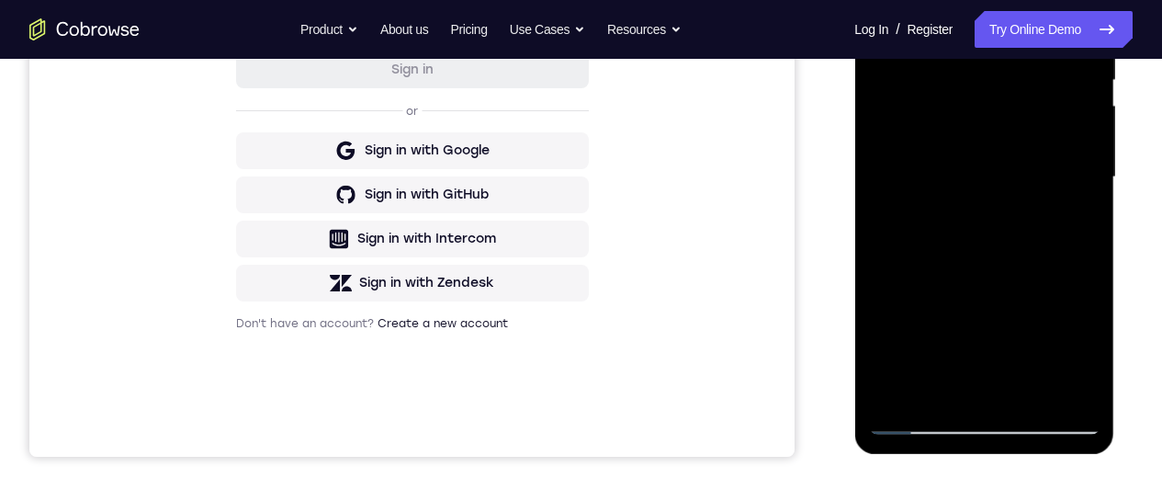
click at [1087, 154] on div at bounding box center [984, 177] width 232 height 515
drag, startPoint x: 1004, startPoint y: 153, endPoint x: 1005, endPoint y: 205, distance: 51.5
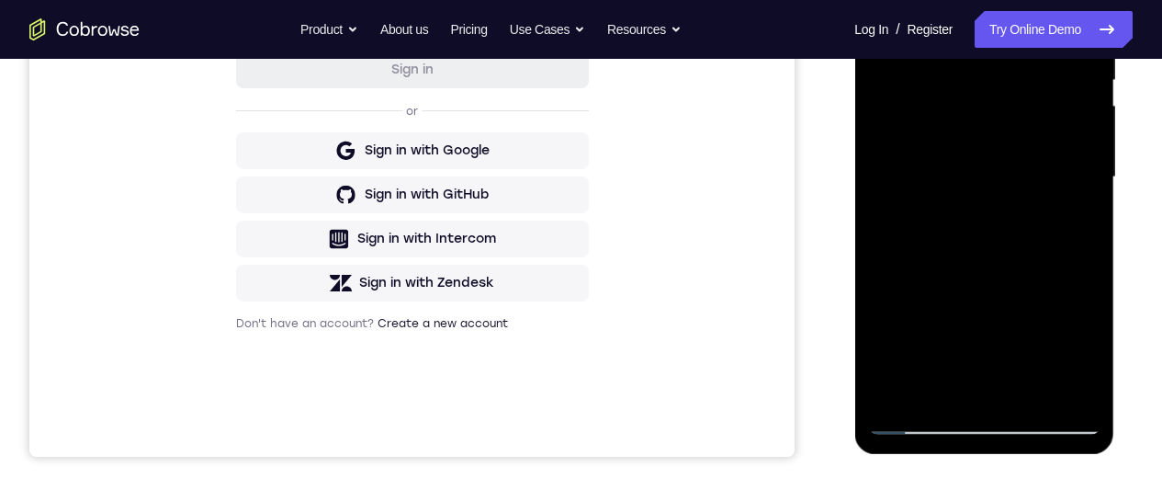
click at [1005, 205] on div at bounding box center [984, 177] width 232 height 515
click at [1088, 200] on div at bounding box center [984, 177] width 232 height 515
drag, startPoint x: 970, startPoint y: 296, endPoint x: 957, endPoint y: 195, distance: 102.0
click at [957, 176] on div at bounding box center [984, 177] width 232 height 515
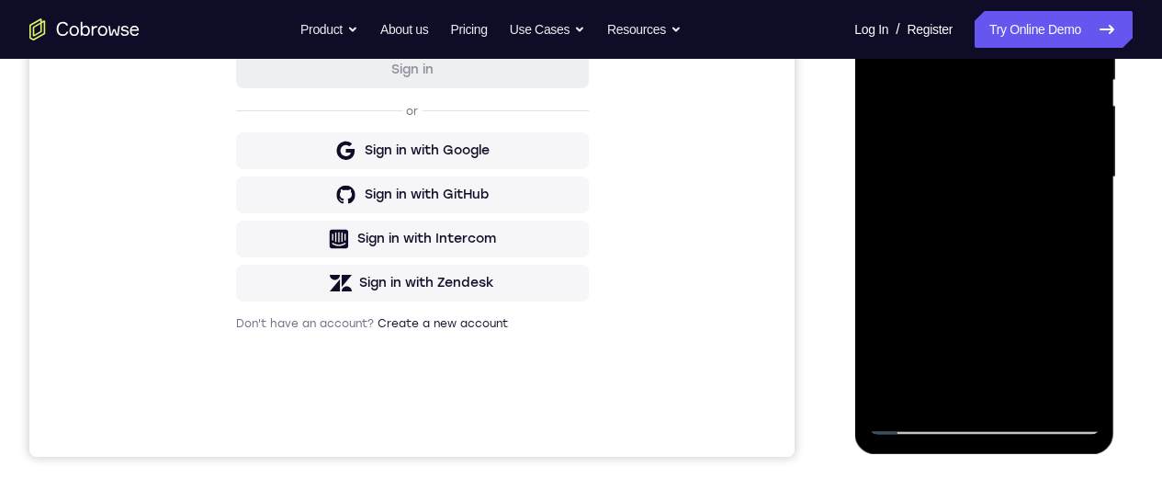
click at [899, 298] on div at bounding box center [984, 177] width 232 height 515
drag, startPoint x: 958, startPoint y: 243, endPoint x: 987, endPoint y: 347, distance: 108.6
click at [987, 347] on div at bounding box center [984, 177] width 232 height 515
drag, startPoint x: 946, startPoint y: 198, endPoint x: 946, endPoint y: 294, distance: 96.5
click at [946, 292] on div at bounding box center [984, 177] width 232 height 515
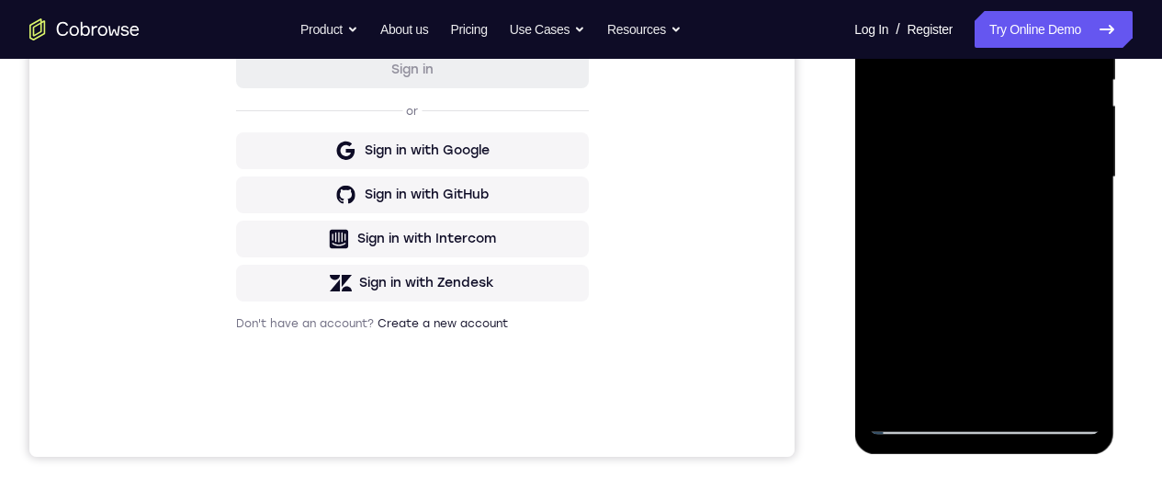
drag, startPoint x: 955, startPoint y: 318, endPoint x: 932, endPoint y: 148, distance: 171.5
click at [933, 146] on div at bounding box center [984, 177] width 232 height 515
drag, startPoint x: 949, startPoint y: 279, endPoint x: 924, endPoint y: 180, distance: 102.3
click at [925, 138] on div at bounding box center [984, 177] width 232 height 515
drag, startPoint x: 955, startPoint y: 300, endPoint x: 941, endPoint y: 152, distance: 148.6
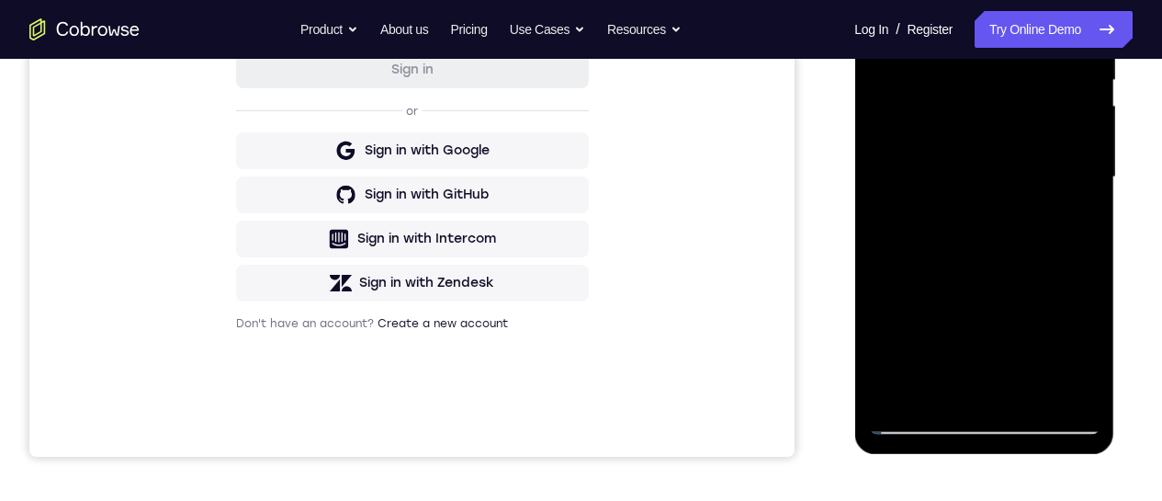
click at [942, 145] on div at bounding box center [984, 177] width 232 height 515
drag, startPoint x: 958, startPoint y: 300, endPoint x: 946, endPoint y: 135, distance: 164.9
click at [946, 134] on div at bounding box center [984, 177] width 232 height 515
drag, startPoint x: 943, startPoint y: 286, endPoint x: 933, endPoint y: 142, distance: 144.6
click at [935, 143] on div at bounding box center [984, 177] width 232 height 515
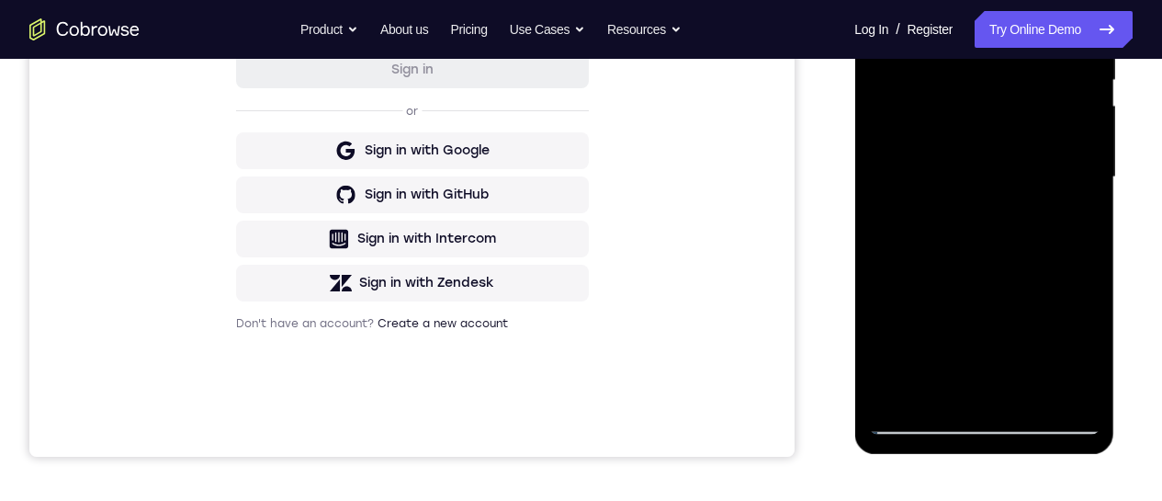
drag, startPoint x: 974, startPoint y: 293, endPoint x: 979, endPoint y: 195, distance: 98.4
click at [979, 195] on div at bounding box center [984, 177] width 232 height 515
drag, startPoint x: 942, startPoint y: 319, endPoint x: 944, endPoint y: 137, distance: 182.0
click at [944, 137] on div at bounding box center [984, 177] width 232 height 515
drag, startPoint x: 954, startPoint y: 312, endPoint x: 957, endPoint y: 165, distance: 146.1
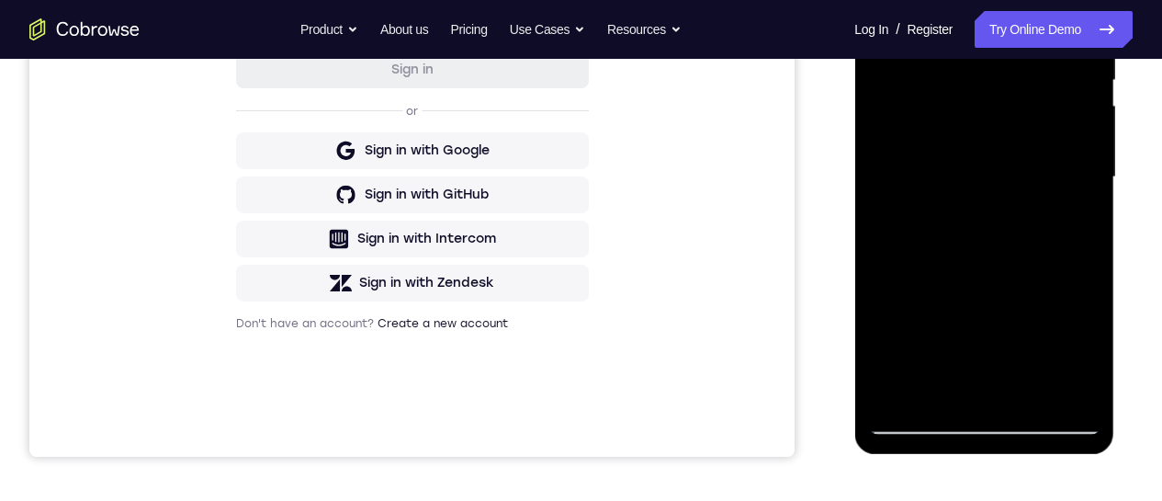
click at [954, 163] on div at bounding box center [984, 177] width 232 height 515
drag, startPoint x: 964, startPoint y: 269, endPoint x: 968, endPoint y: 118, distance: 151.7
click at [967, 117] on div at bounding box center [984, 177] width 232 height 515
drag, startPoint x: 978, startPoint y: 174, endPoint x: 985, endPoint y: 240, distance: 66.6
click at [985, 239] on div at bounding box center [984, 177] width 232 height 515
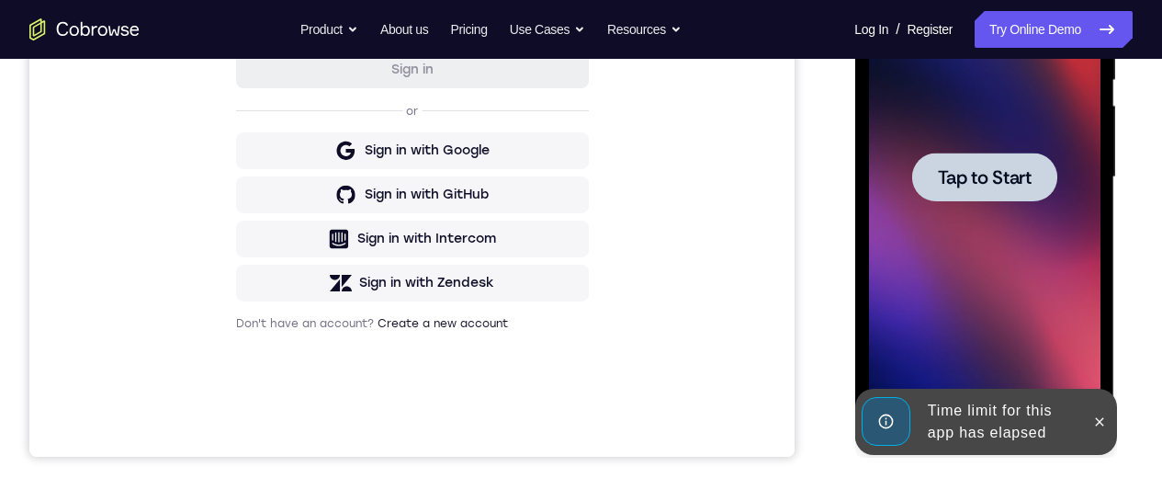
click at [982, 190] on div at bounding box center [984, 177] width 145 height 49
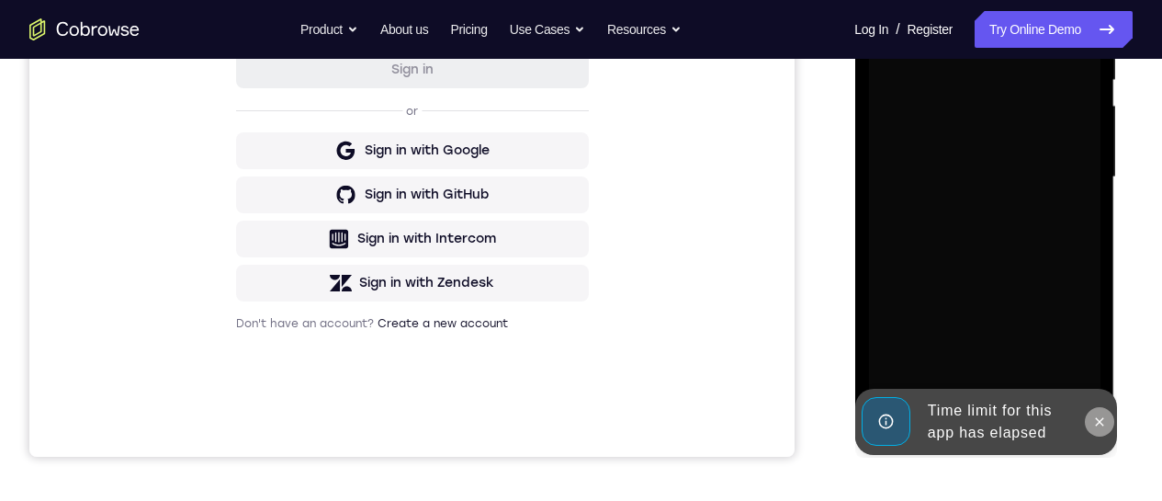
click at [1103, 423] on icon at bounding box center [1099, 421] width 15 height 15
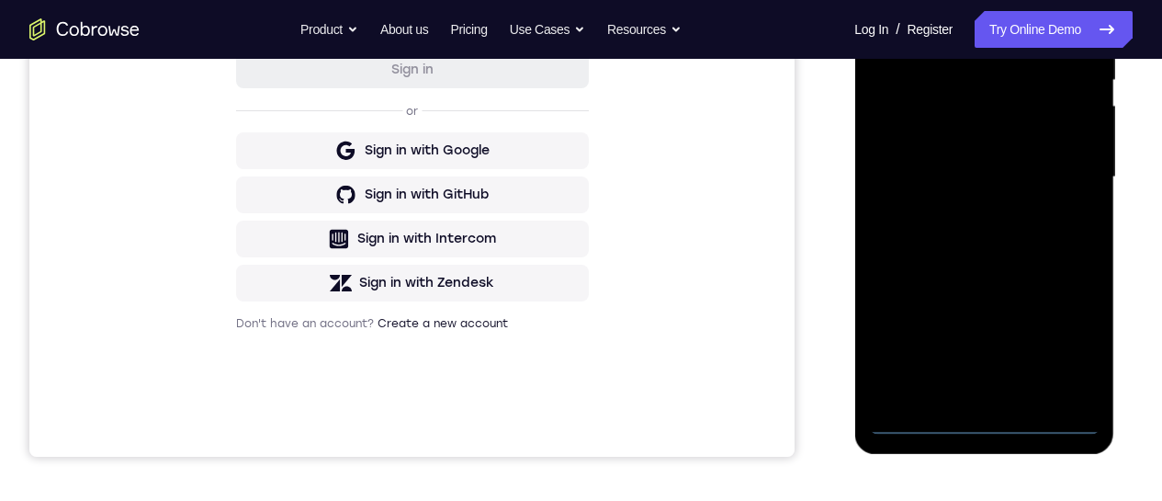
click at [988, 421] on div at bounding box center [984, 177] width 232 height 515
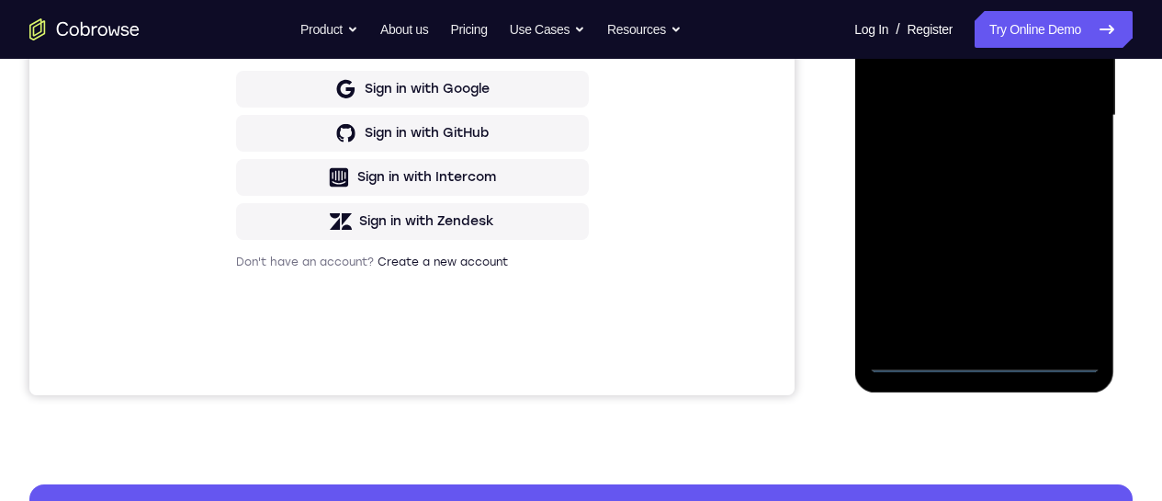
click at [1063, 274] on div at bounding box center [984, 115] width 232 height 515
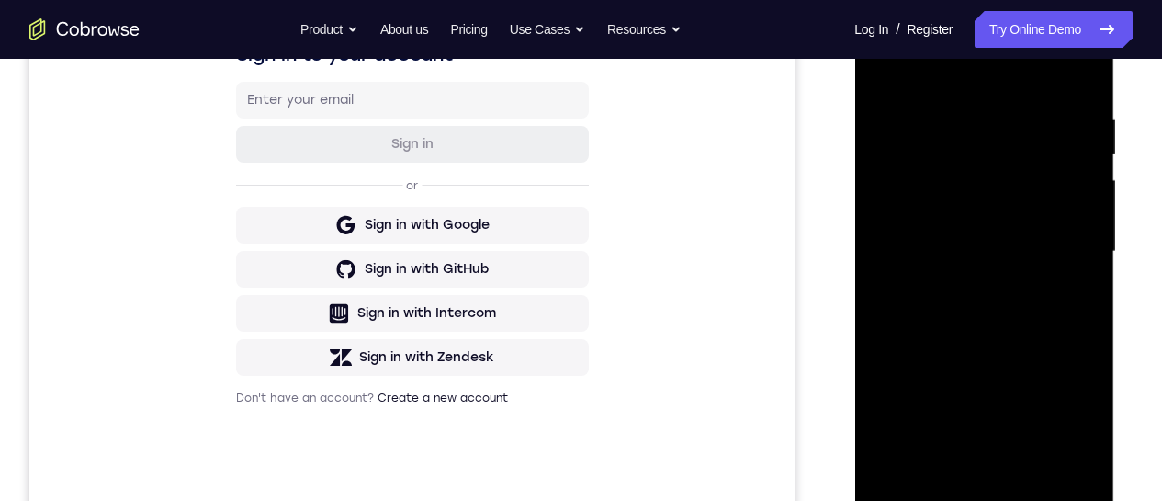
click at [947, 73] on div at bounding box center [984, 251] width 232 height 515
click at [1050, 251] on div at bounding box center [984, 251] width 232 height 515
click at [964, 286] on div at bounding box center [984, 251] width 232 height 515
click at [971, 221] on div at bounding box center [984, 251] width 232 height 515
click at [971, 205] on div at bounding box center [984, 251] width 232 height 515
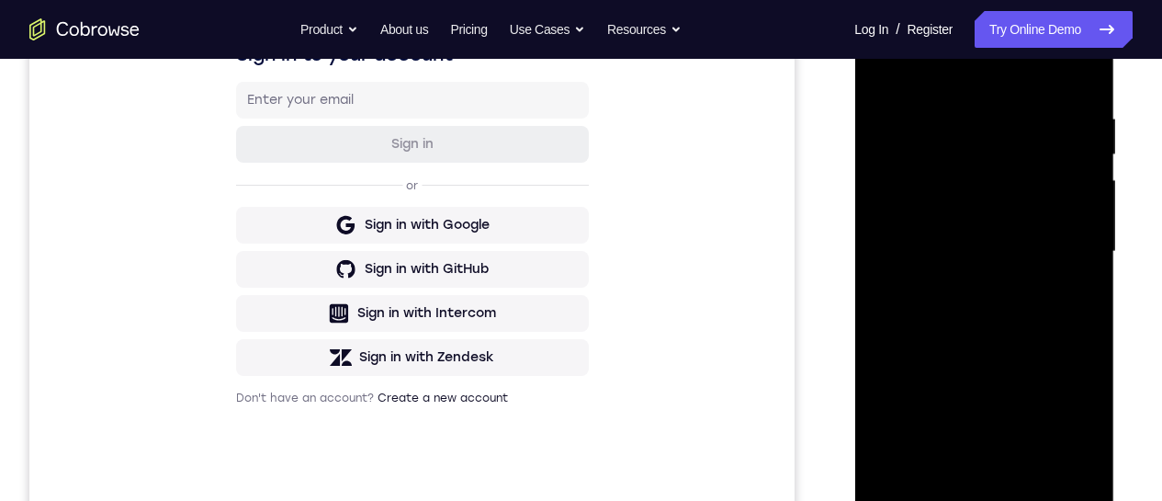
click at [981, 254] on div at bounding box center [984, 251] width 232 height 515
click at [993, 315] on div at bounding box center [984, 251] width 232 height 515
click at [992, 312] on div at bounding box center [984, 251] width 232 height 515
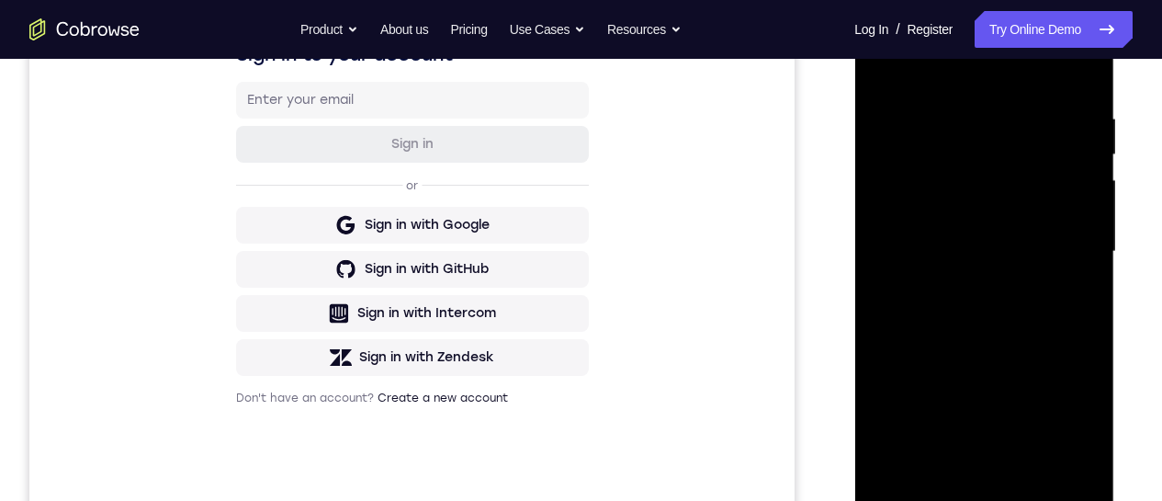
click at [988, 313] on div at bounding box center [984, 251] width 232 height 515
click at [957, 115] on div at bounding box center [984, 251] width 232 height 515
click at [974, 343] on div at bounding box center [984, 251] width 232 height 515
click at [959, 129] on div at bounding box center [984, 251] width 232 height 515
click at [1053, 467] on div at bounding box center [984, 251] width 232 height 515
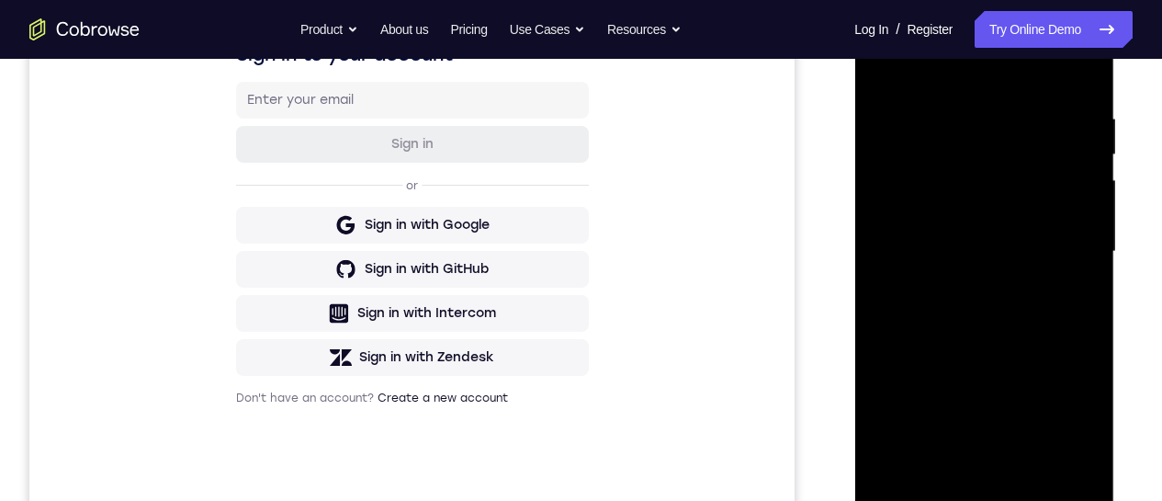
click at [1075, 77] on div at bounding box center [984, 251] width 232 height 515
click at [1026, 469] on div at bounding box center [984, 251] width 232 height 515
click at [978, 353] on div at bounding box center [984, 251] width 232 height 515
click at [978, 202] on div at bounding box center [984, 251] width 232 height 515
click at [876, 70] on div at bounding box center [984, 251] width 232 height 515
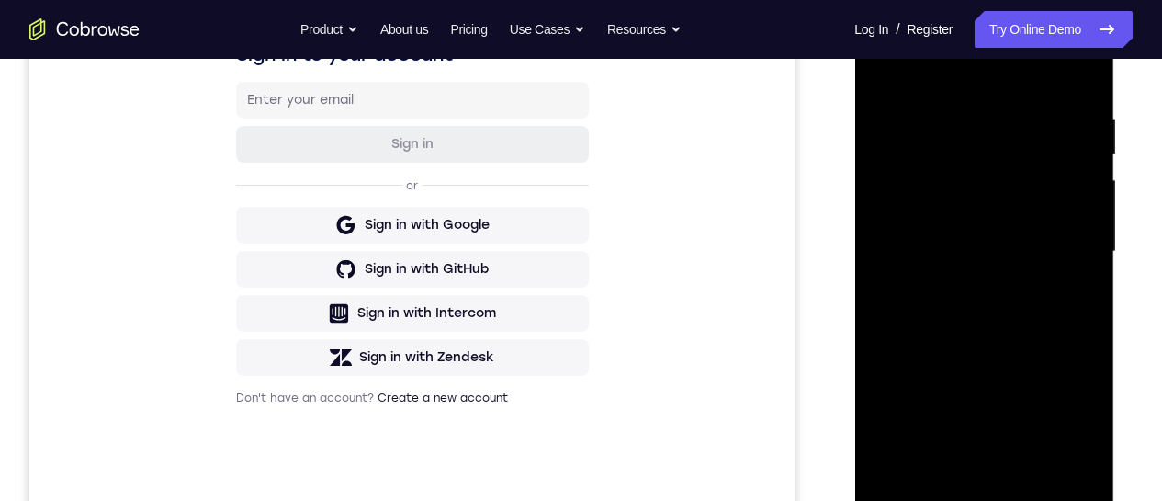
click at [943, 226] on div at bounding box center [984, 251] width 232 height 515
click at [892, 75] on div at bounding box center [984, 251] width 232 height 515
click at [887, 69] on div at bounding box center [984, 251] width 232 height 515
click at [1058, 109] on div at bounding box center [984, 251] width 232 height 515
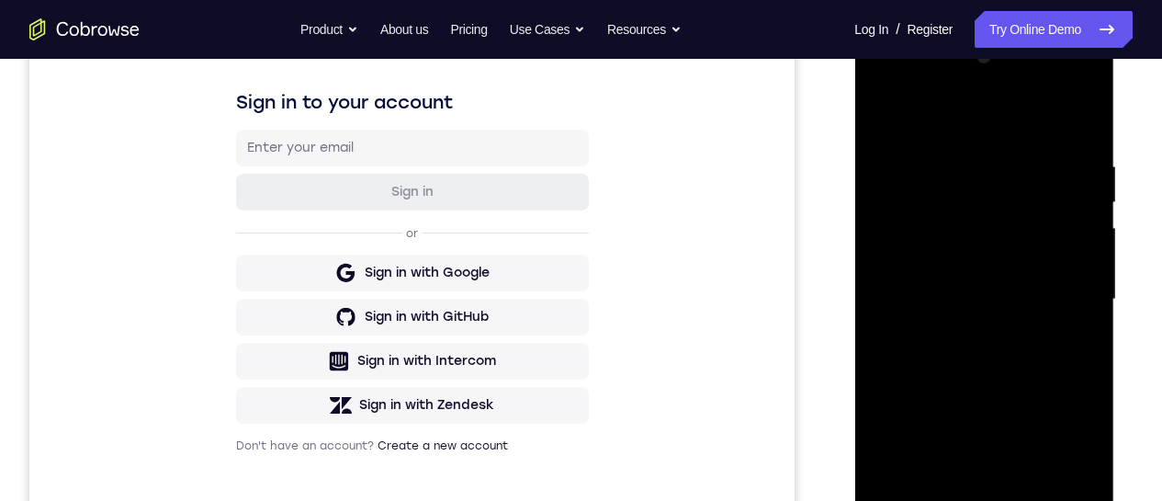
click at [1076, 123] on div at bounding box center [984, 299] width 232 height 515
click at [1034, 515] on div at bounding box center [984, 299] width 232 height 515
click at [977, 255] on div at bounding box center [984, 299] width 232 height 515
click at [941, 249] on div at bounding box center [984, 299] width 232 height 515
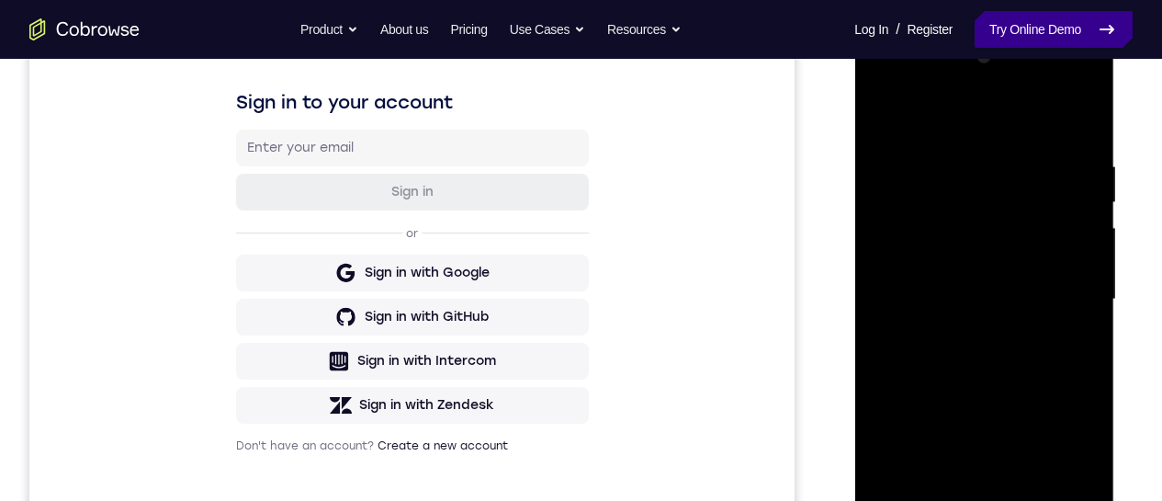
scroll to position [336, 0]
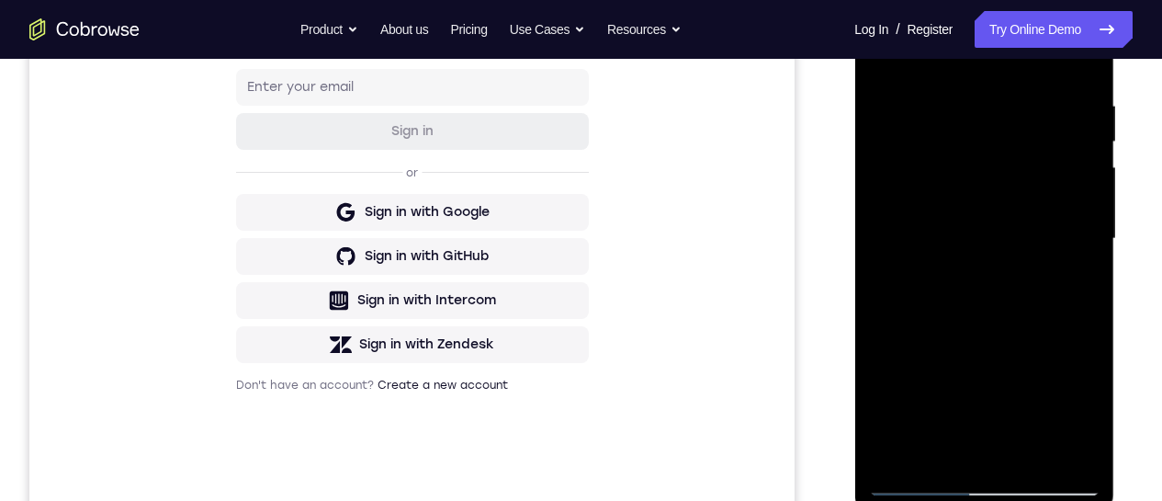
click at [911, 445] on div at bounding box center [984, 239] width 232 height 515
click at [1082, 423] on div at bounding box center [984, 239] width 232 height 515
click at [883, 54] on div at bounding box center [984, 239] width 232 height 515
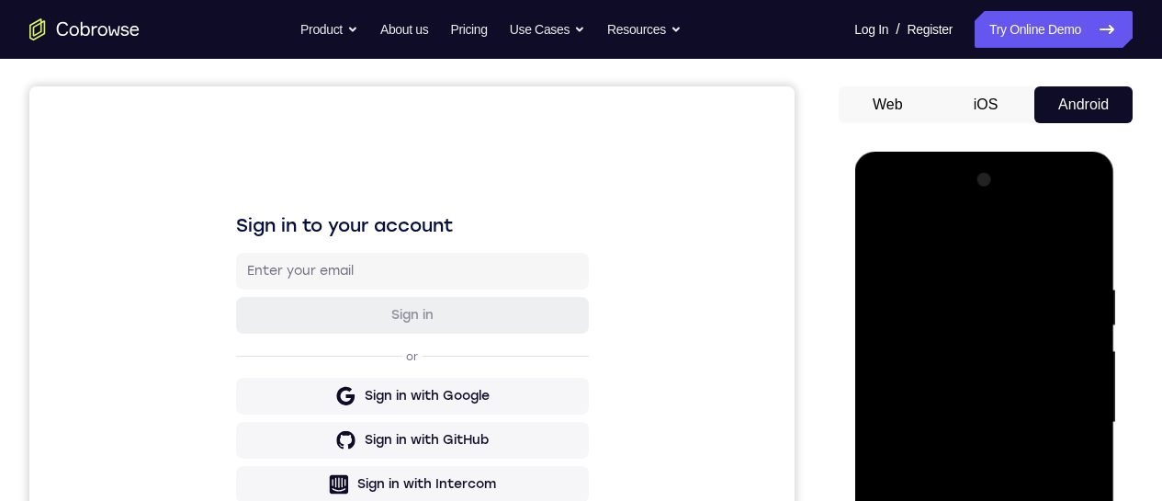
scroll to position [214, 0]
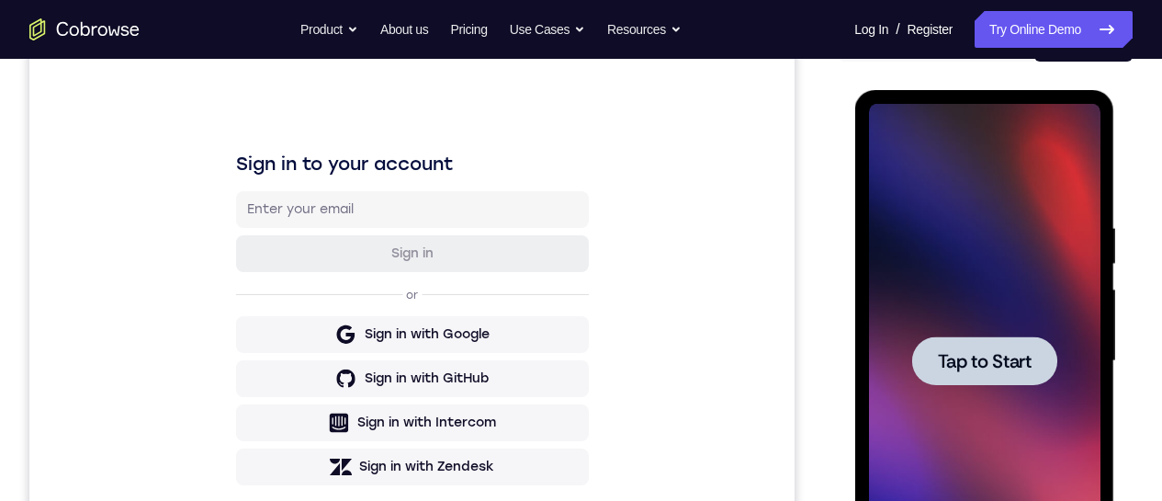
drag, startPoint x: 1017, startPoint y: 380, endPoint x: 1010, endPoint y: 361, distance: 20.7
click at [1017, 380] on div at bounding box center [984, 360] width 145 height 49
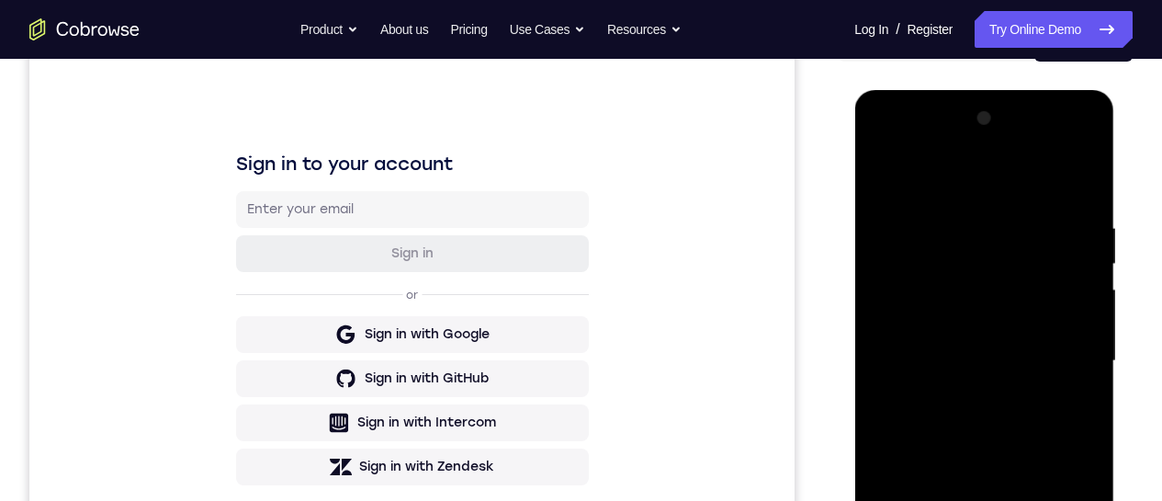
scroll to position [459, 0]
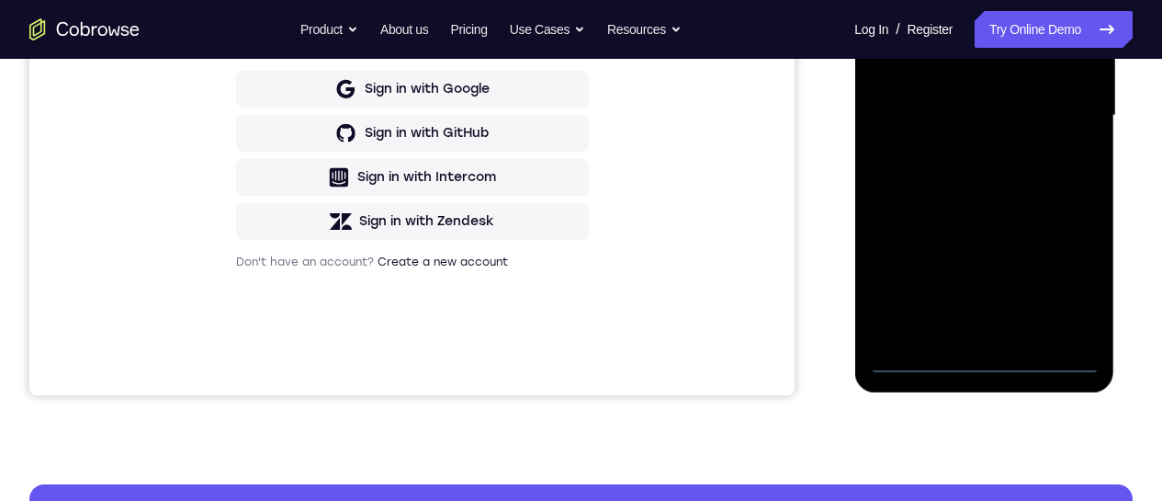
click at [986, 366] on div at bounding box center [984, 115] width 232 height 515
click at [1074, 282] on div at bounding box center [984, 115] width 232 height 515
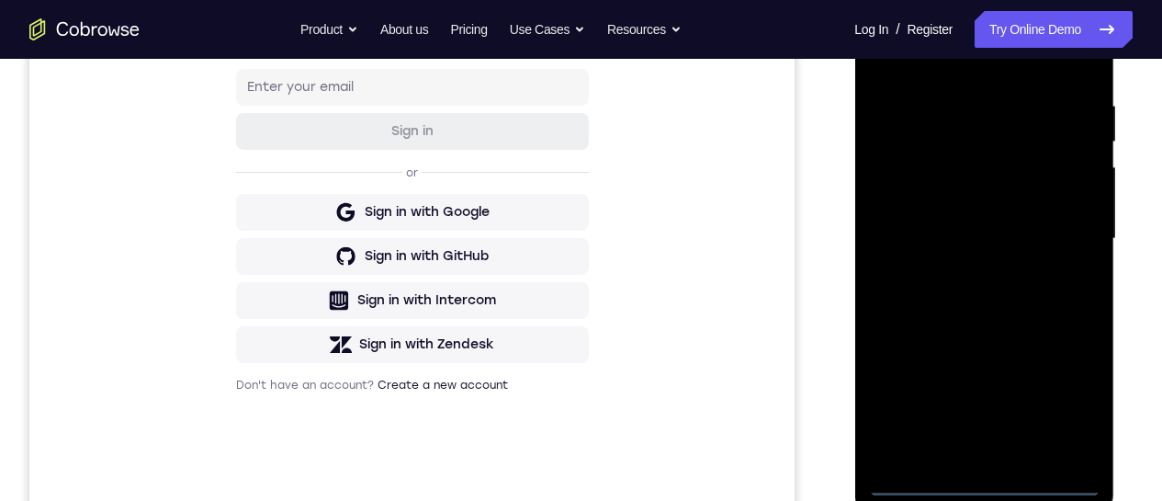
click at [939, 70] on div at bounding box center [984, 239] width 232 height 515
click at [1048, 232] on div at bounding box center [984, 239] width 232 height 515
click at [1008, 453] on div at bounding box center [984, 239] width 232 height 515
click at [953, 219] on div at bounding box center [984, 239] width 232 height 515
click at [938, 199] on div at bounding box center [984, 239] width 232 height 515
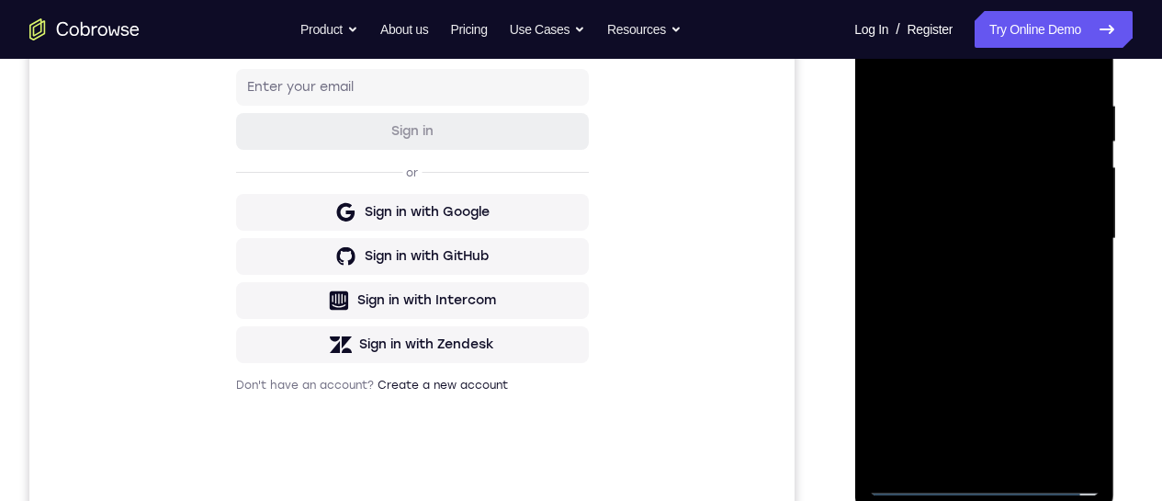
click at [936, 232] on div at bounding box center [984, 239] width 232 height 515
click at [958, 297] on div at bounding box center [984, 239] width 232 height 515
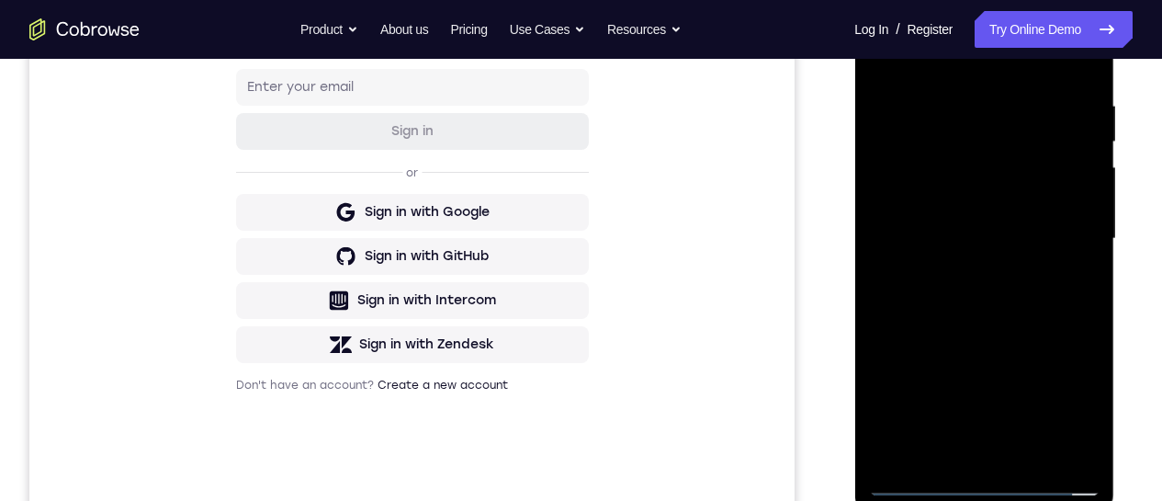
click at [974, 326] on div at bounding box center [984, 239] width 232 height 515
click at [1021, 464] on div at bounding box center [984, 239] width 232 height 515
click at [971, 334] on div at bounding box center [984, 239] width 232 height 515
click at [968, 192] on div at bounding box center [984, 239] width 232 height 515
click at [937, 448] on div at bounding box center [984, 239] width 232 height 515
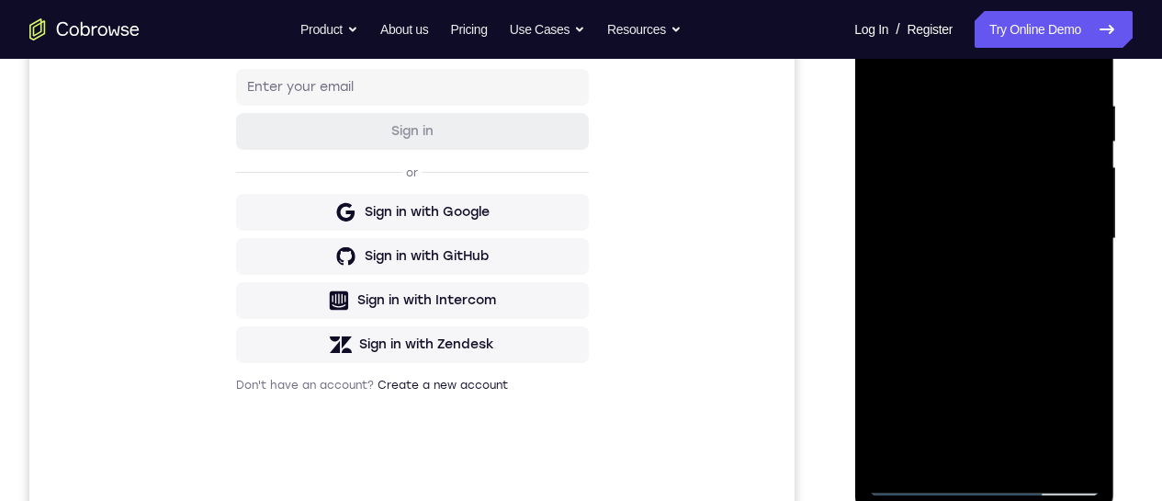
click at [878, 58] on div at bounding box center [984, 239] width 232 height 515
click at [951, 220] on div at bounding box center [984, 239] width 232 height 515
click at [955, 396] on div at bounding box center [984, 239] width 232 height 515
click at [986, 394] on div at bounding box center [984, 239] width 232 height 515
click at [967, 412] on div at bounding box center [984, 239] width 232 height 515
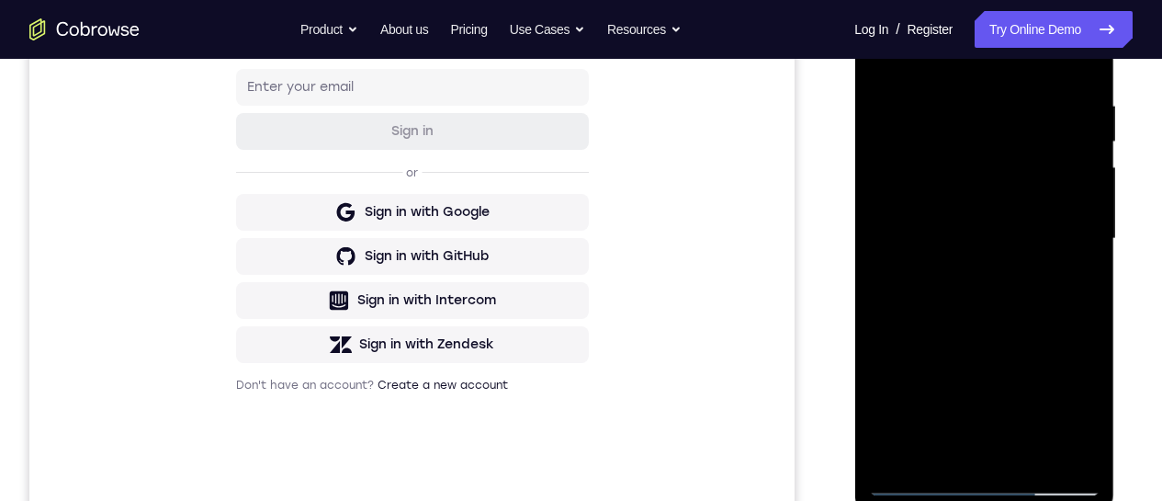
click at [997, 414] on div at bounding box center [984, 239] width 232 height 515
click at [968, 446] on div at bounding box center [984, 239] width 232 height 515
click at [938, 452] on div at bounding box center [984, 239] width 232 height 515
click at [1039, 346] on div at bounding box center [984, 239] width 232 height 515
click at [1071, 274] on div at bounding box center [984, 239] width 232 height 515
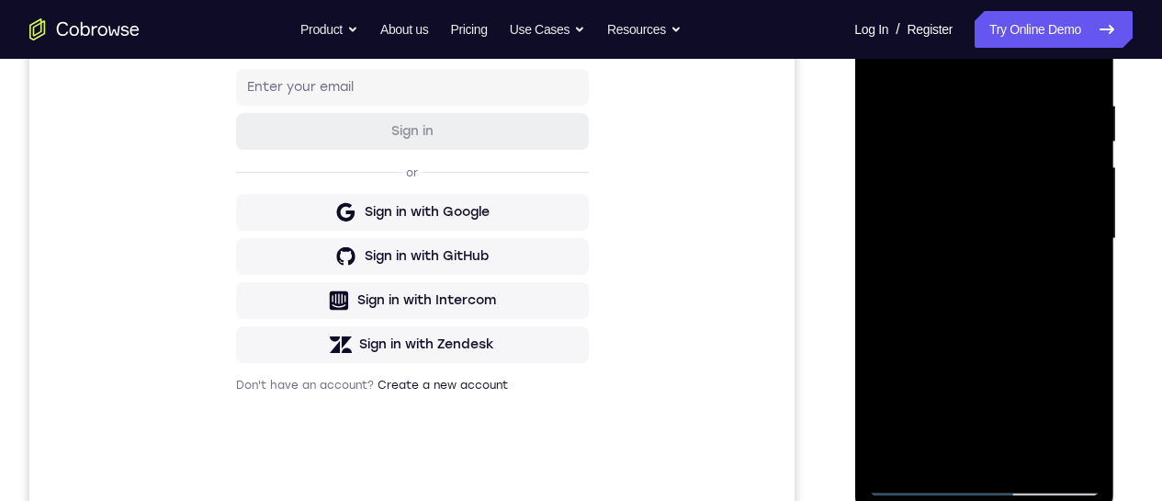
click at [880, 62] on div at bounding box center [984, 239] width 232 height 515
click at [941, 230] on div at bounding box center [984, 239] width 232 height 515
click at [938, 447] on div at bounding box center [984, 239] width 232 height 515
click at [937, 453] on div at bounding box center [984, 239] width 232 height 515
click at [1033, 391] on div at bounding box center [984, 239] width 232 height 515
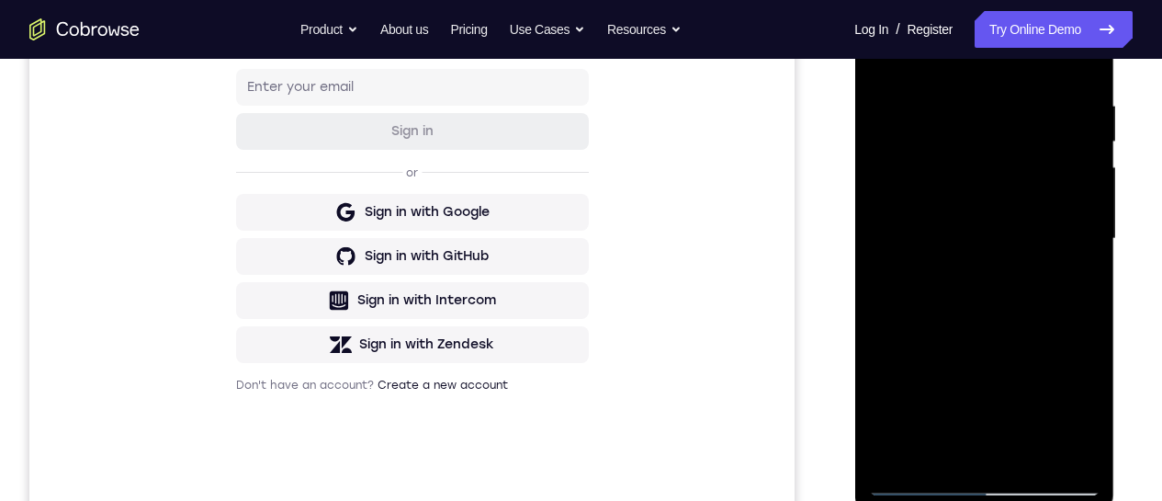
click at [1068, 276] on div at bounding box center [984, 239] width 232 height 515
click at [883, 60] on div at bounding box center [984, 239] width 232 height 515
click at [980, 183] on div at bounding box center [984, 239] width 232 height 515
click at [885, 55] on div at bounding box center [984, 239] width 232 height 515
click at [950, 192] on div at bounding box center [984, 239] width 232 height 515
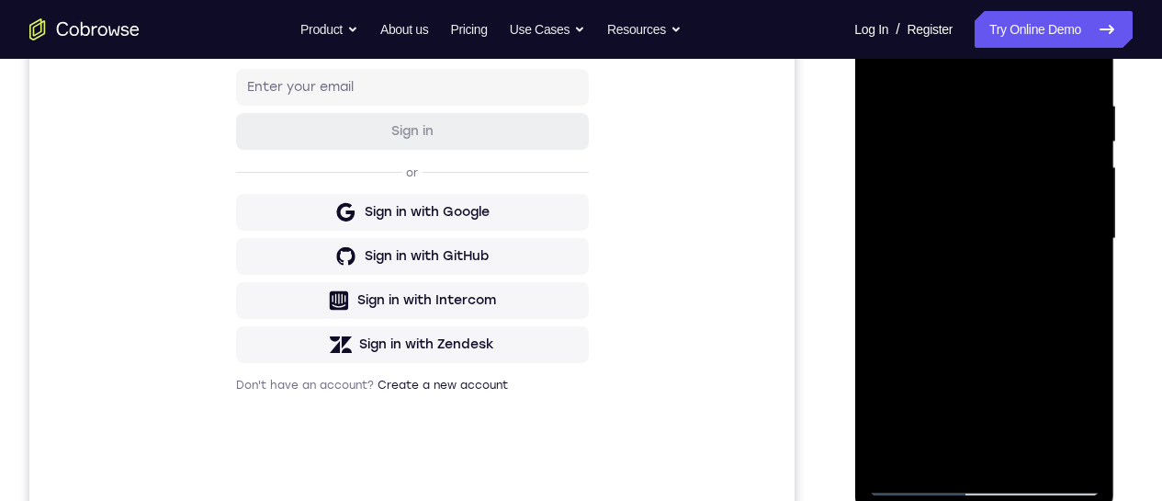
click at [898, 451] on div at bounding box center [984, 239] width 232 height 515
click at [1072, 416] on div at bounding box center [984, 239] width 232 height 515
click at [938, 453] on div at bounding box center [984, 239] width 232 height 515
drag, startPoint x: 982, startPoint y: 404, endPoint x: 993, endPoint y: 419, distance: 18.4
click at [1001, 277] on div at bounding box center [984, 239] width 232 height 515
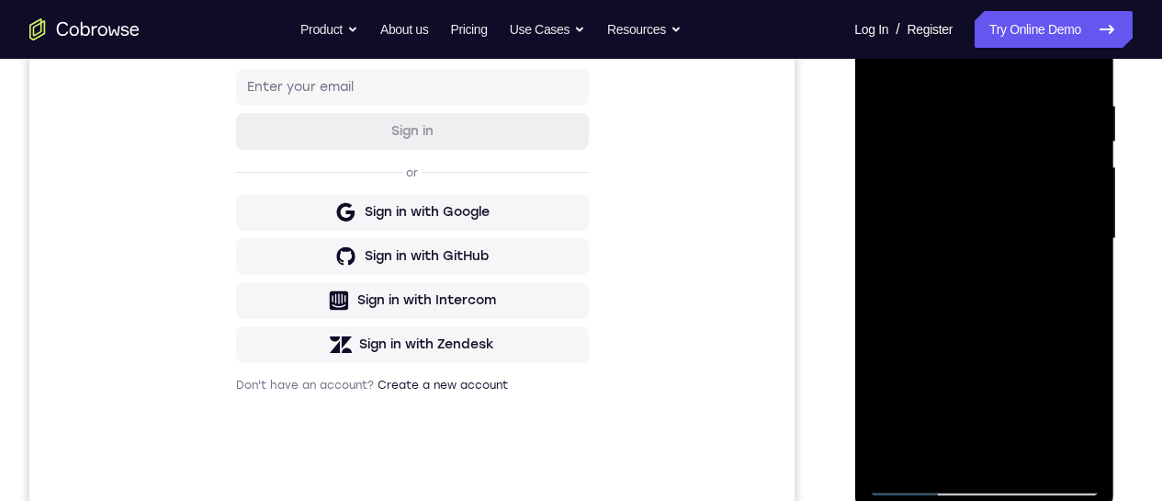
drag, startPoint x: 995, startPoint y: 364, endPoint x: 999, endPoint y: 322, distance: 42.4
click at [999, 322] on div at bounding box center [984, 239] width 232 height 515
drag, startPoint x: 969, startPoint y: 419, endPoint x: 982, endPoint y: 306, distance: 113.8
click at [982, 300] on div at bounding box center [984, 239] width 232 height 515
drag, startPoint x: 982, startPoint y: 334, endPoint x: 986, endPoint y: 300, distance: 34.2
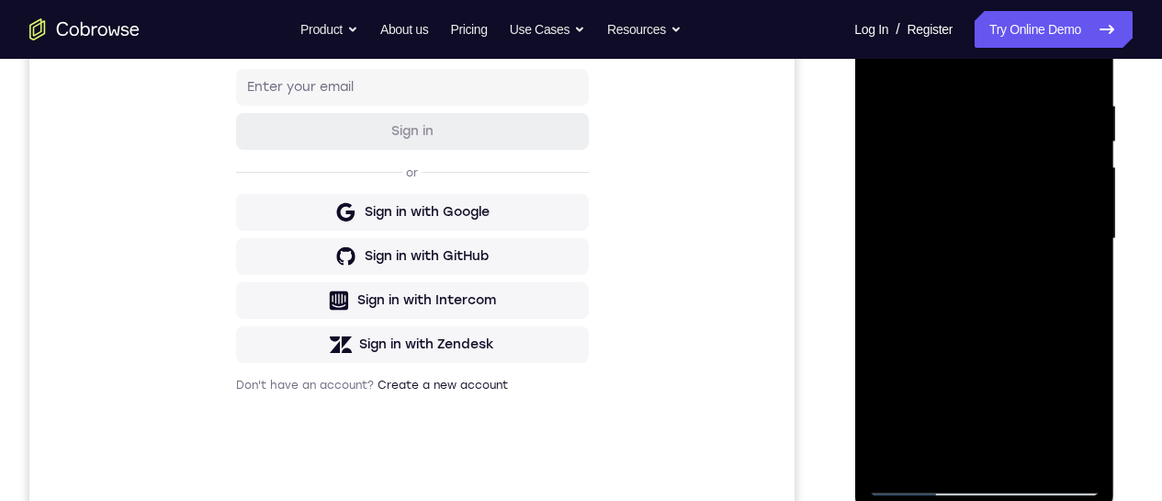
click at [986, 300] on div at bounding box center [984, 239] width 232 height 515
drag, startPoint x: 993, startPoint y: 405, endPoint x: 1002, endPoint y: 367, distance: 39.5
click at [1001, 341] on div at bounding box center [984, 239] width 232 height 515
click at [989, 330] on div at bounding box center [984, 239] width 232 height 515
drag, startPoint x: 985, startPoint y: 410, endPoint x: 987, endPoint y: 324, distance: 85.5
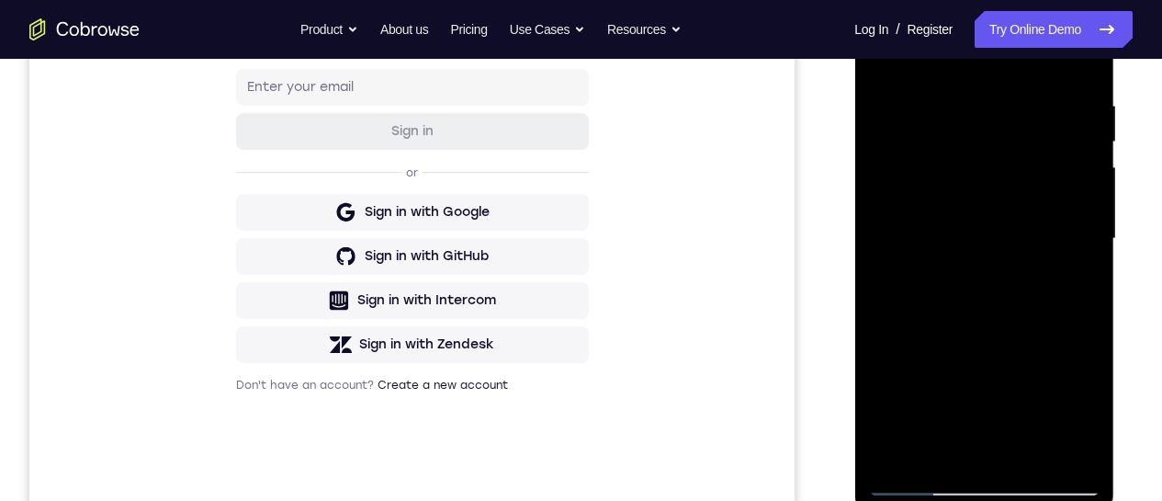
click at [987, 323] on div at bounding box center [984, 239] width 232 height 515
click at [1039, 402] on div at bounding box center [984, 239] width 232 height 515
click at [1072, 276] on div at bounding box center [984, 239] width 232 height 515
click at [886, 58] on div at bounding box center [984, 239] width 232 height 515
click at [957, 232] on div at bounding box center [984, 239] width 232 height 515
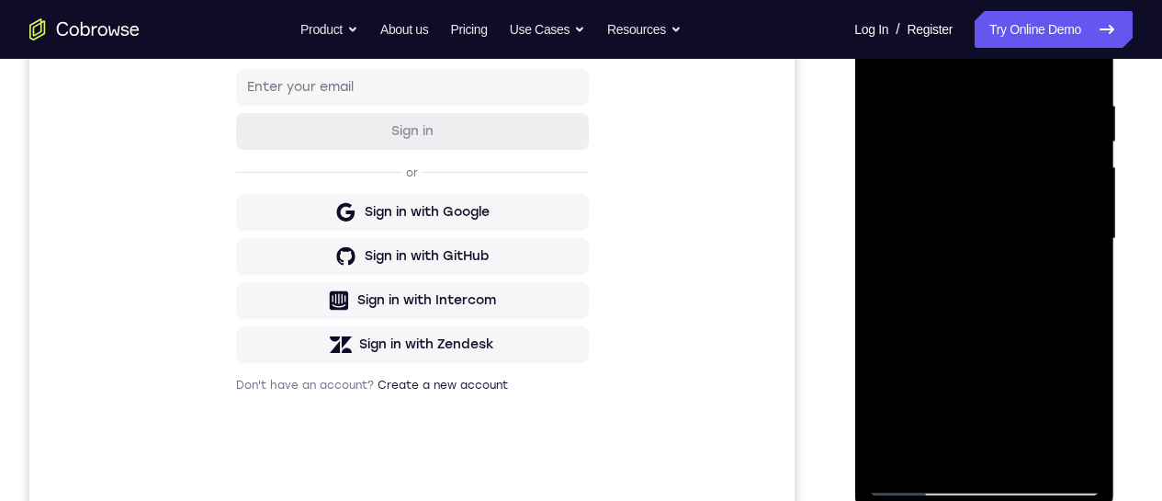
click at [882, 60] on div at bounding box center [984, 239] width 232 height 515
click at [952, 190] on div at bounding box center [984, 239] width 232 height 515
click at [883, 56] on div at bounding box center [984, 239] width 232 height 515
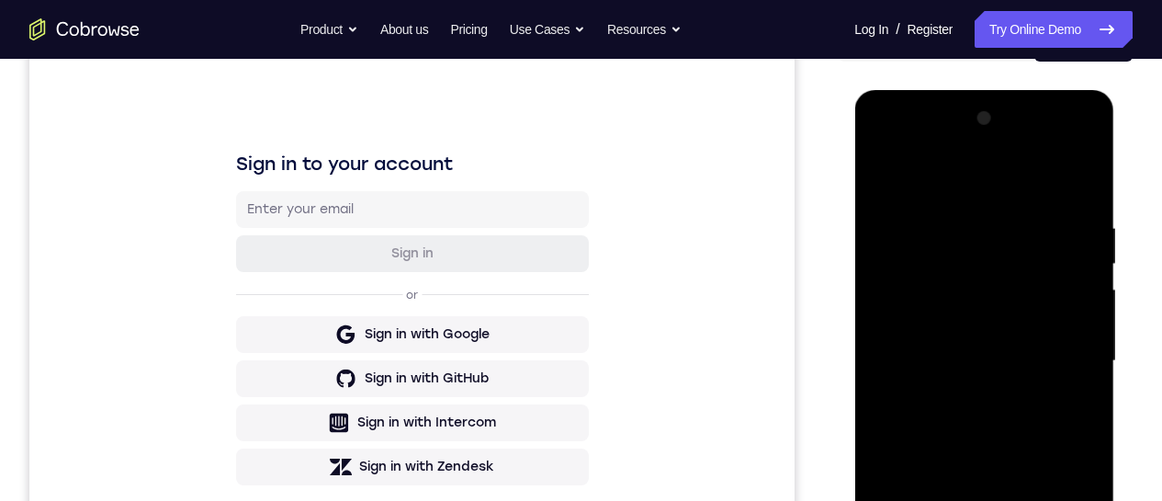
click at [951, 309] on div at bounding box center [984, 361] width 232 height 515
click at [938, 573] on div at bounding box center [984, 361] width 232 height 515
drag, startPoint x: 980, startPoint y: 540, endPoint x: 980, endPoint y: 493, distance: 46.9
click at [980, 493] on div at bounding box center [984, 361] width 232 height 515
click at [887, 519] on div at bounding box center [984, 361] width 232 height 515
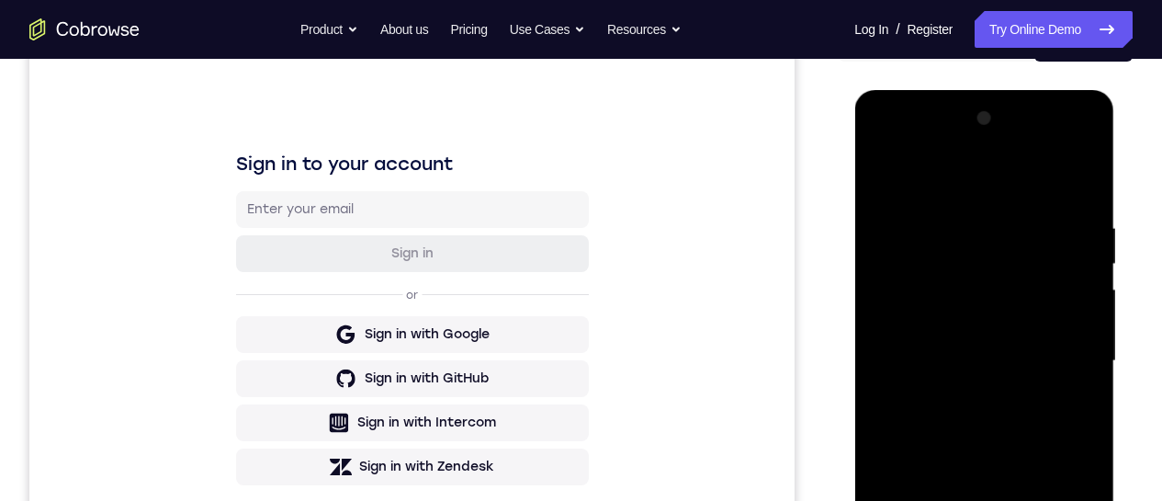
click at [1072, 391] on div at bounding box center [984, 361] width 232 height 515
click at [889, 176] on div at bounding box center [984, 361] width 232 height 515
